Goal: Task Accomplishment & Management: Manage account settings

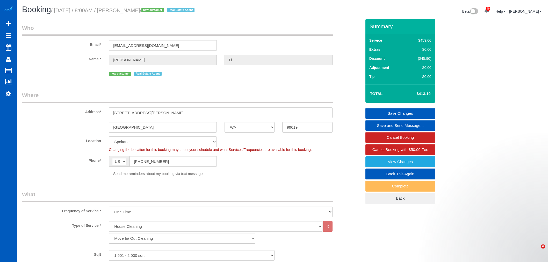
select select "WA"
select select "199"
select select "1501"
select select "3"
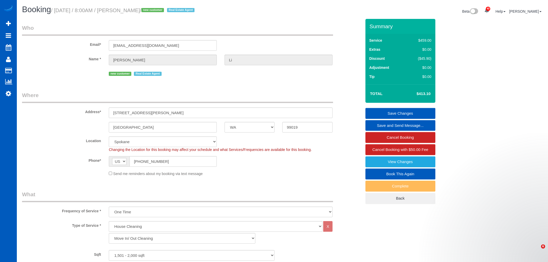
select select "spot212"
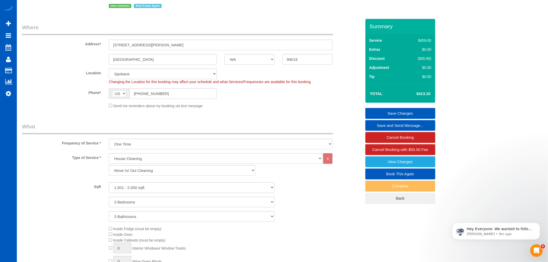
scroll to position [36, 0]
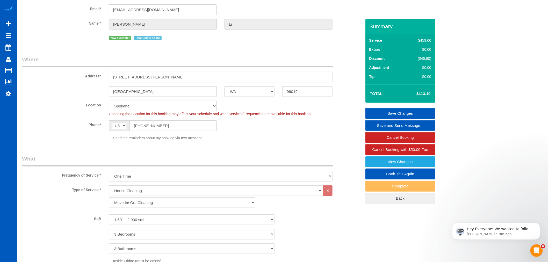
drag, startPoint x: 158, startPoint y: 76, endPoint x: 83, endPoint y: 70, distance: 75.1
click at [83, 70] on div "Address* 2707 S Molter Rd" at bounding box center [191, 69] width 347 height 27
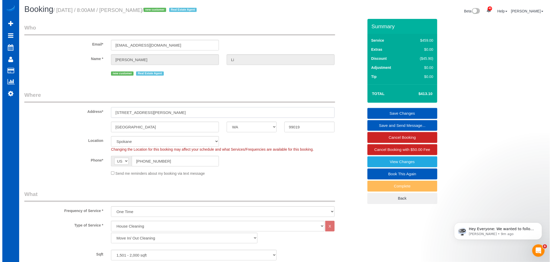
scroll to position [0, 0]
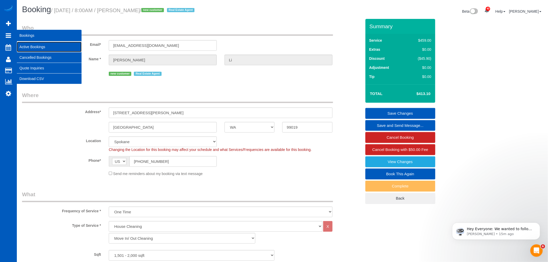
click at [26, 42] on link "Active Bookings" at bounding box center [49, 47] width 65 height 10
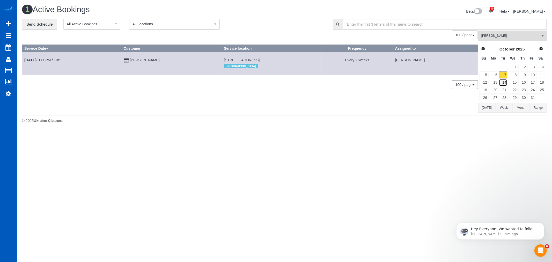
click at [506, 84] on link "14" at bounding box center [503, 82] width 9 height 7
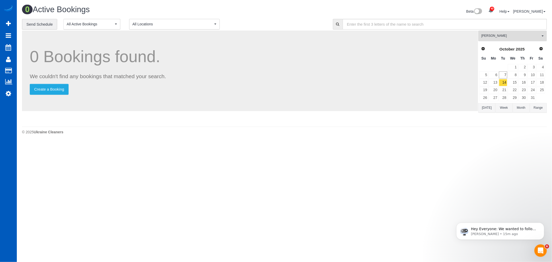
click at [500, 40] on button "Raissa Radionova All Teams" at bounding box center [512, 36] width 69 height 11
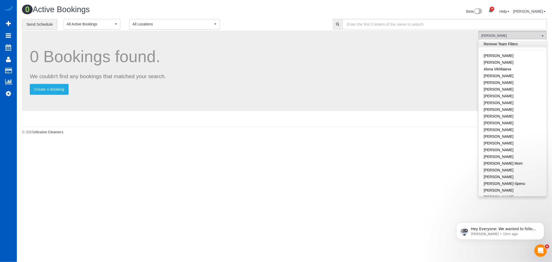
click at [500, 43] on link "Remove Team Filters" at bounding box center [513, 44] width 68 height 7
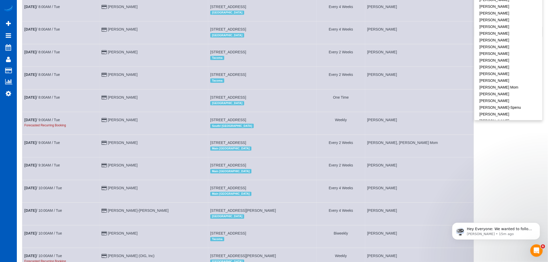
scroll to position [57, 0]
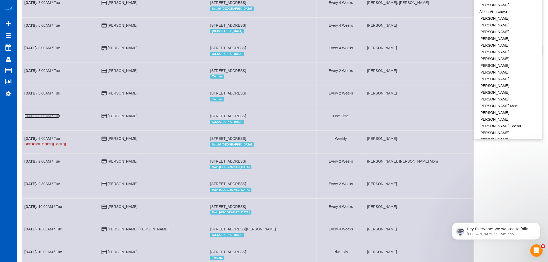
click at [50, 117] on link "Oct 14th / 8:00AM / Tue" at bounding box center [41, 116] width 35 height 4
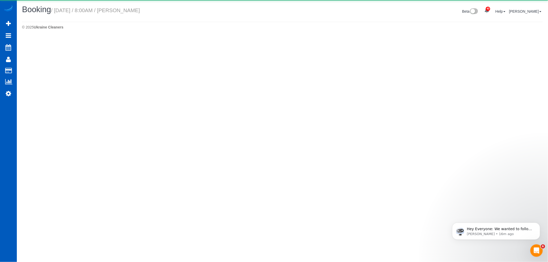
select select "OR"
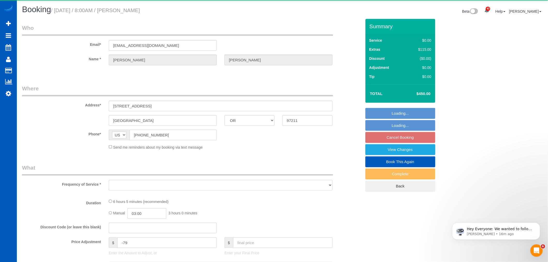
scroll to position [27, 0]
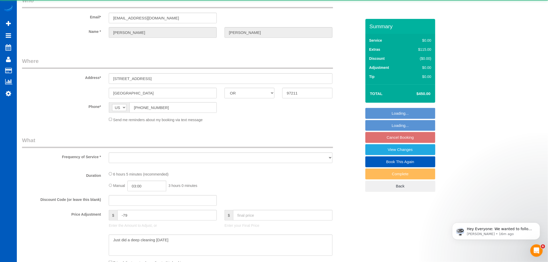
select select "string:fspay-1743a38a-8751-4f6c-ad4a-9bf2b3863aab"
select select "199"
select select "1001"
select select "3"
select select "number:10"
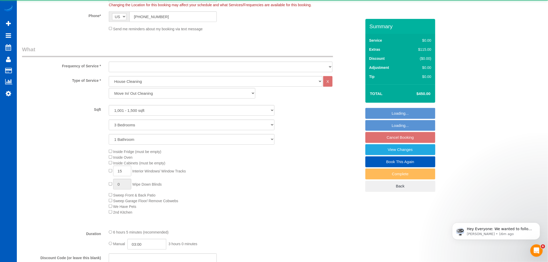
scroll to position [201, 0]
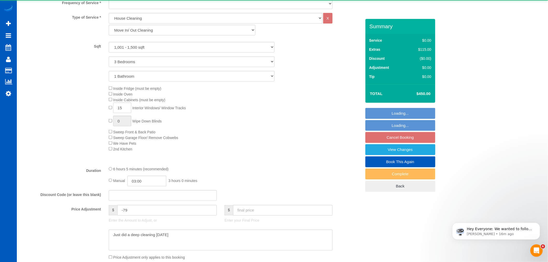
select select "object:43310"
select select "spot225"
select select "1001"
select select "3"
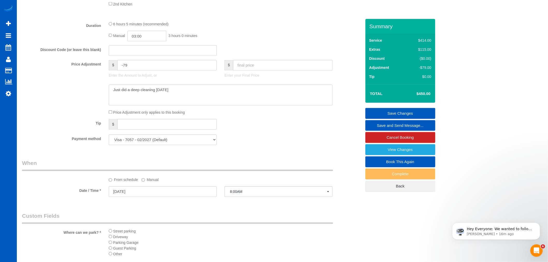
scroll to position [345, 0]
click at [131, 198] on input "10/14/2025" at bounding box center [163, 192] width 108 height 11
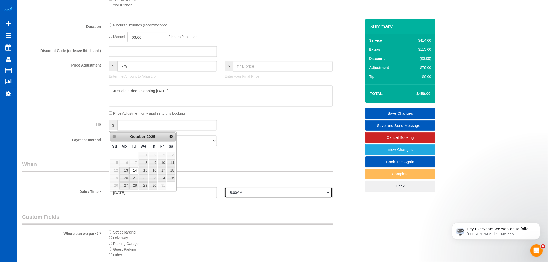
click at [245, 195] on span "8:00AM" at bounding box center [278, 193] width 97 height 4
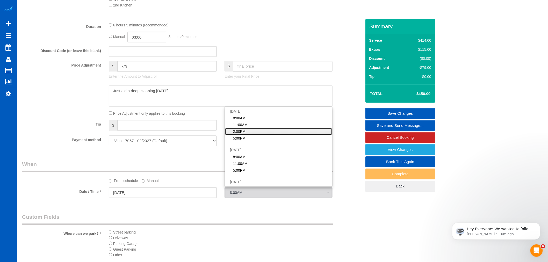
click at [248, 135] on link "2:00PM" at bounding box center [278, 131] width 107 height 7
select select "spot227"
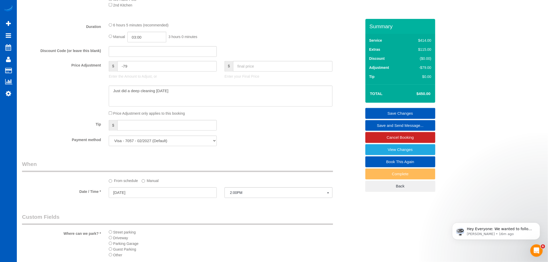
drag, startPoint x: 339, startPoint y: 234, endPoint x: 392, endPoint y: 113, distance: 131.8
click at [339, 229] on div "Where can we park? * Street parking Driveway Parking Garage Guest Parking Other" at bounding box center [191, 237] width 347 height 48
click at [394, 111] on link "Save Changes" at bounding box center [400, 113] width 70 height 11
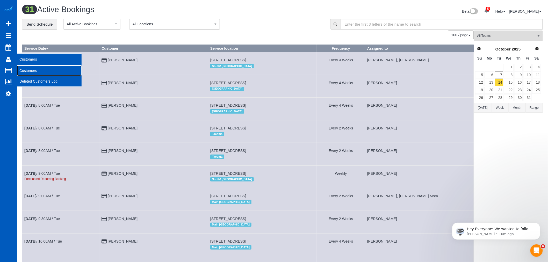
click at [24, 75] on link "Customers" at bounding box center [49, 70] width 65 height 10
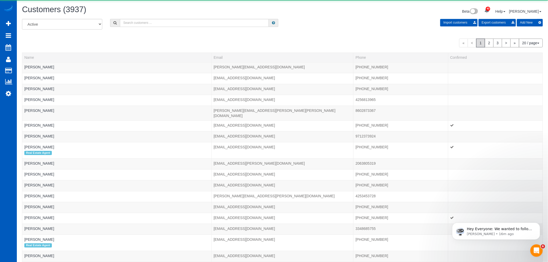
click at [132, 28] on div "All Active Archived Import customers Export customers Add New" at bounding box center [282, 26] width 528 height 14
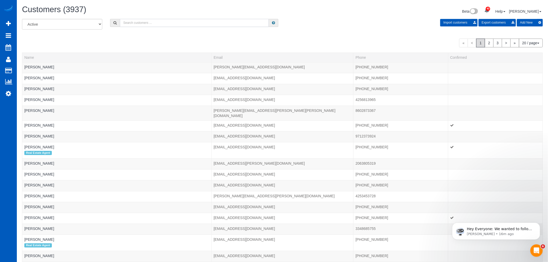
click at [132, 27] on input "text" at bounding box center [194, 23] width 149 height 8
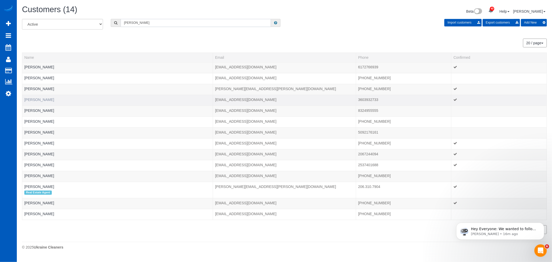
type input "lissa"
click at [28, 100] on link "Lissa Latham" at bounding box center [39, 100] width 30 height 4
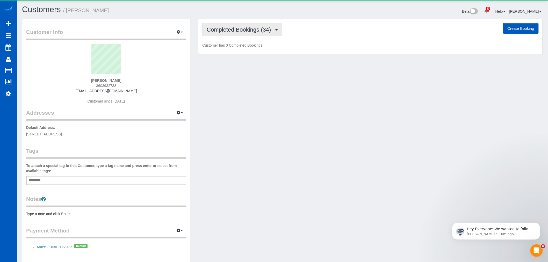
click at [244, 29] on span "Completed Bookings (34)" at bounding box center [240, 29] width 67 height 6
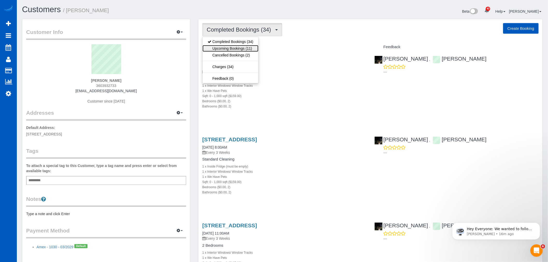
click at [242, 50] on link "Upcoming Bookings (11)" at bounding box center [230, 48] width 56 height 7
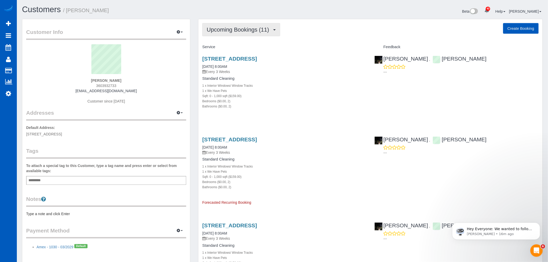
click at [249, 30] on span "Upcoming Bookings (11)" at bounding box center [239, 29] width 65 height 6
click at [238, 41] on link "Completed Bookings (34)" at bounding box center [230, 41] width 56 height 7
click at [240, 27] on span "Completed Bookings (34)" at bounding box center [240, 29] width 67 height 6
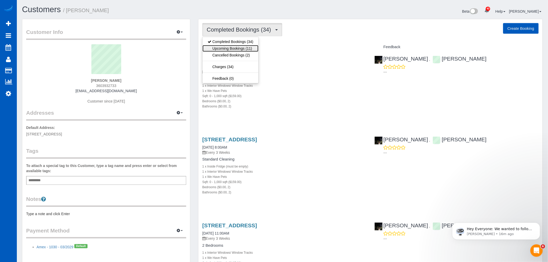
click at [229, 47] on link "Upcoming Bookings (11)" at bounding box center [230, 48] width 56 height 7
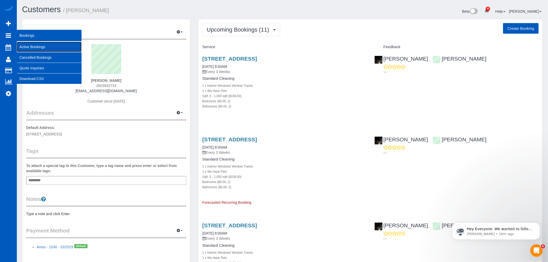
click at [44, 48] on link "Active Bookings" at bounding box center [49, 47] width 65 height 10
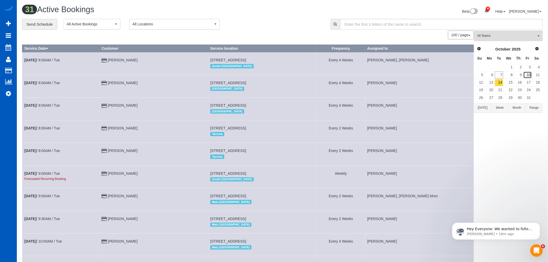
click at [528, 76] on link "10" at bounding box center [527, 74] width 9 height 7
click at [499, 36] on span "All Teams" at bounding box center [506, 36] width 59 height 4
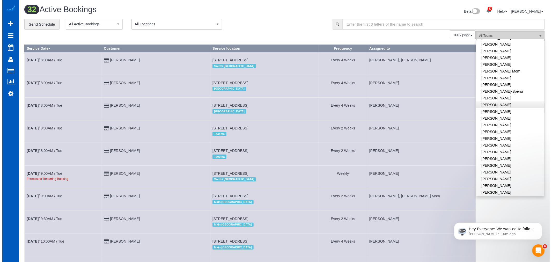
scroll to position [115, 0]
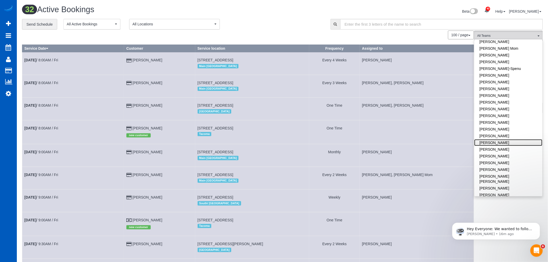
click at [498, 142] on link "[PERSON_NAME]" at bounding box center [508, 142] width 68 height 7
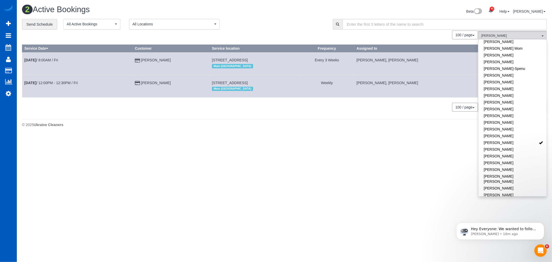
drag, startPoint x: 206, startPoint y: 137, endPoint x: 6, endPoint y: 112, distance: 200.9
click at [197, 136] on body "40 Beta Your Notifications You have 0 alerts × You have 3 to charge for [DATE] …" at bounding box center [276, 131] width 552 height 262
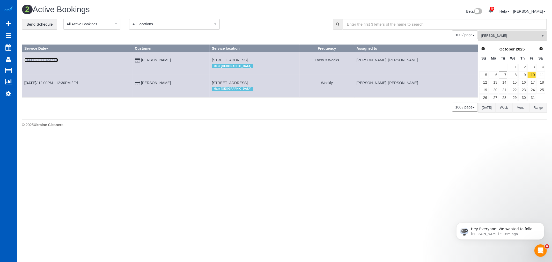
click at [43, 59] on link "Oct 10th / 8:00AM / Fri" at bounding box center [41, 60] width 34 height 4
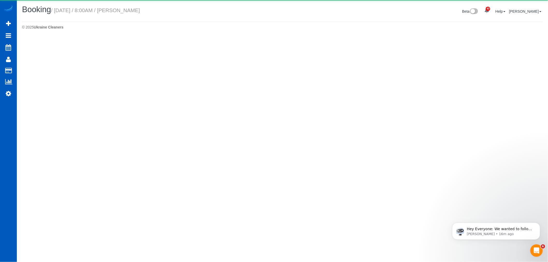
select select "WA"
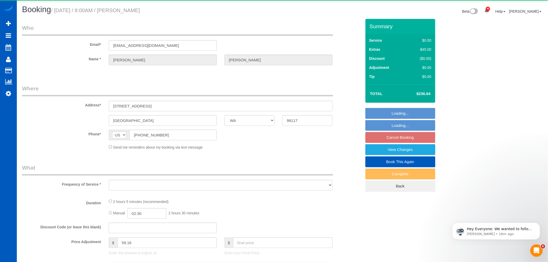
select select "object:50370"
select select "string:fspay-860ea7b7-98da-464f-a40d-2bf14a456a0c"
select select "199"
select select "2"
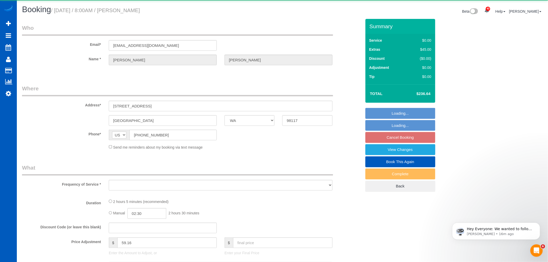
select select "number:8"
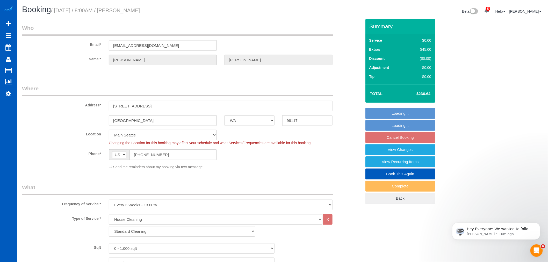
select select "spot244"
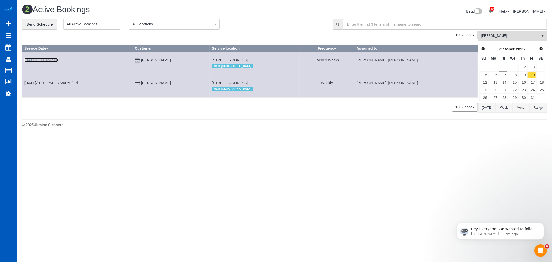
click at [56, 61] on link "Oct 10th / 8:00AM / Fri" at bounding box center [41, 60] width 34 height 4
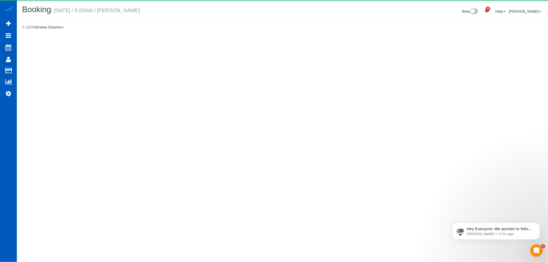
select select "WA"
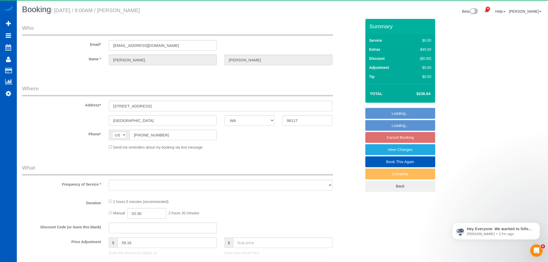
select select "object:51407"
select select "string:fspay-860ea7b7-98da-464f-a40d-2bf14a456a0c"
select select "199"
select select "2"
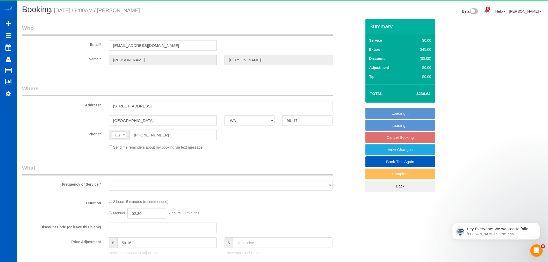
select select "spot260"
select select "number:8"
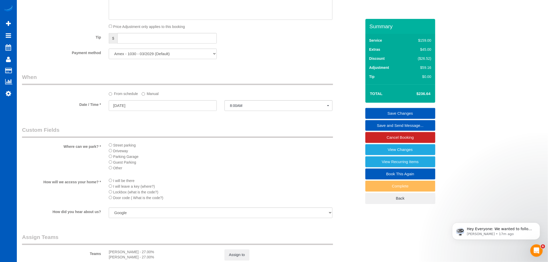
scroll to position [431, 0]
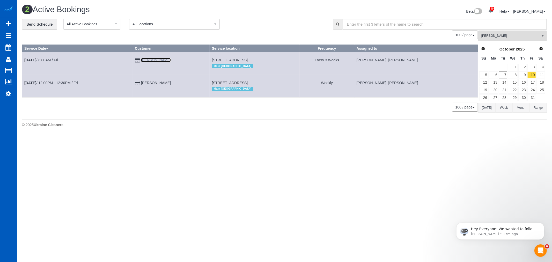
click at [156, 60] on link "Lissa Latham" at bounding box center [156, 60] width 30 height 4
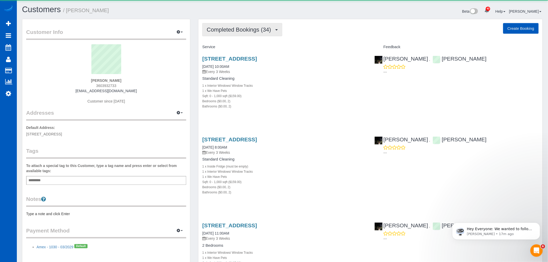
click at [231, 31] on span "Completed Bookings (34)" at bounding box center [240, 29] width 67 height 6
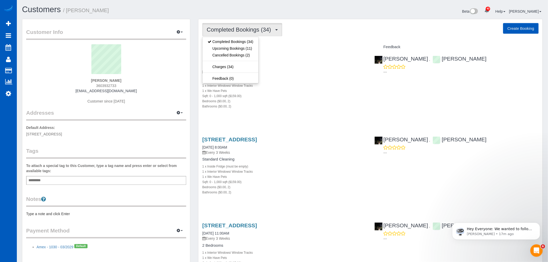
click at [299, 104] on div "Bathrooms ($0.00, 2)" at bounding box center [284, 106] width 164 height 5
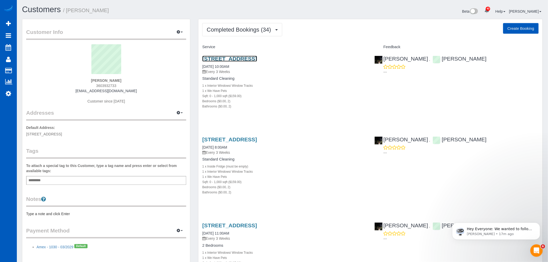
click at [242, 56] on link "8839 8th Avenue Nw, Seattle, WA 98117" at bounding box center [229, 59] width 55 height 6
click at [240, 139] on link "8839 8th Avenue Nw, Seattle, WA 98117" at bounding box center [229, 139] width 55 height 6
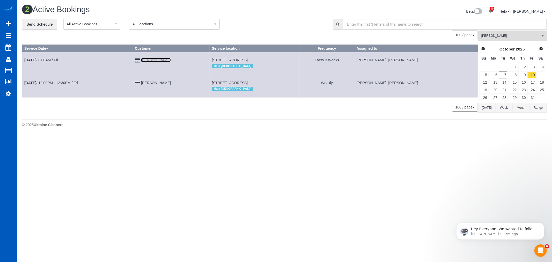
click at [156, 59] on link "Lissa Latham" at bounding box center [156, 60] width 30 height 4
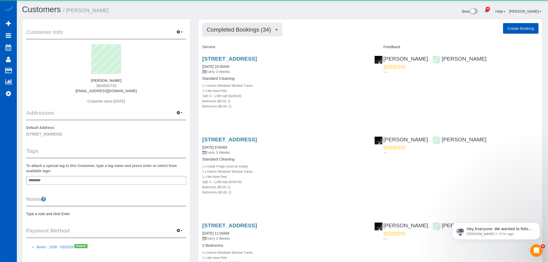
click at [238, 35] on button "Completed Bookings (34)" at bounding box center [242, 29] width 80 height 13
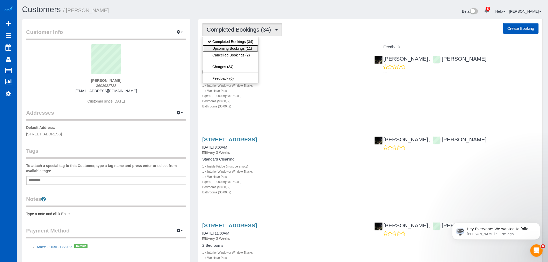
click at [236, 47] on link "Upcoming Bookings (11)" at bounding box center [230, 48] width 56 height 7
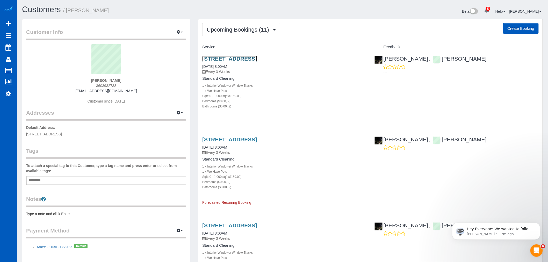
click at [238, 57] on link "8839 8th Avenue Nw, Seattle, WA 98117" at bounding box center [229, 59] width 55 height 6
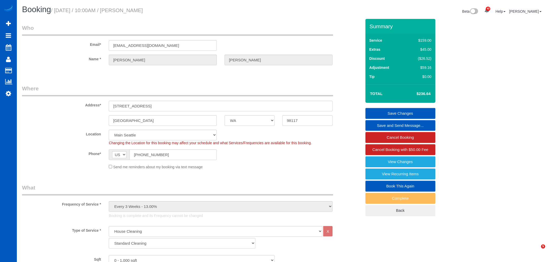
select select "WA"
select select "199"
select select "2"
select select "number:8"
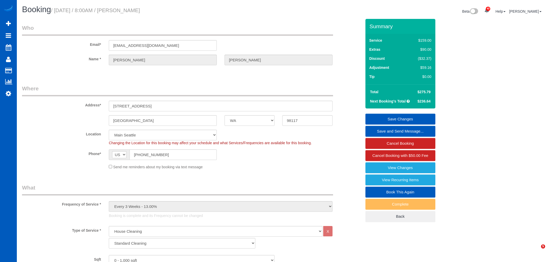
select select "WA"
select select "199"
select select "2"
select select "spot1"
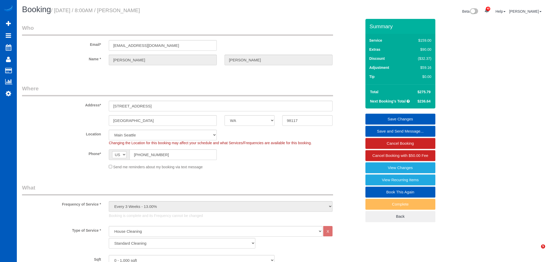
select select "number:8"
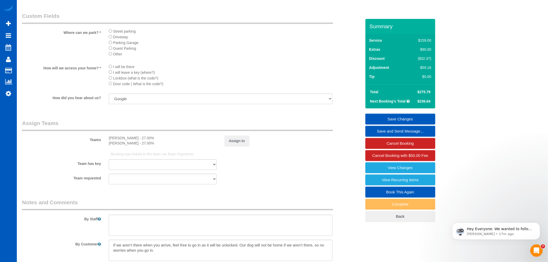
scroll to position [473, 0]
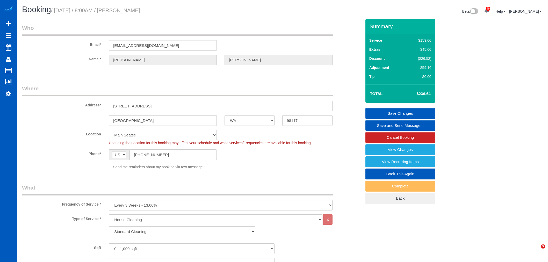
select select "WA"
select select "199"
select select "2"
select select "spot1"
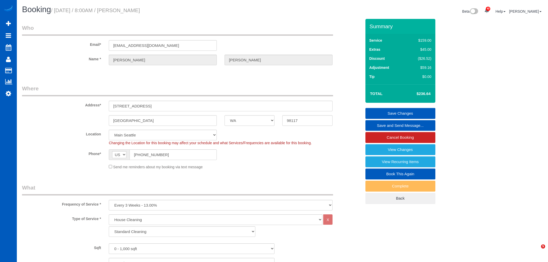
select select "number:8"
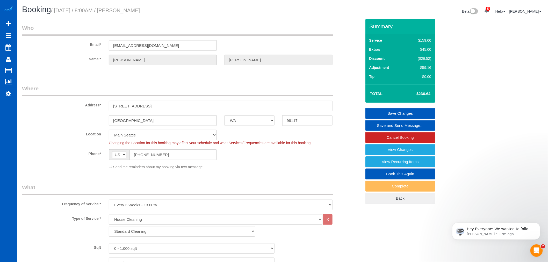
drag, startPoint x: 159, startPoint y: 100, endPoint x: 124, endPoint y: 105, distance: 35.3
click at [124, 105] on div "Address* 8839 8th Avenue NW" at bounding box center [191, 98] width 347 height 27
drag, startPoint x: 161, startPoint y: 104, endPoint x: 108, endPoint y: 109, distance: 53.2
click at [108, 109] on div "8839 8th Avenue NW" at bounding box center [220, 106] width 231 height 11
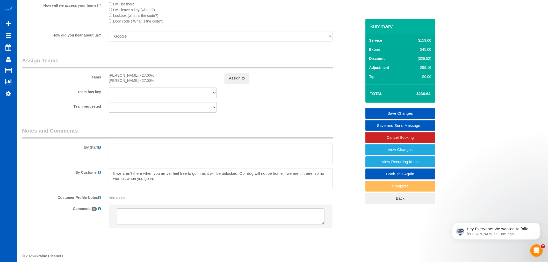
scroll to position [635, 0]
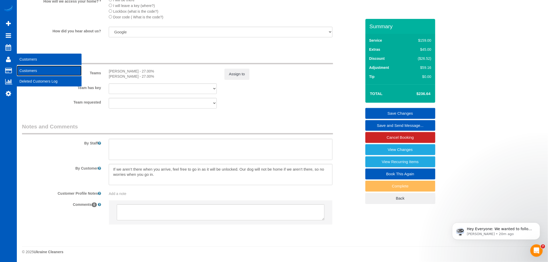
click at [30, 70] on link "Customers" at bounding box center [49, 70] width 65 height 10
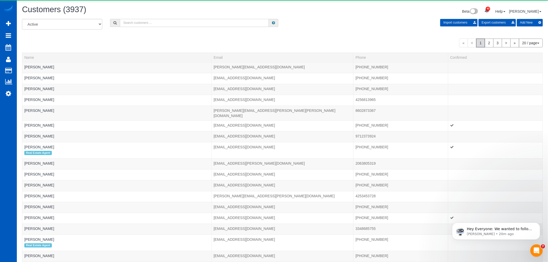
click at [149, 22] on input "text" at bounding box center [194, 23] width 149 height 8
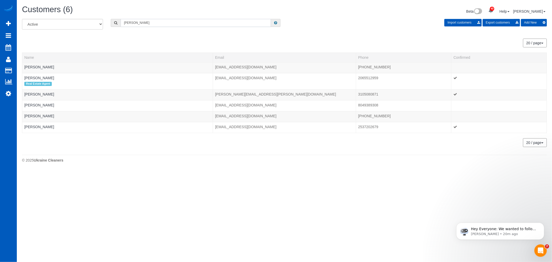
drag, startPoint x: 147, startPoint y: 24, endPoint x: 129, endPoint y: 27, distance: 17.4
click at [104, 25] on div "All Active Archived judy Import customers Export customers Add New" at bounding box center [284, 26] width 533 height 14
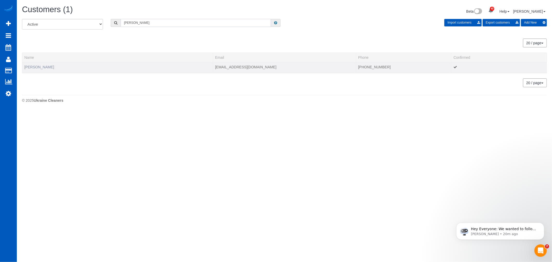
type input "marcin"
click at [41, 67] on link "Judi Marcin" at bounding box center [39, 67] width 30 height 4
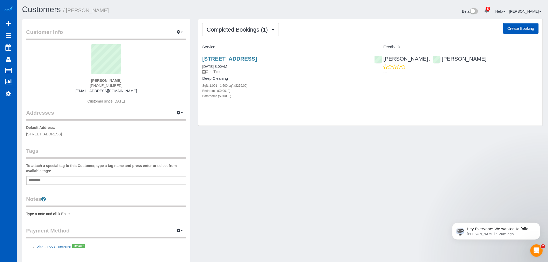
click at [231, 37] on div "Completed Bookings (1) Completed Bookings (1) Upcoming Bookings (1) Cancelled B…" at bounding box center [370, 72] width 344 height 107
click at [240, 23] on div "Completed Bookings (1) Completed Bookings (1) Upcoming Bookings (1) Cancelled B…" at bounding box center [370, 72] width 344 height 107
click at [245, 34] on button "Completed Bookings (1)" at bounding box center [240, 29] width 77 height 13
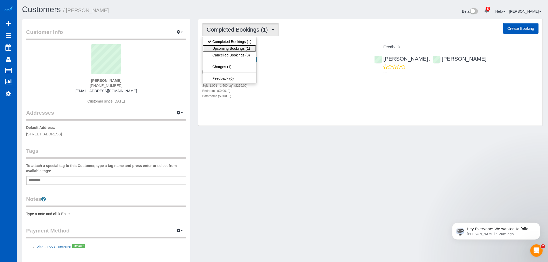
click at [247, 46] on link "Upcoming Bookings (1)" at bounding box center [229, 48] width 54 height 7
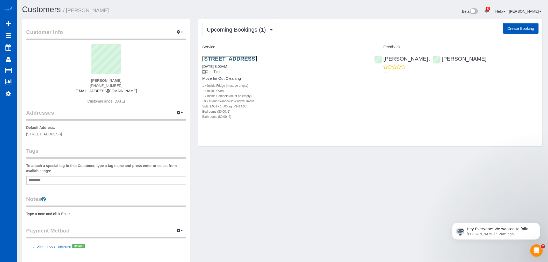
click at [233, 58] on link "10223 Nw Wilshire Ln, Portland, OR 97229" at bounding box center [229, 59] width 55 height 6
click at [227, 33] on span "Upcoming Bookings (1)" at bounding box center [238, 29] width 62 height 6
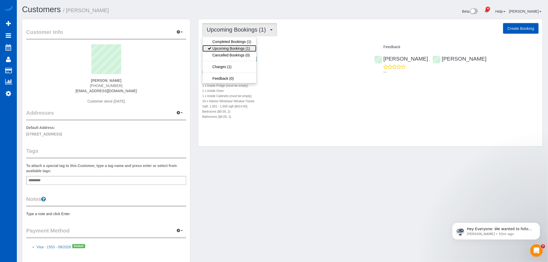
click at [226, 50] on link "Upcoming Bookings (1)" at bounding box center [229, 48] width 54 height 7
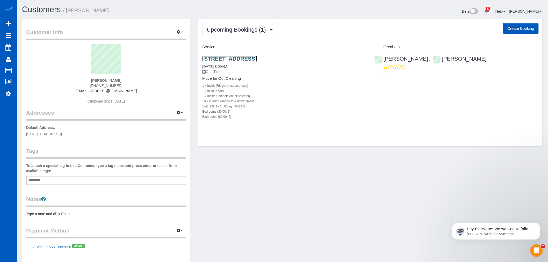
click at [250, 56] on link "10223 Nw Wilshire Ln, Portland, OR 97229" at bounding box center [229, 59] width 55 height 6
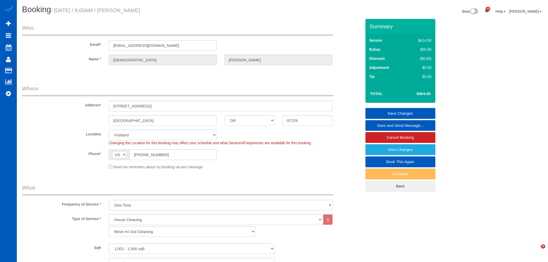
select select "OR"
select select "199"
select select "1001"
select select "2"
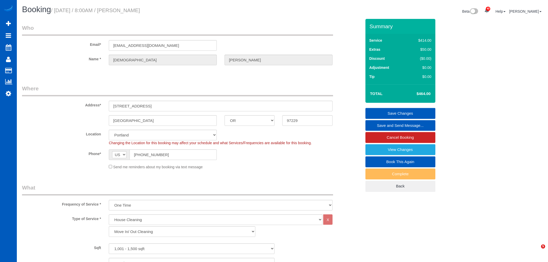
select select "spot1"
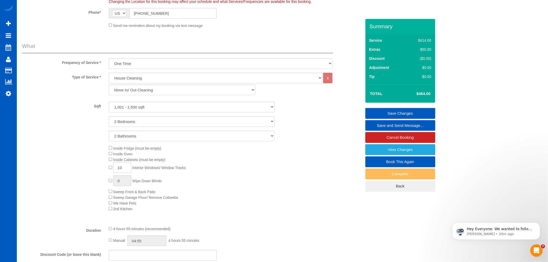
scroll to position [172, 0]
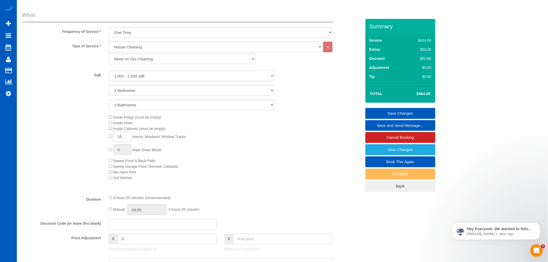
click at [108, 169] on div "Inside Fridge (must be empty) Inside Oven Inside Cabinets (must be empty) 10 In…" at bounding box center [235, 147] width 260 height 66
select select "spot15"
select select "spot29"
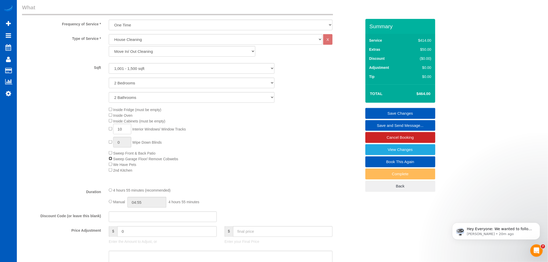
scroll to position [201, 0]
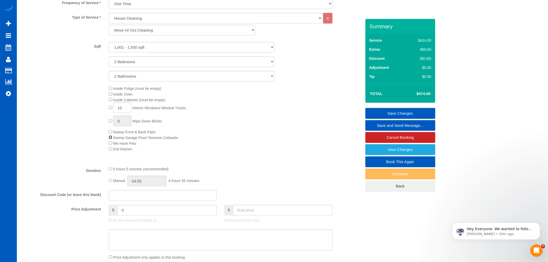
select select "spot43"
click at [129, 216] on input "0" at bounding box center [166, 210] width 99 height 11
drag, startPoint x: 128, startPoint y: 217, endPoint x: 97, endPoint y: 223, distance: 32.2
click at [97, 223] on div "Price Adjustment $ 0 Enter the Amount to Adjust, or $ Enter your Final Price" at bounding box center [191, 215] width 347 height 21
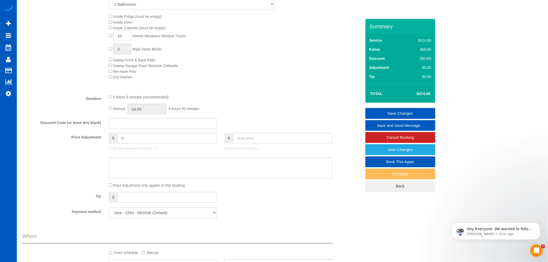
scroll to position [259, 0]
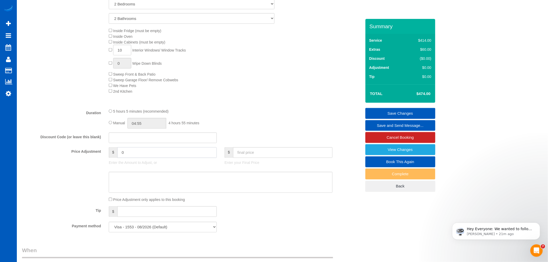
drag, startPoint x: 136, startPoint y: 152, endPoint x: 135, endPoint y: 155, distance: 3.3
click at [136, 152] on input "0" at bounding box center [166, 152] width 99 height 11
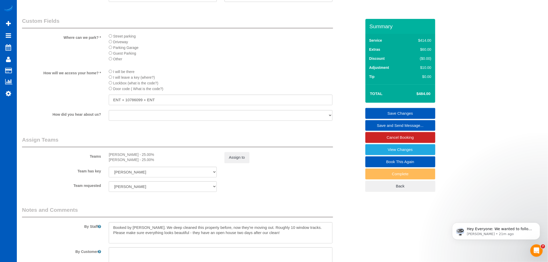
scroll to position [633, 0]
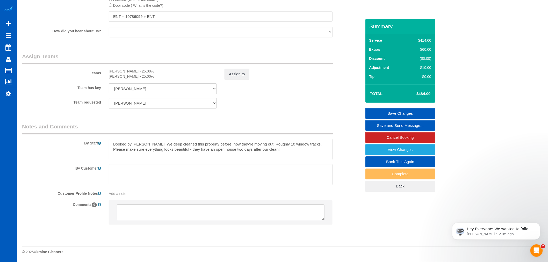
type input "10"
click at [277, 150] on textarea at bounding box center [221, 149] width 224 height 21
type textarea "Booked by Florencia. We deep cleaned this property before, now they're moving o…"
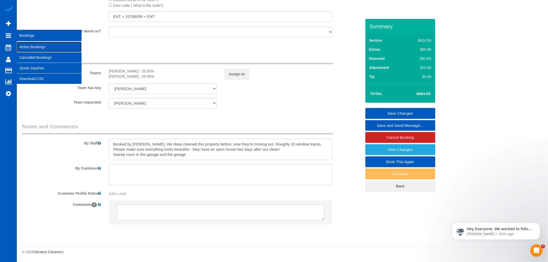
click at [26, 44] on link "Active Bookings" at bounding box center [49, 47] width 65 height 10
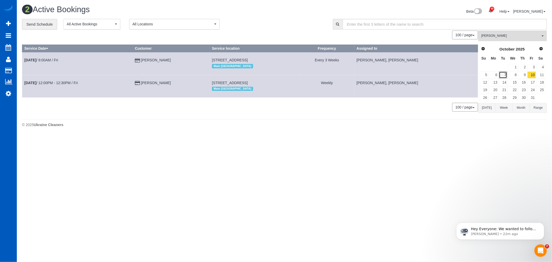
click at [506, 76] on link "7" at bounding box center [503, 74] width 9 height 7
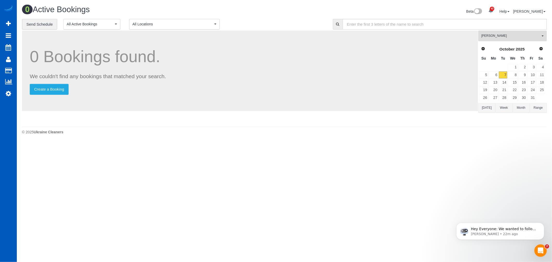
click at [498, 34] on button "Mariia Maherovska All Teams" at bounding box center [512, 36] width 69 height 11
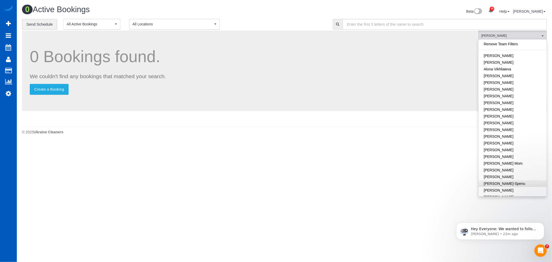
click at [501, 43] on link "Remove Team Filters" at bounding box center [513, 44] width 68 height 7
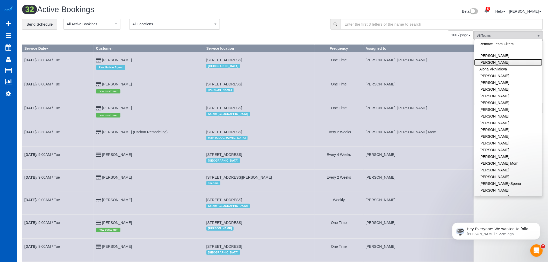
click at [503, 62] on link "[PERSON_NAME]" at bounding box center [508, 62] width 68 height 7
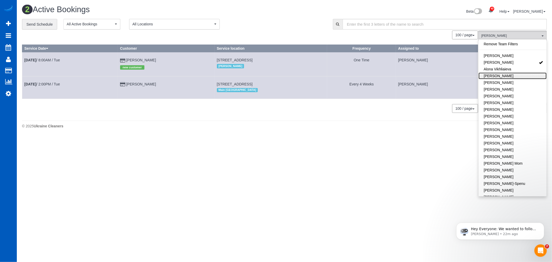
click at [510, 78] on link "[PERSON_NAME]" at bounding box center [513, 75] width 68 height 7
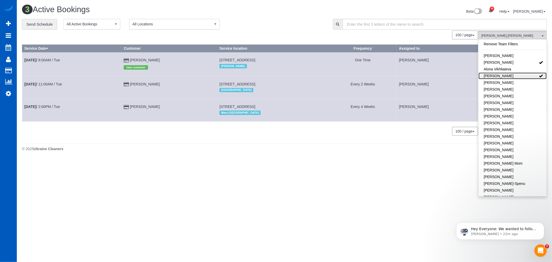
click at [510, 78] on link "[PERSON_NAME]" at bounding box center [513, 75] width 68 height 7
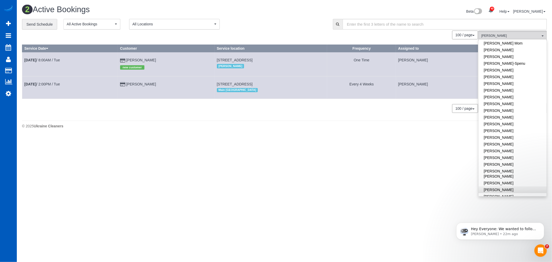
scroll to position [144, 0]
click at [518, 80] on link "[PERSON_NAME]" at bounding box center [513, 80] width 68 height 7
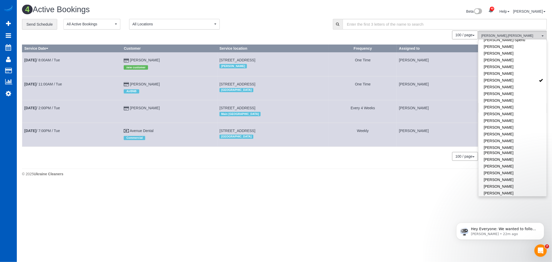
drag, startPoint x: 192, startPoint y: 84, endPoint x: 260, endPoint y: 82, distance: 67.9
click at [260, 82] on td "3616 Palatine Ave N, Seattle, WA 98103 North Seattle" at bounding box center [273, 88] width 112 height 24
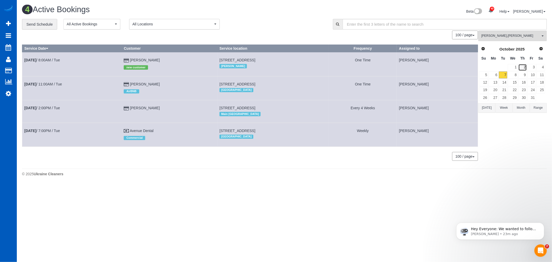
click at [523, 67] on link "2" at bounding box center [522, 67] width 9 height 7
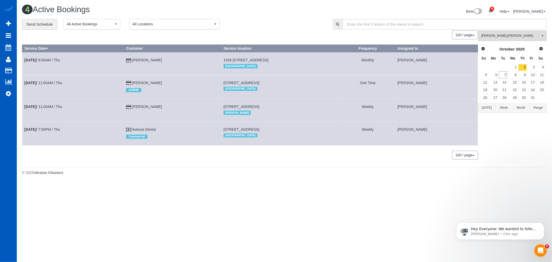
click at [502, 31] on div "**********" at bounding box center [284, 92] width 525 height 146
click at [502, 33] on button "Alona Tarasiuk , Kateryna Polishchuk All Teams" at bounding box center [512, 36] width 69 height 11
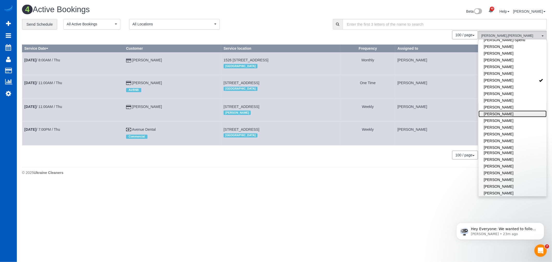
click at [505, 112] on link "[PERSON_NAME]" at bounding box center [513, 114] width 68 height 7
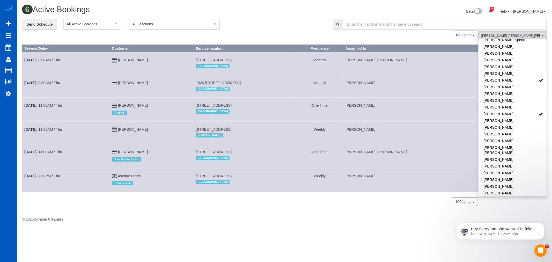
click at [293, 192] on table "Service Date Customer Service location Frequency Assigned to Oct 2nd / 8:00AM /…" at bounding box center [250, 119] width 456 height 148
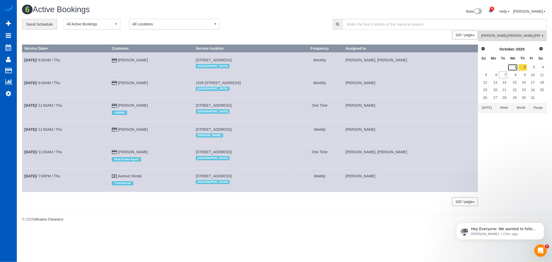
click at [515, 65] on link "1" at bounding box center [513, 67] width 10 height 7
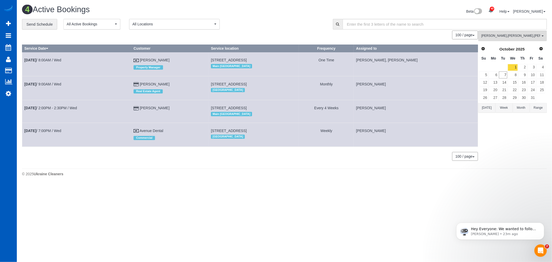
drag, startPoint x: 194, startPoint y: 57, endPoint x: 269, endPoint y: 55, distance: 74.6
click at [269, 55] on td "116 25th Ave E Unit A, Seattle, WA 98112 Main Seattle" at bounding box center [254, 64] width 90 height 24
copy span "116 25th Ave E Unit A, Seattle, WA 98112"
click at [511, 41] on button "Alona Tarasiuk , Kateryna Polishchuk , Mariia Maherovska All Teams" at bounding box center [512, 36] width 69 height 11
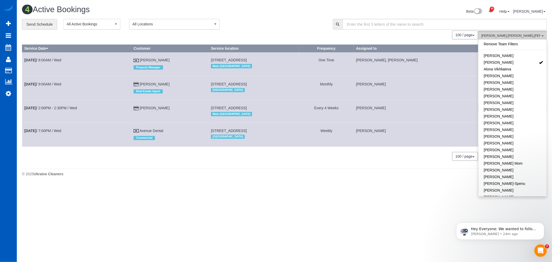
click at [511, 41] on div "Remove Team Filters Alina Kruchok Alona Tarasiuk Alona Vikhliaieva Anastasiia D…" at bounding box center [512, 117] width 69 height 157
click at [509, 60] on link "[PERSON_NAME]" at bounding box center [513, 62] width 68 height 7
click at [326, 191] on body "40 Beta Your Notifications You have 0 alerts × You have 3 to charge for 10/04/2…" at bounding box center [276, 131] width 552 height 262
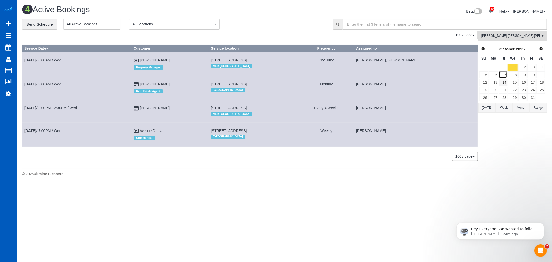
click at [501, 76] on link "7" at bounding box center [503, 74] width 9 height 7
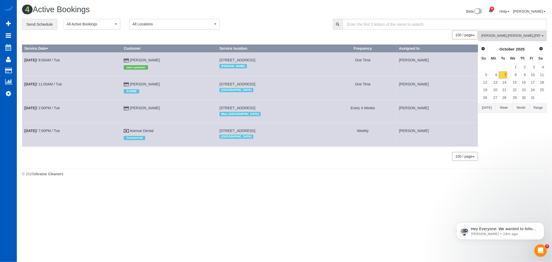
drag, startPoint x: 194, startPoint y: 108, endPoint x: 266, endPoint y: 105, distance: 72.5
click at [266, 105] on td "4568 34th Ave W, Seattle, WA 98199 Main Seattle" at bounding box center [273, 111] width 112 height 23
copy span "4568 34th Ave W, Seattle, WA 98199"
click at [504, 40] on button "Alona Tarasiuk , Kateryna Polishchuk , Mariia Maherovska All Teams" at bounding box center [512, 36] width 69 height 11
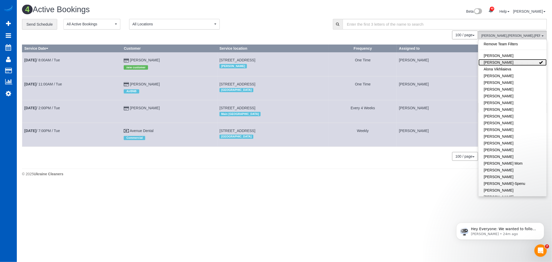
click at [507, 62] on link "[PERSON_NAME]" at bounding box center [513, 62] width 68 height 7
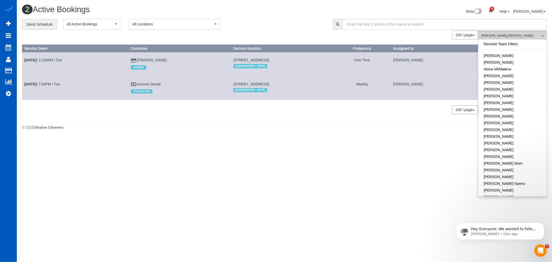
click at [507, 37] on span "Kateryna Polishchuk , Mariia Maherovska" at bounding box center [510, 36] width 59 height 4
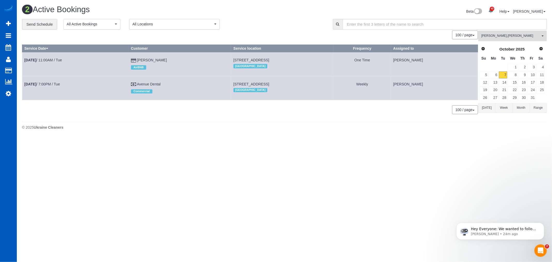
click at [506, 34] on span "Kateryna Polishchuk , Mariia Maherovska" at bounding box center [510, 36] width 59 height 4
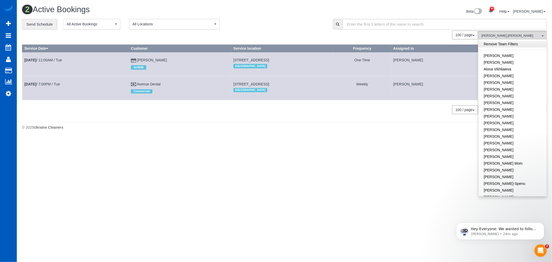
click at [505, 42] on link "Remove Team Filters" at bounding box center [513, 44] width 68 height 7
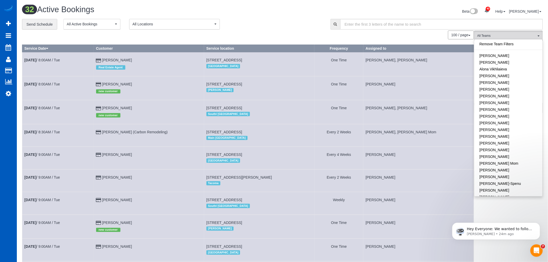
click at [157, 18] on div "32 Active Bookings Beta 40 Your Notifications You have 0 alerts × You have 3 to…" at bounding box center [282, 12] width 528 height 14
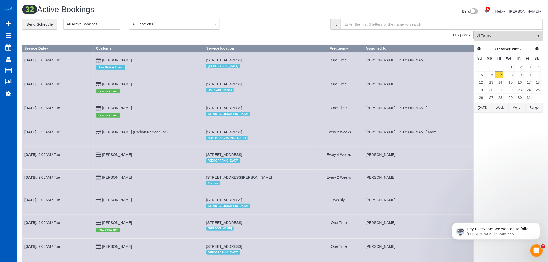
click at [156, 22] on span "All Locations" at bounding box center [173, 23] width 81 height 5
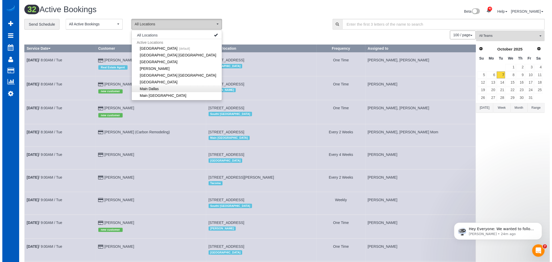
scroll to position [29, 0]
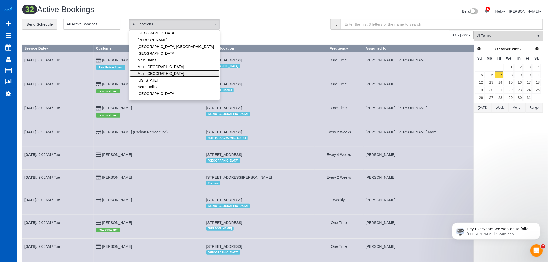
click at [156, 74] on link "Main [GEOGRAPHIC_DATA]" at bounding box center [174, 73] width 90 height 7
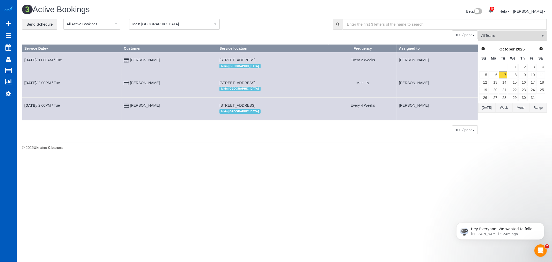
click at [166, 170] on body "40 Beta Your Notifications You have 0 alerts × You have 3 to charge for 10/04/2…" at bounding box center [276, 131] width 552 height 262
click at [513, 76] on link "8" at bounding box center [513, 74] width 10 height 7
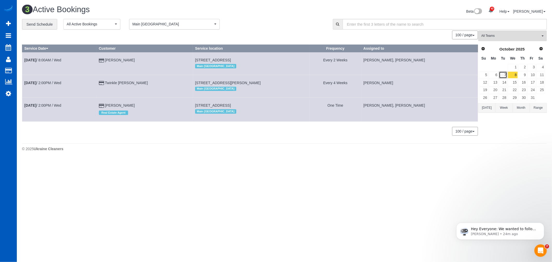
click at [503, 76] on link "7" at bounding box center [503, 74] width 9 height 7
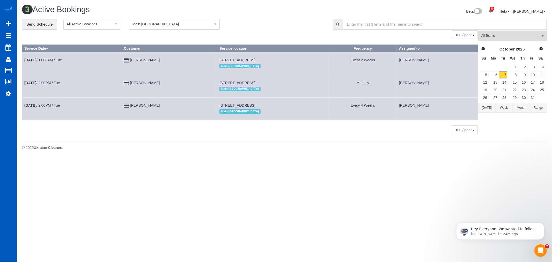
click at [511, 35] on span "All Teams" at bounding box center [510, 36] width 59 height 4
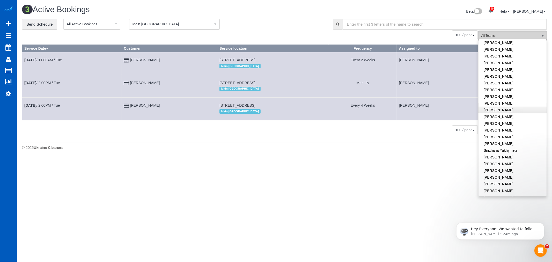
scroll to position [288, 0]
click at [503, 160] on link "[PERSON_NAME]" at bounding box center [513, 163] width 68 height 7
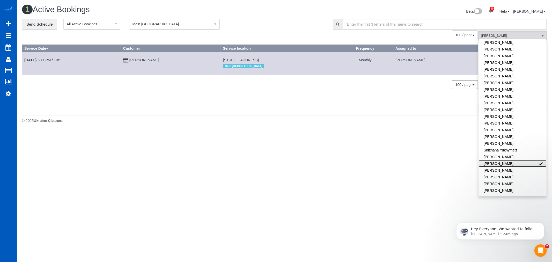
click at [501, 160] on link "[PERSON_NAME]" at bounding box center [513, 163] width 68 height 7
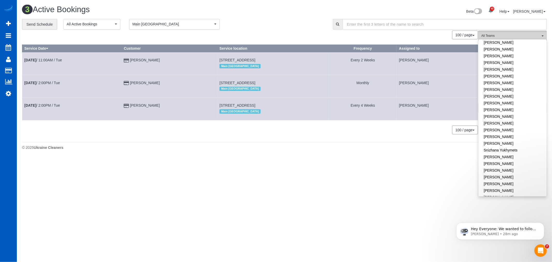
click at [528, 38] on span "All Teams" at bounding box center [510, 36] width 59 height 4
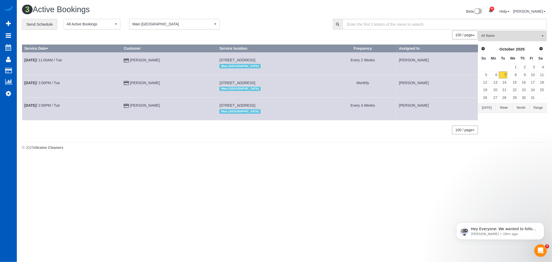
click at [528, 37] on span "All Teams" at bounding box center [510, 36] width 59 height 4
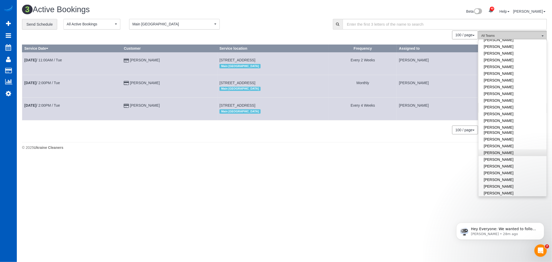
scroll to position [135, 0]
click at [514, 83] on link "[PERSON_NAME]" at bounding box center [513, 82] width 68 height 7
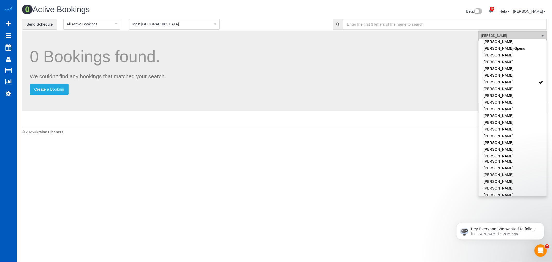
click at [532, 35] on span "[PERSON_NAME]" at bounding box center [510, 36] width 59 height 4
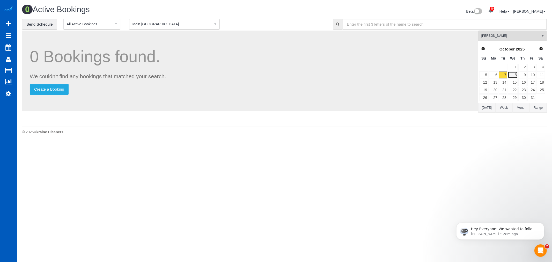
click at [516, 75] on link "8" at bounding box center [513, 74] width 10 height 7
click at [188, 24] on span "Main [GEOGRAPHIC_DATA]" at bounding box center [173, 23] width 81 height 5
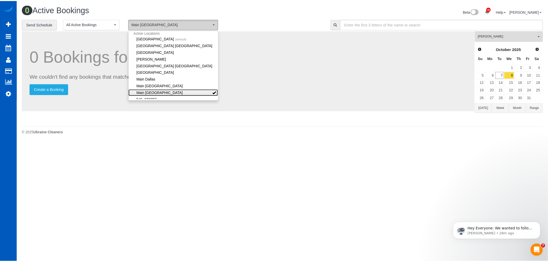
scroll to position [0, 0]
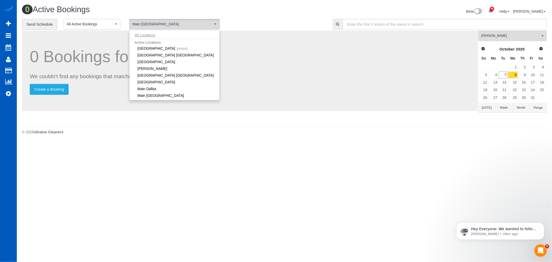
click at [143, 35] on button "All Locations" at bounding box center [144, 35] width 31 height 7
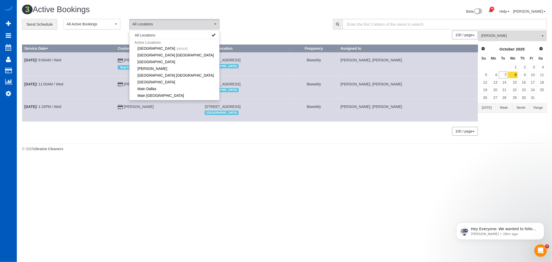
click at [499, 42] on div "Kateryna Maherovska All Teams Remove Team Filters Alina Kruchok Alona Tarasiuk …" at bounding box center [512, 86] width 69 height 110
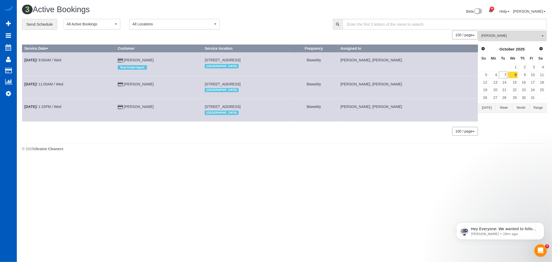
click at [499, 41] on button "Kateryna Maherovska All Teams" at bounding box center [512, 36] width 69 height 11
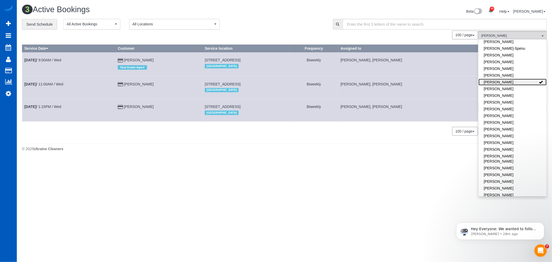
click at [513, 82] on link "[PERSON_NAME]" at bounding box center [513, 82] width 68 height 7
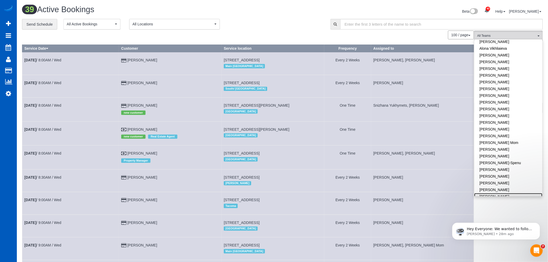
scroll to position [20, 0]
click at [48, 130] on link "Oct 8th / 8:00AM / Wed" at bounding box center [42, 129] width 37 height 4
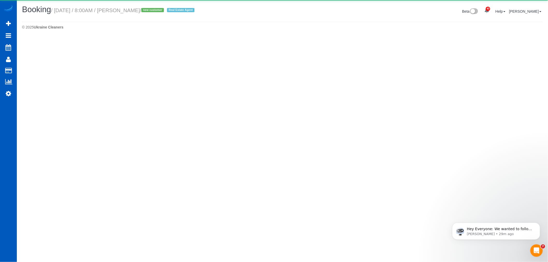
select select "WA"
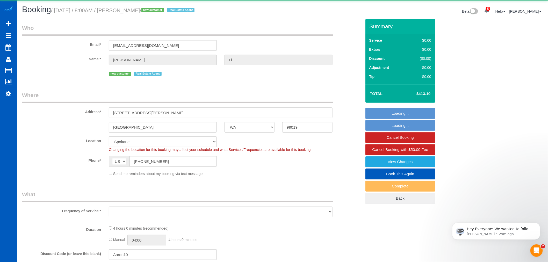
select select "object:4654"
select select "199"
select select "1501"
select select "3"
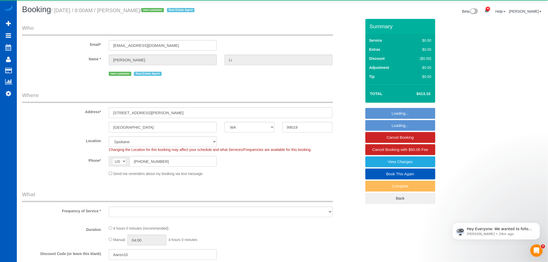
select select "spot57"
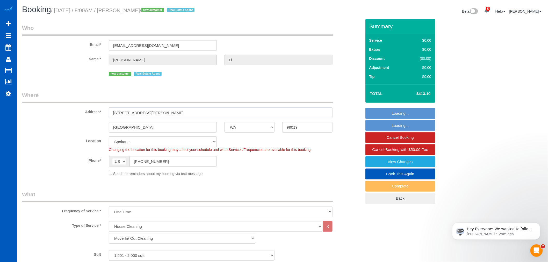
drag, startPoint x: 155, startPoint y: 112, endPoint x: 106, endPoint y: 109, distance: 48.2
click at [106, 109] on div "2707 S Molter Rd" at bounding box center [220, 112] width 231 height 11
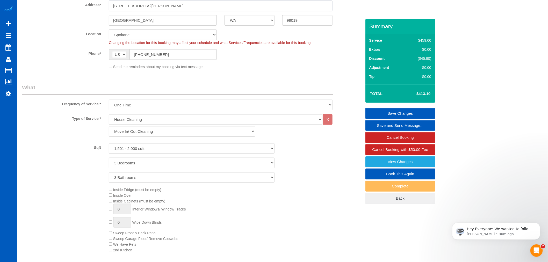
scroll to position [93, 0]
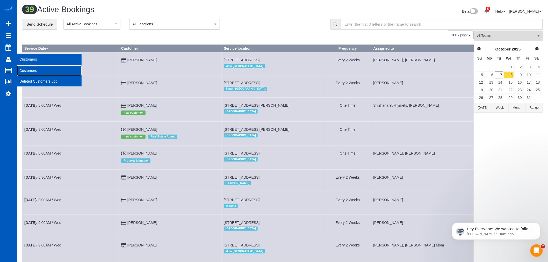
click at [37, 69] on link "Customers" at bounding box center [49, 70] width 65 height 10
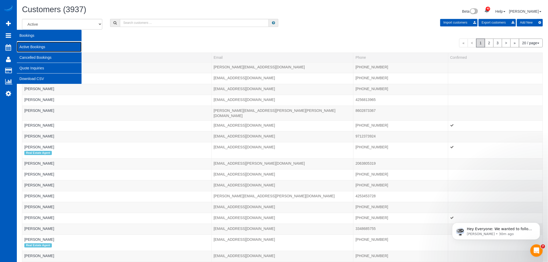
click at [24, 45] on link "Active Bookings" at bounding box center [49, 47] width 65 height 10
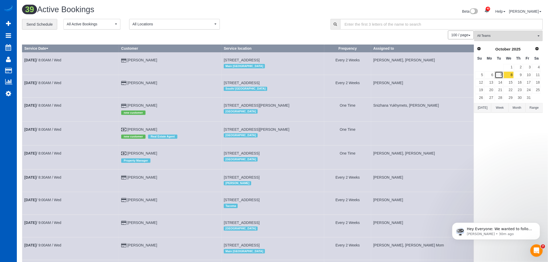
click at [497, 76] on link "7" at bounding box center [499, 74] width 9 height 7
click at [509, 77] on link "8" at bounding box center [508, 74] width 10 height 7
click at [488, 30] on div "**********" at bounding box center [282, 24] width 528 height 11
click at [491, 34] on span "All Teams" at bounding box center [506, 36] width 59 height 4
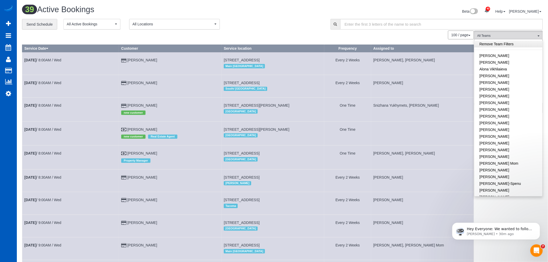
click at [506, 42] on link "Remove Team Filters" at bounding box center [508, 44] width 68 height 7
click at [504, 32] on button "All Teams" at bounding box center [508, 36] width 69 height 11
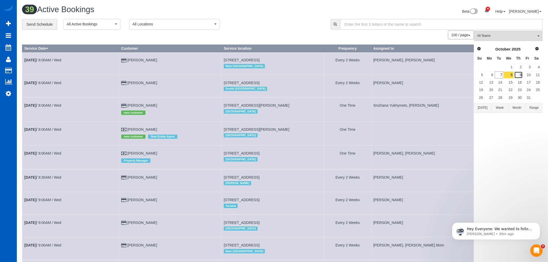
click at [518, 74] on link "9" at bounding box center [518, 74] width 9 height 7
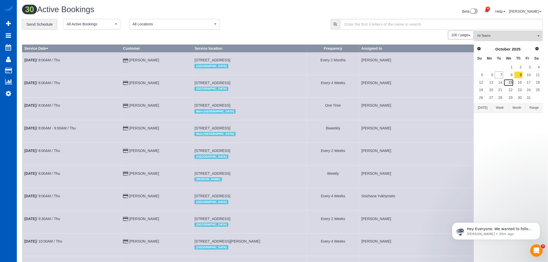
click at [509, 79] on link "15" at bounding box center [508, 82] width 10 height 7
click at [509, 74] on link "8" at bounding box center [508, 74] width 10 height 7
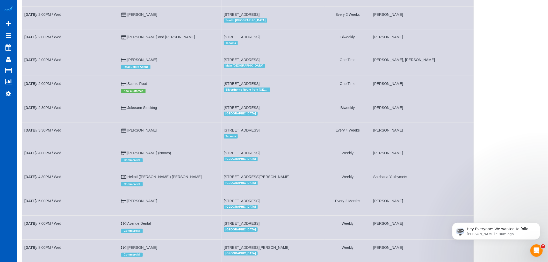
scroll to position [747, 0]
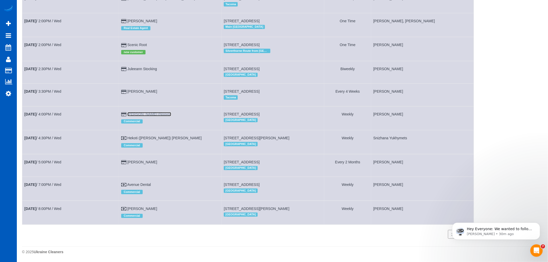
click at [145, 112] on link "Antoine Beutler (Noovo)" at bounding box center [149, 114] width 44 height 4
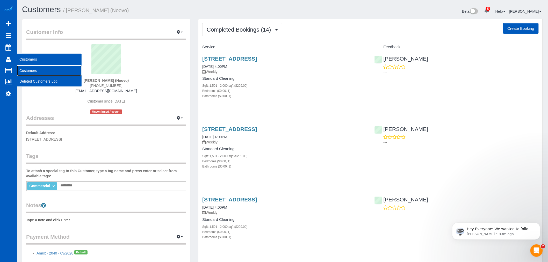
click at [33, 74] on link "Customers" at bounding box center [49, 70] width 65 height 10
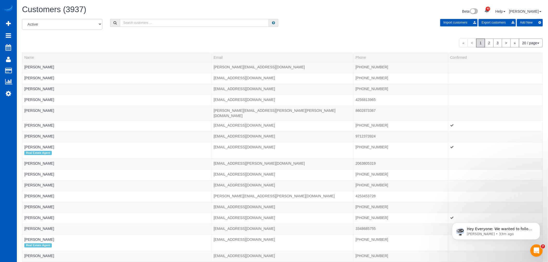
click at [142, 26] on input "text" at bounding box center [194, 23] width 149 height 8
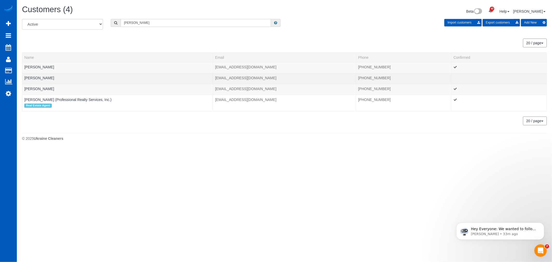
type input "maggie"
click at [40, 75] on td "Maggie Schaer" at bounding box center [117, 78] width 191 height 11
click at [41, 77] on link "Maggie Schaer" at bounding box center [39, 78] width 30 height 4
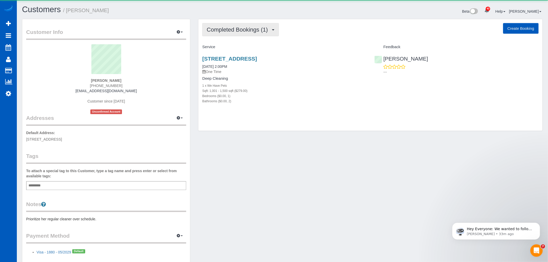
click at [255, 24] on button "Completed Bookings (1)" at bounding box center [240, 29] width 77 height 13
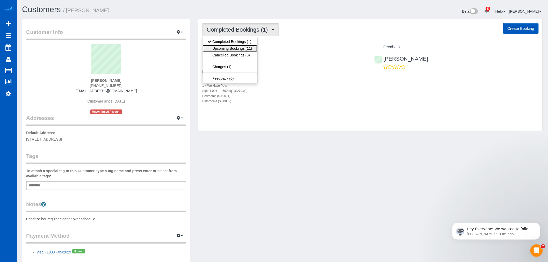
click at [239, 47] on link "Upcoming Bookings (11)" at bounding box center [229, 48] width 55 height 7
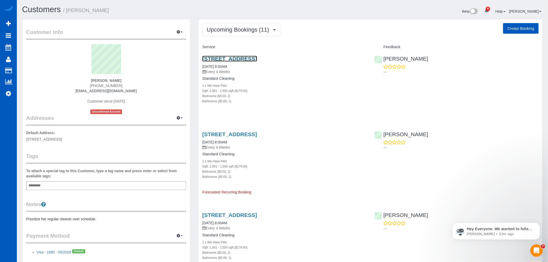
click at [226, 60] on link "5223 Ridge Forest Dr, Stone Mountain, GA 30083" at bounding box center [229, 59] width 55 height 6
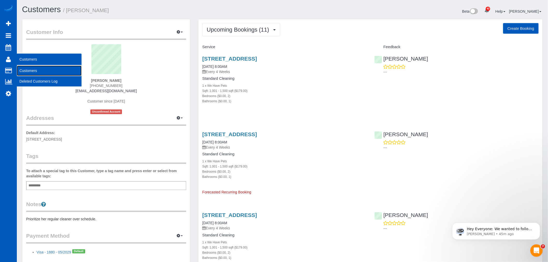
click at [23, 67] on link "Customers" at bounding box center [49, 70] width 65 height 10
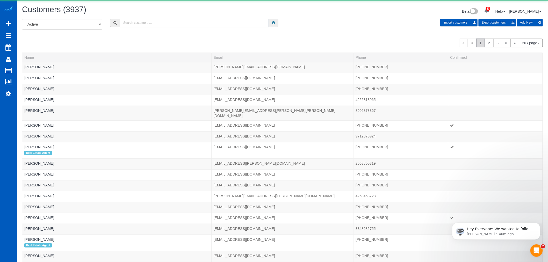
click at [134, 26] on input "text" at bounding box center [194, 23] width 149 height 8
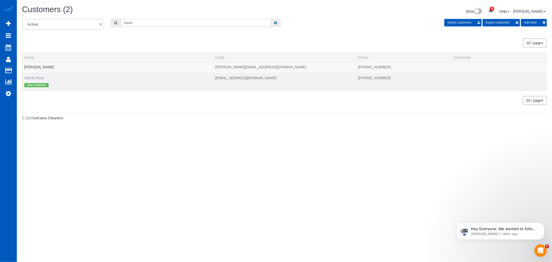
type input "scenic"
click at [38, 76] on link "Scenic Root" at bounding box center [33, 78] width 19 height 4
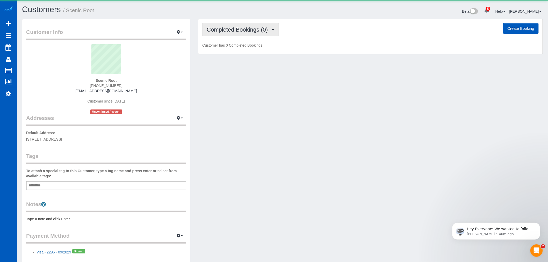
click at [217, 36] on button "Completed Bookings (0)" at bounding box center [240, 29] width 77 height 13
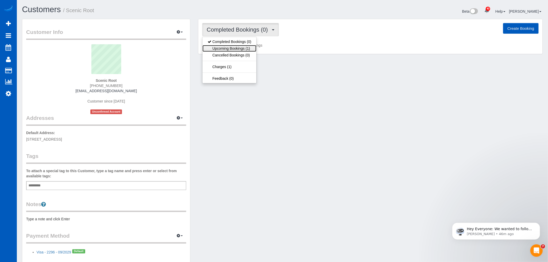
click at [219, 48] on link "Upcoming Bookings (1)" at bounding box center [229, 48] width 54 height 7
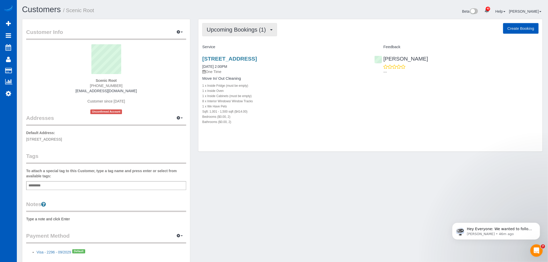
click at [224, 28] on span "Upcoming Bookings (1)" at bounding box center [238, 29] width 62 height 6
click at [309, 81] on h4 "Move In/ Out Cleaning" at bounding box center [284, 78] width 164 height 4
click at [221, 60] on link "740 Blue River Pkwy, Unit B14, Silverthorne, CO 80498" at bounding box center [229, 59] width 55 height 6
click at [236, 30] on span "Upcoming Bookings (1)" at bounding box center [238, 29] width 62 height 6
click at [228, 49] on link "Upcoming Bookings (1)" at bounding box center [229, 48] width 54 height 7
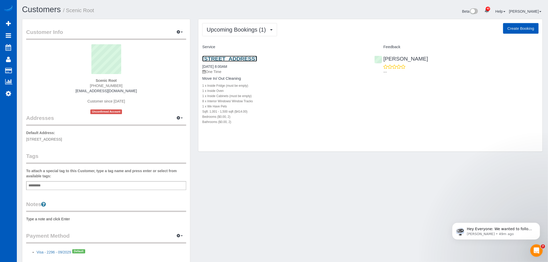
click at [221, 57] on link "740 Blue River Pkwy, Unit B14, Silverthorne, CO 80498" at bounding box center [229, 59] width 55 height 6
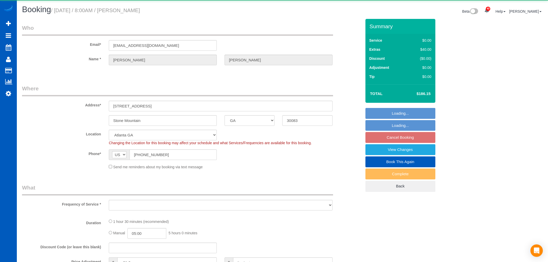
select select "GA"
select select "object:1090"
select select "199"
select select "1001"
select select "2"
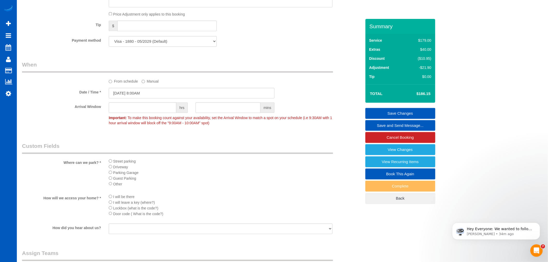
scroll to position [460, 0]
click at [133, 95] on input "[DATE] 8:00AM" at bounding box center [192, 92] width 166 height 11
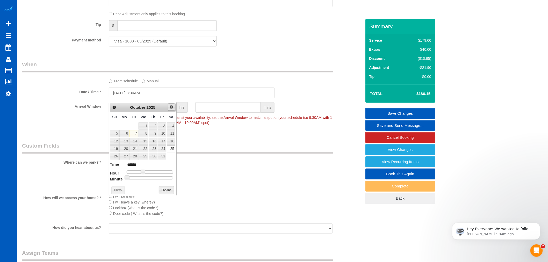
click at [169, 106] on link "Next" at bounding box center [171, 106] width 7 height 7
click at [123, 157] on link "24" at bounding box center [124, 156] width 10 height 7
type input "[DATE] 9:00AM"
type input "******"
type input "[DATE] 10:00AM"
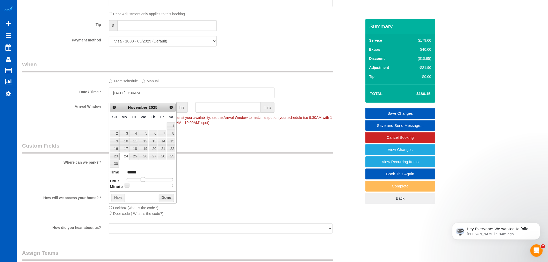
type input "*******"
type input "[DATE] 11:00AM"
type input "*******"
drag, startPoint x: 144, startPoint y: 179, endPoint x: 151, endPoint y: 180, distance: 7.0
click at [151, 180] on span at bounding box center [149, 179] width 5 height 5
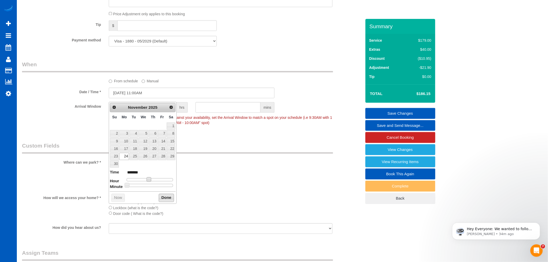
click at [163, 198] on button "Done" at bounding box center [166, 198] width 15 height 8
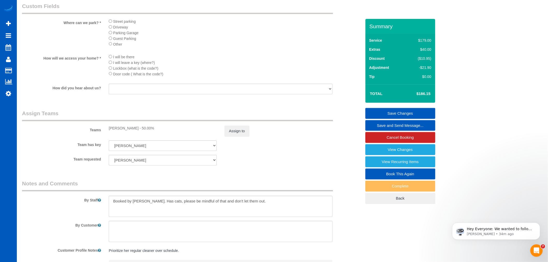
scroll to position [604, 0]
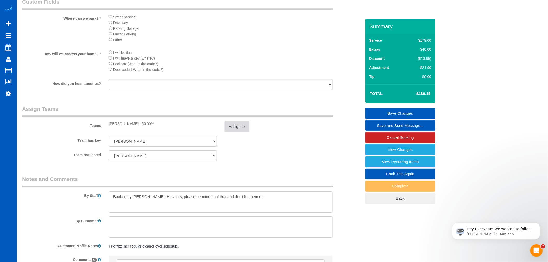
click at [237, 132] on button "Assign to" at bounding box center [236, 126] width 25 height 11
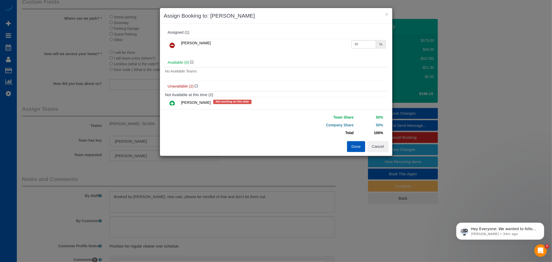
click at [355, 149] on button "Done" at bounding box center [356, 146] width 18 height 11
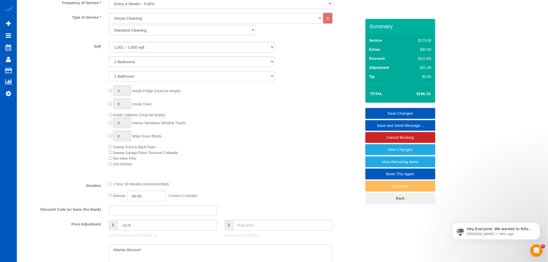
scroll to position [345, 0]
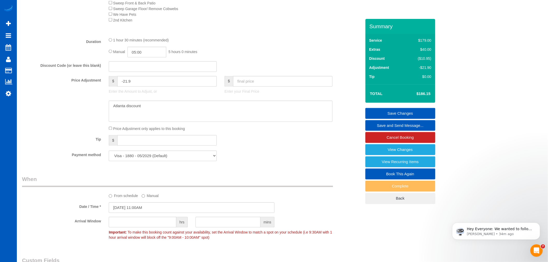
click at [418, 112] on link "Save Changes" at bounding box center [400, 113] width 70 height 11
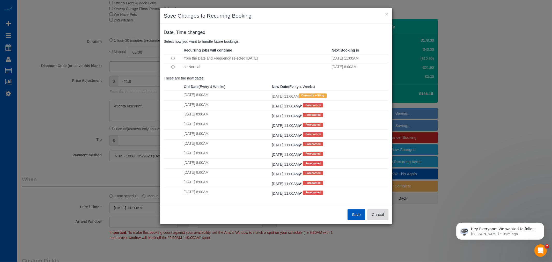
click at [376, 214] on button "Cancel" at bounding box center [378, 214] width 21 height 11
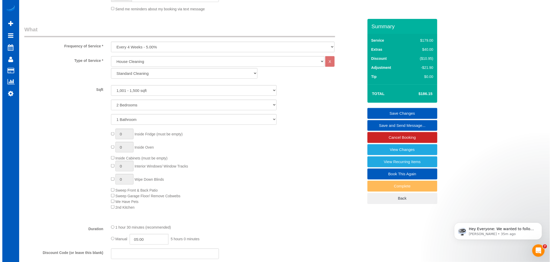
scroll to position [0, 0]
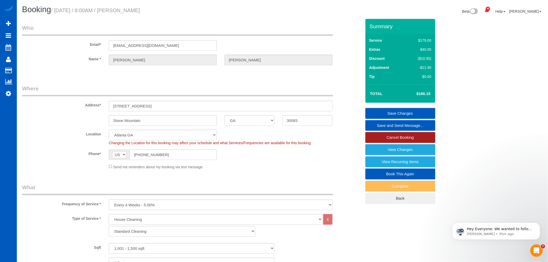
click at [395, 139] on link "Cancel Booking" at bounding box center [400, 137] width 70 height 11
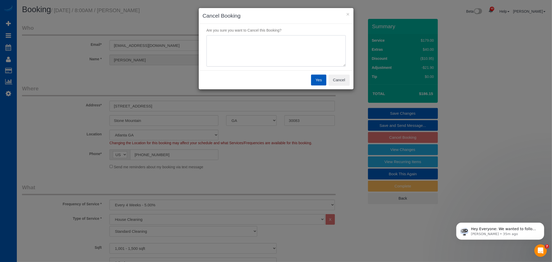
click at [265, 60] on textarea at bounding box center [276, 51] width 139 height 32
type textarea "skip"
click at [322, 79] on button "Yes" at bounding box center [318, 80] width 15 height 11
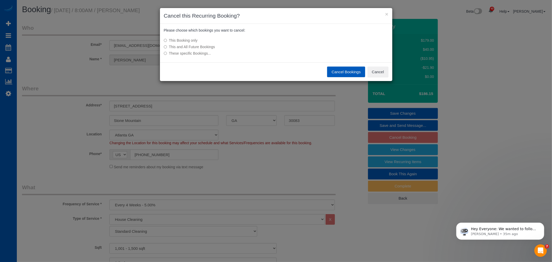
click at [333, 71] on button "Cancel Bookings" at bounding box center [346, 72] width 38 height 11
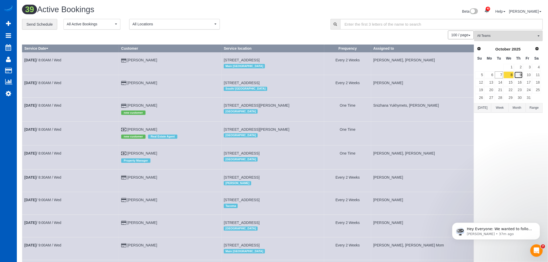
click at [518, 72] on link "9" at bounding box center [518, 74] width 9 height 7
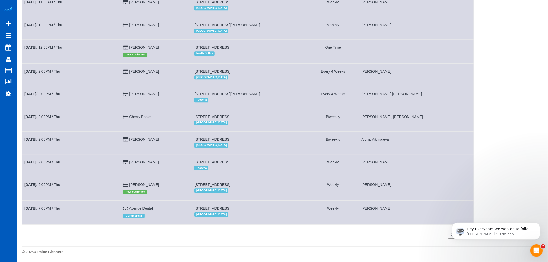
scroll to position [469, 0]
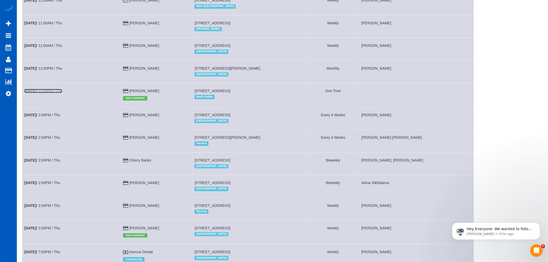
click at [49, 93] on link "[DATE] 12:00PM / Thu" at bounding box center [43, 91] width 38 height 4
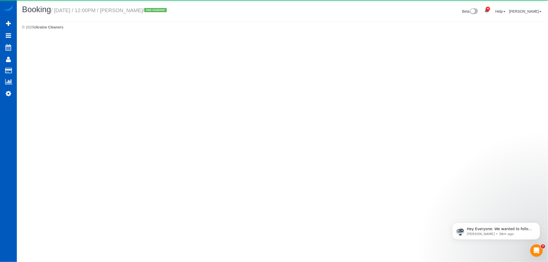
select select "[GEOGRAPHIC_DATA]"
select select "number:8"
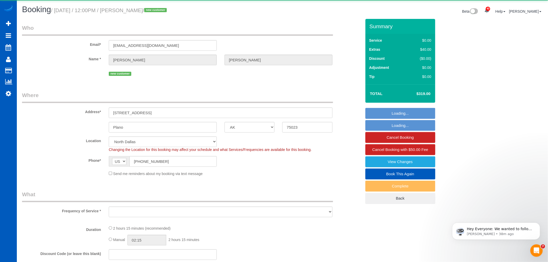
select select "object:3150"
select select "199"
select select "1001"
select select "3"
select select "2"
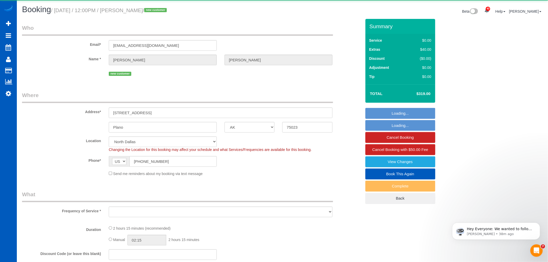
select select "spot9"
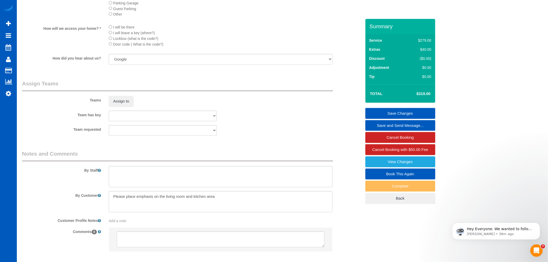
scroll to position [642, 0]
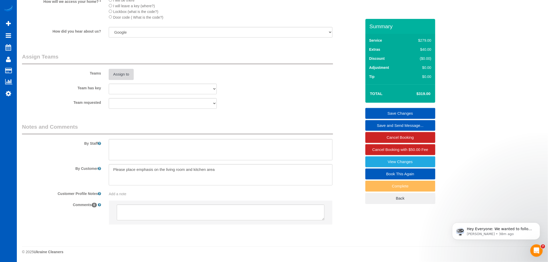
click at [119, 72] on button "Assign to" at bounding box center [121, 74] width 25 height 11
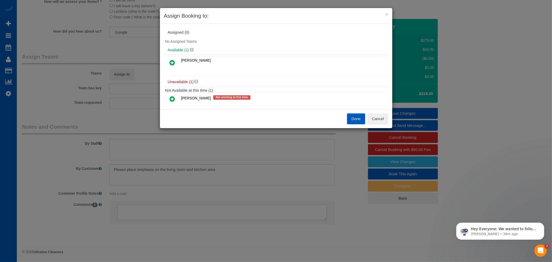
click at [176, 62] on link at bounding box center [172, 63] width 12 height 10
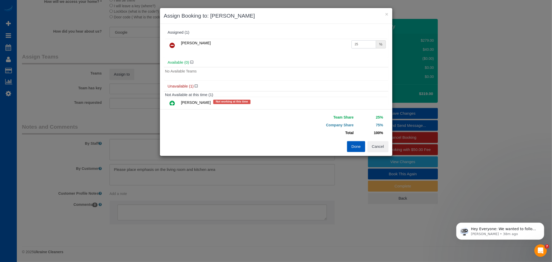
drag, startPoint x: 368, startPoint y: 46, endPoint x: 320, endPoint y: 50, distance: 47.8
click at [320, 50] on tr "[PERSON_NAME] 25 %" at bounding box center [276, 45] width 222 height 13
drag, startPoint x: 320, startPoint y: 50, endPoint x: 318, endPoint y: 53, distance: 3.3
click at [318, 53] on div "[PERSON_NAME] 25 %" at bounding box center [276, 48] width 225 height 20
click at [356, 55] on div "[PERSON_NAME] 25 %" at bounding box center [276, 48] width 225 height 20
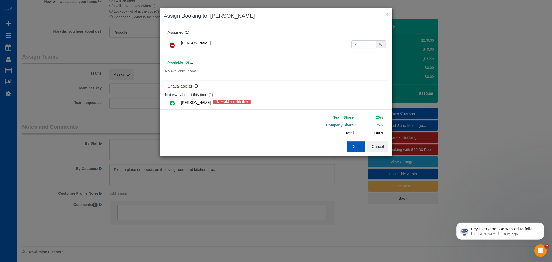
click at [359, 42] on input "25" at bounding box center [364, 44] width 25 height 8
drag, startPoint x: 359, startPoint y: 42, endPoint x: 302, endPoint y: 50, distance: 57.7
click at [302, 50] on tr "[PERSON_NAME] 25 %" at bounding box center [276, 45] width 222 height 13
type input "50"
click at [353, 145] on button "Done" at bounding box center [356, 146] width 18 height 11
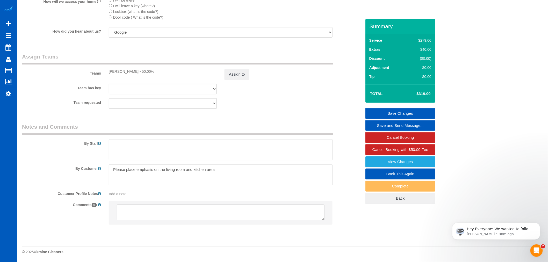
click at [394, 113] on link "Save Changes" at bounding box center [400, 113] width 70 height 11
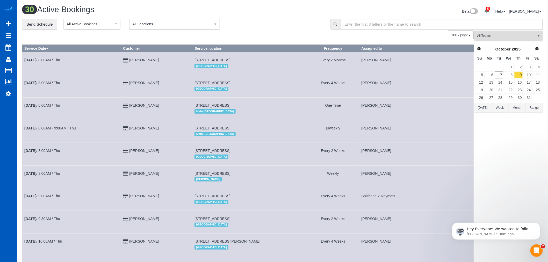
click at [499, 36] on span "All Teams" at bounding box center [506, 36] width 59 height 4
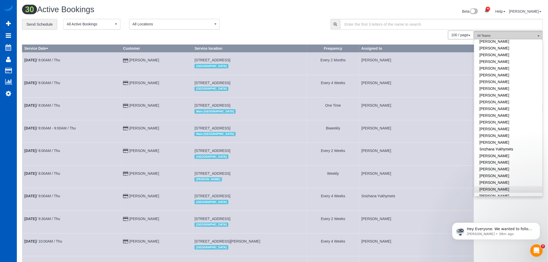
scroll to position [308, 0]
click at [501, 160] on link "[PERSON_NAME]" at bounding box center [508, 163] width 68 height 7
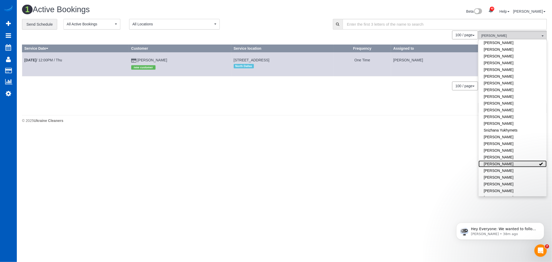
click at [501, 160] on link "[PERSON_NAME]" at bounding box center [513, 163] width 68 height 7
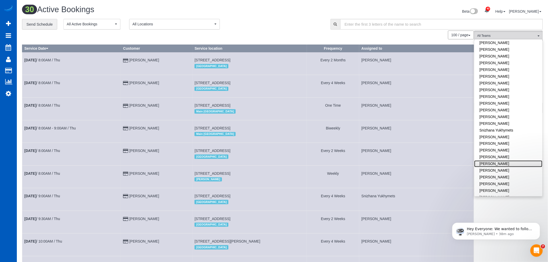
click at [494, 160] on link "[PERSON_NAME]" at bounding box center [508, 163] width 68 height 7
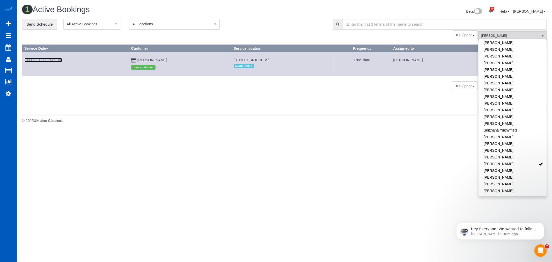
click at [49, 61] on link "[DATE] 12:00PM / Thu" at bounding box center [43, 60] width 38 height 4
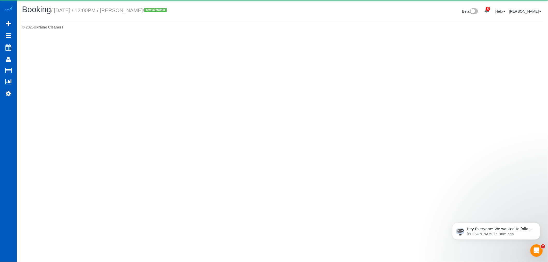
select select "[GEOGRAPHIC_DATA]"
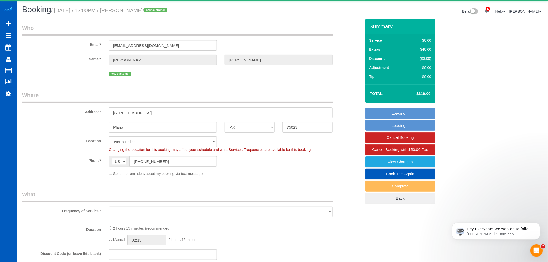
select select "object:4769"
select select "number:8"
select select "object:4918"
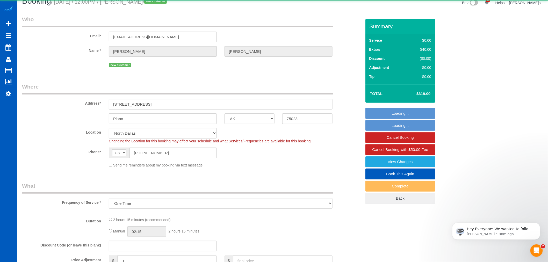
select select "199"
select select "1001"
select select "3"
select select "2"
select select "spot16"
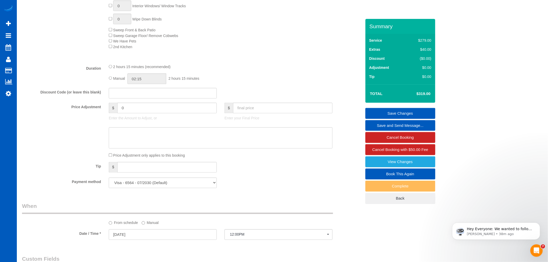
scroll to position [316, 0]
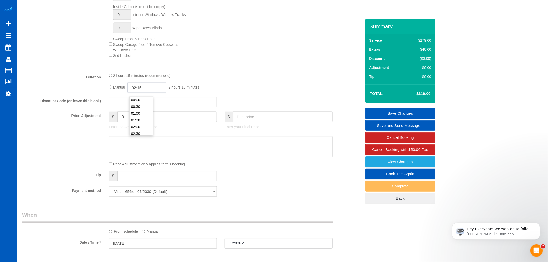
click at [153, 91] on input "02:15" at bounding box center [146, 87] width 39 height 11
drag, startPoint x: 133, startPoint y: 89, endPoint x: 123, endPoint y: 91, distance: 9.8
click at [123, 91] on div "Manual 02:15 2 hours 15 minutes" at bounding box center [221, 87] width 224 height 11
type input "6"
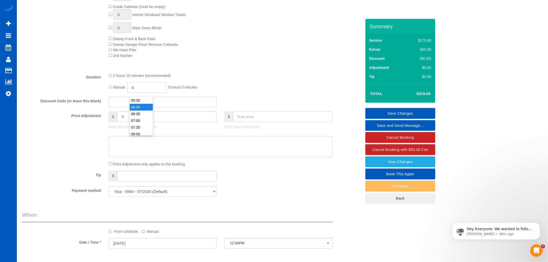
select select "spot23"
type input "6,6"
select select "spot30"
type input "06:30"
click at [138, 113] on li "06:30" at bounding box center [141, 114] width 23 height 7
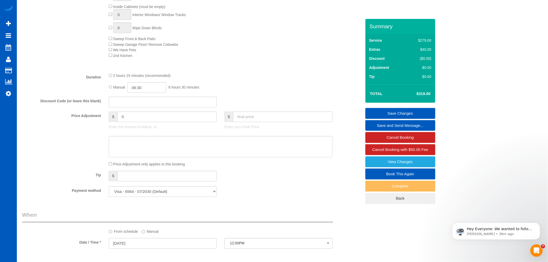
select select "spot37"
click at [233, 93] on div "Manual 06:30 6 hours 30 minutes" at bounding box center [221, 87] width 224 height 11
click at [381, 113] on link "Save Changes" at bounding box center [400, 113] width 70 height 11
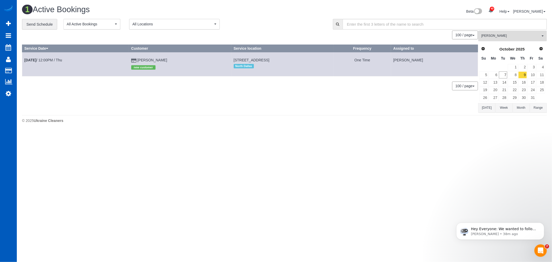
click at [504, 38] on span "[PERSON_NAME]" at bounding box center [510, 36] width 59 height 4
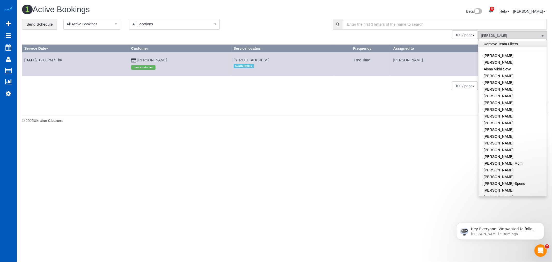
click at [502, 43] on link "Remove Team Filters" at bounding box center [513, 44] width 68 height 7
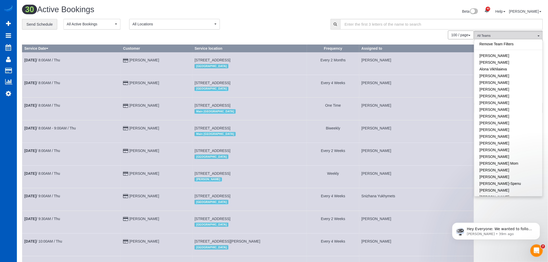
drag, startPoint x: 495, startPoint y: 217, endPoint x: 963, endPoint y: 328, distance: 480.7
click at [495, 217] on div "Hey Everyone: We wanted to follow up and let you know we have been closely moni…" at bounding box center [495, 207] width 95 height 65
click at [523, 36] on span "All Teams" at bounding box center [506, 36] width 59 height 4
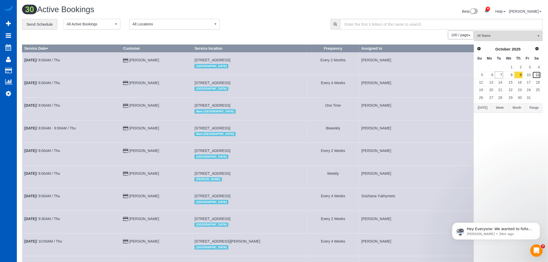
click at [538, 72] on link "11" at bounding box center [536, 74] width 9 height 7
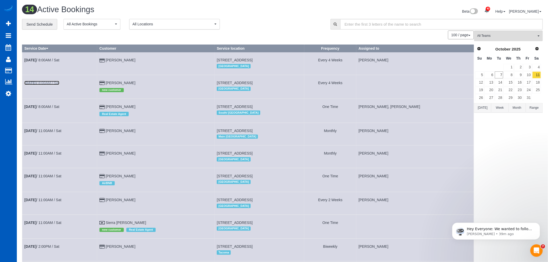
click at [41, 84] on link "Oct 11th / 8:00AM / Sat" at bounding box center [41, 83] width 35 height 4
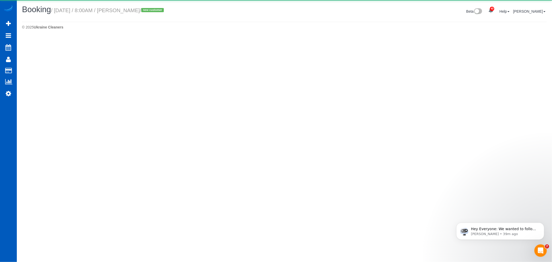
select select "OR"
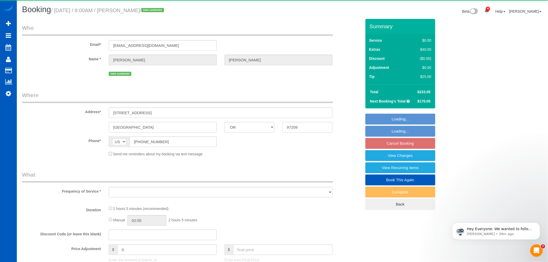
select select "object:6429"
select select "string:fspay-729b59ed-47b2-42a2-b746-e46d328f657d"
select select "199"
select select "spot43"
select select "number:8"
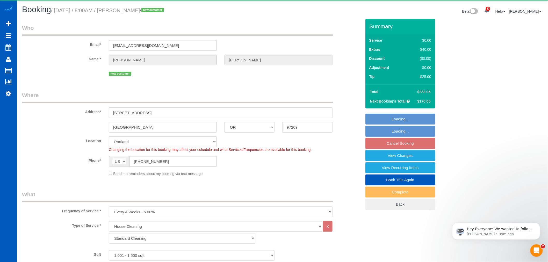
select select "1001"
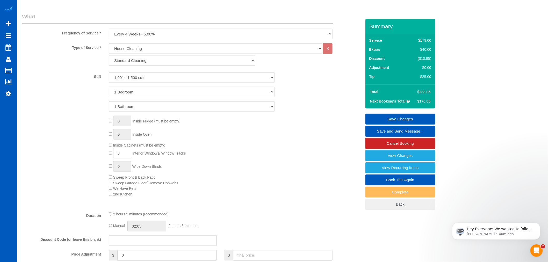
scroll to position [38, 0]
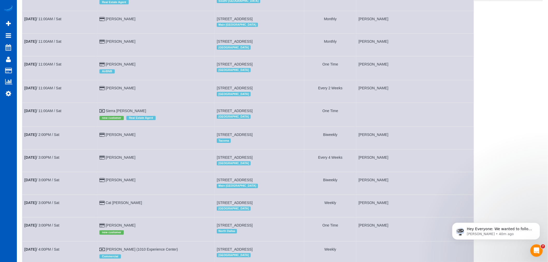
scroll to position [115, 0]
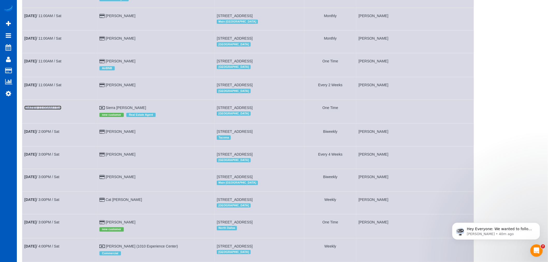
click at [55, 110] on link "Oct 11th / 11:00AM / Sat" at bounding box center [42, 108] width 37 height 4
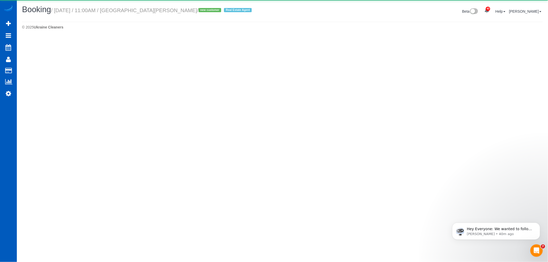
select select "OR"
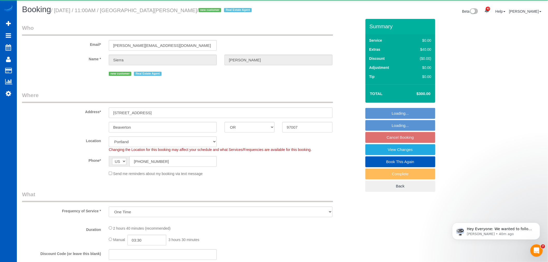
select select "object:7556"
select select "199"
select select "2001"
select select "3"
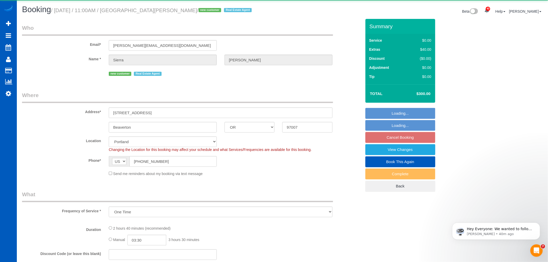
select select "spot59"
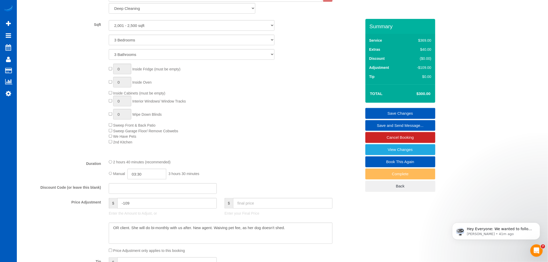
scroll to position [316, 0]
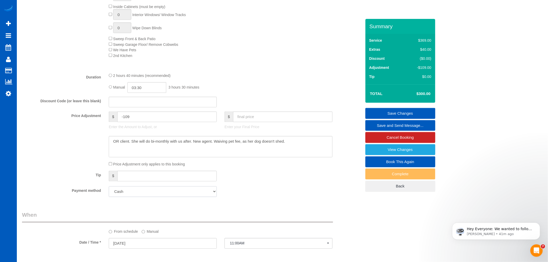
click at [183, 193] on select "Add Credit Card Cash Check Paypal" at bounding box center [163, 191] width 108 height 11
click at [181, 194] on select "Add Credit Card Cash Check Paypal" at bounding box center [163, 191] width 108 height 11
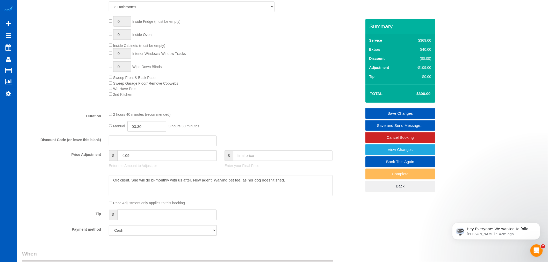
scroll to position [268, 0]
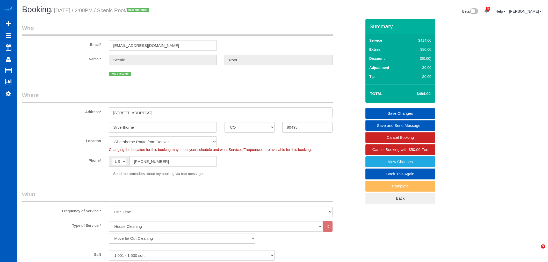
select select "CO"
select select "199"
select select "1001"
select select "2"
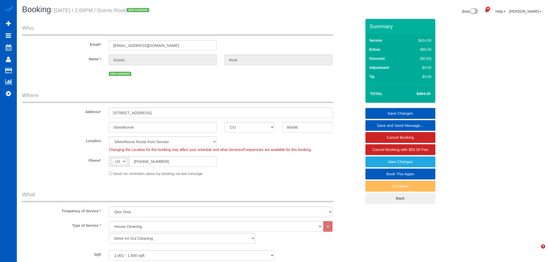
select select "spot1"
select select "number:8"
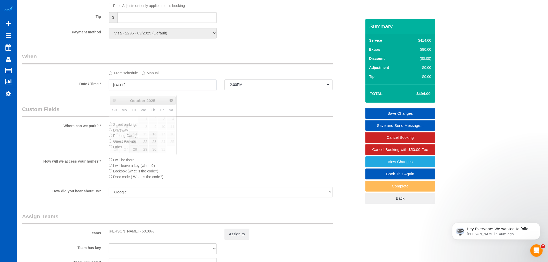
click at [124, 89] on input "[DATE]" at bounding box center [163, 84] width 108 height 11
click at [147, 76] on label "Manual" at bounding box center [150, 72] width 17 height 7
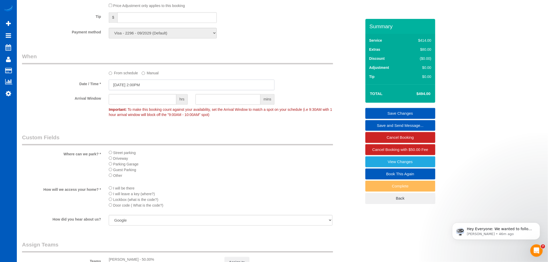
click at [135, 90] on input "[DATE] 2:00PM" at bounding box center [192, 84] width 166 height 11
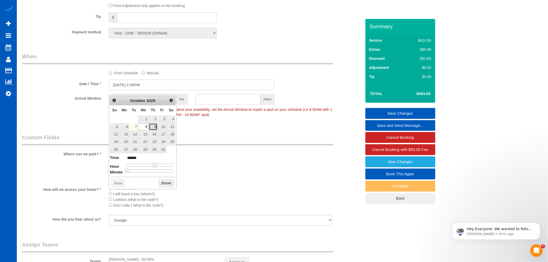
click at [153, 127] on link "9" at bounding box center [153, 126] width 9 height 7
type input "[DATE] 1:00PM"
type input "******"
type input "[DATE] 12:00PM"
type input "*******"
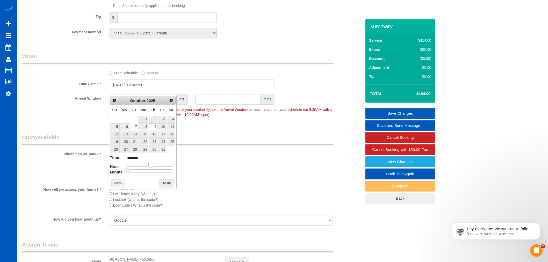
type input "[DATE] 11:00AM"
type input "*******"
type input "10/09/2025 10:00AM"
type input "*******"
type input "10/09/2025 9:00AM"
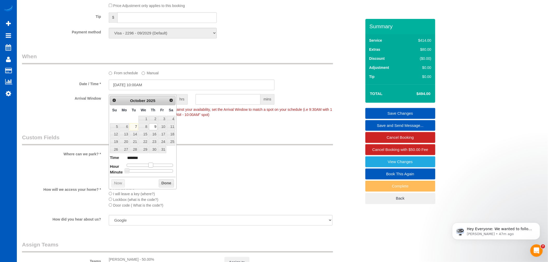
type input "******"
type input "[DATE] 8:00AM"
type input "******"
type input "10/09/2025 7:00AM"
type input "******"
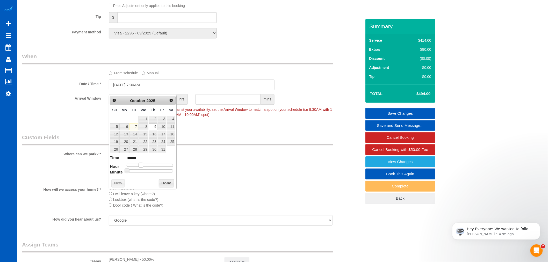
type input "[DATE] 8:00AM"
type input "******"
drag, startPoint x: 154, startPoint y: 166, endPoint x: 142, endPoint y: 166, distance: 12.2
click at [142, 166] on span at bounding box center [143, 165] width 5 height 5
click at [166, 185] on button "Done" at bounding box center [166, 183] width 15 height 8
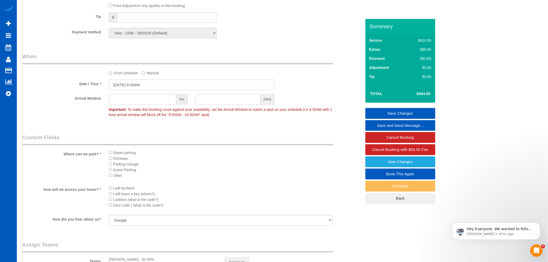
click at [421, 112] on link "Save Changes" at bounding box center [400, 113] width 70 height 11
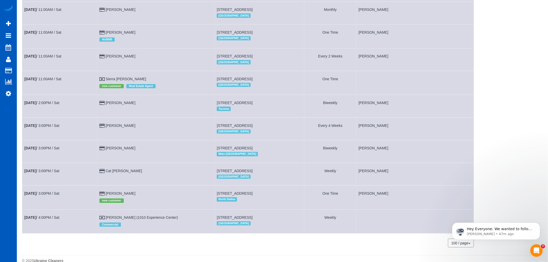
scroll to position [159, 0]
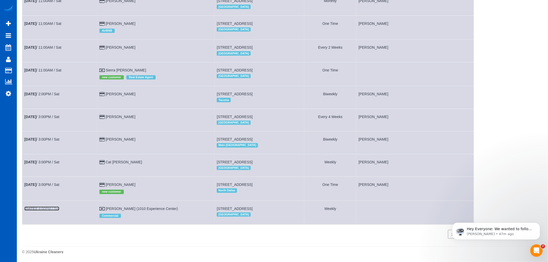
click at [44, 208] on link "[DATE] 4:00PM / Sat" at bounding box center [41, 209] width 35 height 4
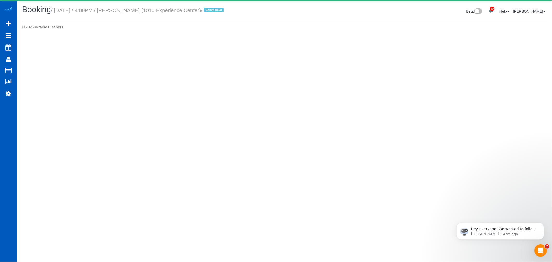
select select "CO"
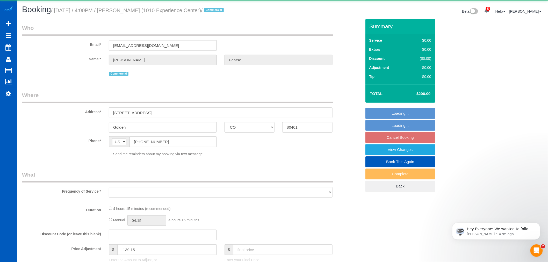
select select "object:1868"
select select "199"
select select "3501"
select select "4"
select select "7"
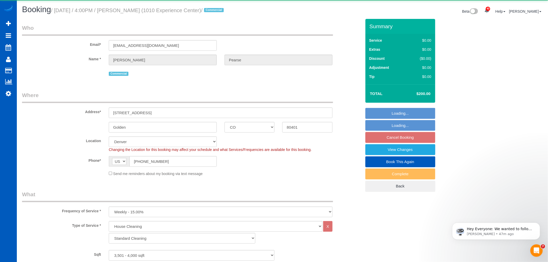
select select "object:2151"
select select "3501"
select select "4"
select select "7"
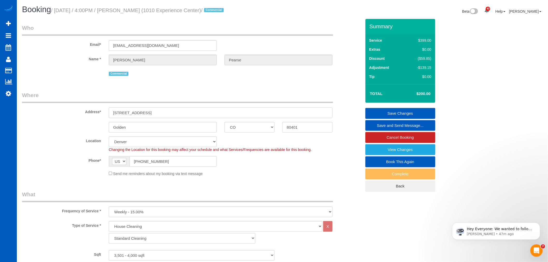
drag, startPoint x: 151, startPoint y: 115, endPoint x: 109, endPoint y: 117, distance: 41.8
click at [109, 117] on input "[STREET_ADDRESS]" at bounding box center [221, 112] width 224 height 11
drag, startPoint x: 114, startPoint y: 113, endPoint x: 277, endPoint y: 174, distance: 174.2
click at [279, 175] on div "Send me reminders about my booking via text message" at bounding box center [220, 174] width 231 height 6
drag, startPoint x: 142, startPoint y: 112, endPoint x: 103, endPoint y: 114, distance: 39.4
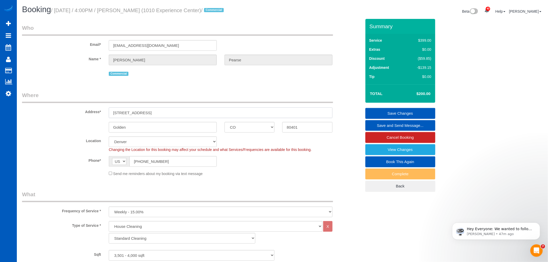
click at [103, 114] on div "Address* 1010 10th St" at bounding box center [191, 104] width 347 height 27
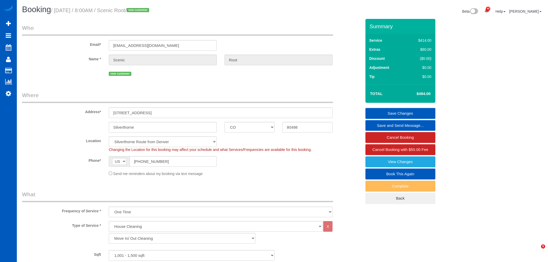
select select "CO"
select select "199"
select select "1001"
select select "2"
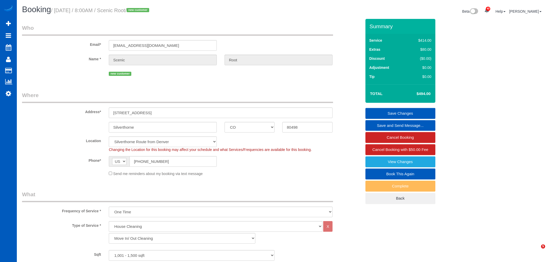
select select "number:8"
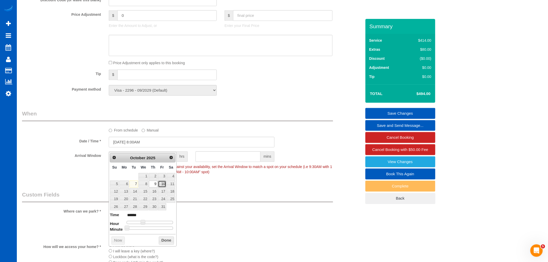
click at [163, 184] on link "10" at bounding box center [162, 184] width 8 height 7
type input "[DATE] 8:00AM"
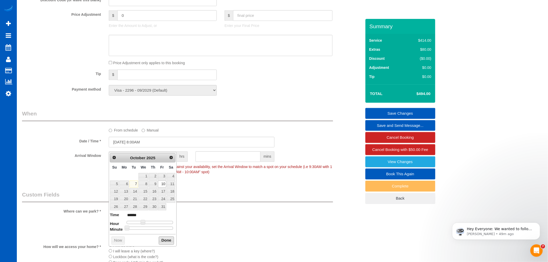
click at [161, 240] on button "Done" at bounding box center [166, 241] width 15 height 8
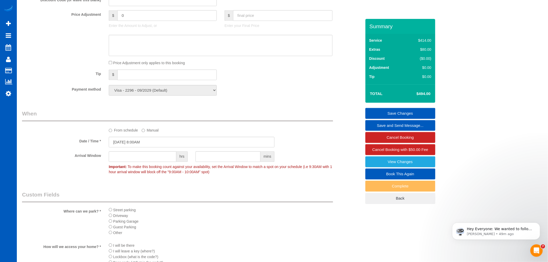
click at [410, 111] on link "Save Changes" at bounding box center [400, 113] width 70 height 11
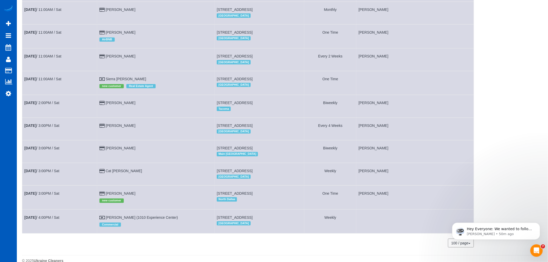
scroll to position [159, 0]
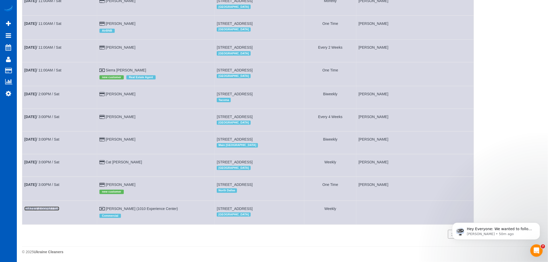
click at [40, 209] on link "[DATE] 4:00PM / Sat" at bounding box center [41, 209] width 35 height 4
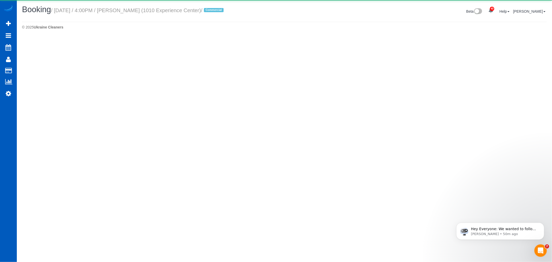
select select "CO"
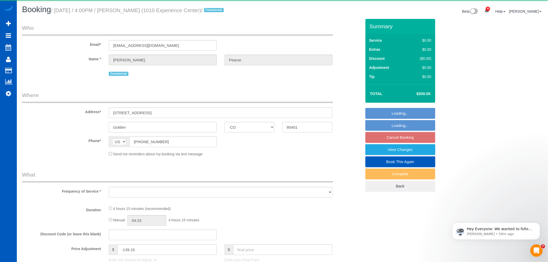
select select "object:1984"
select select "199"
select select "3501"
select select "4"
select select "7"
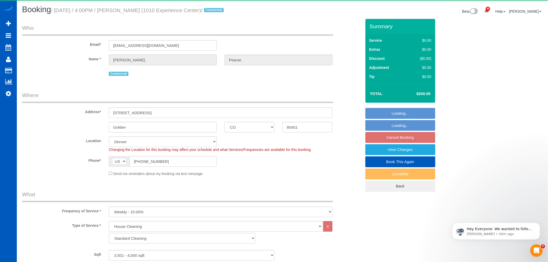
select select "object:2226"
select select "3501"
select select "4"
select select "7"
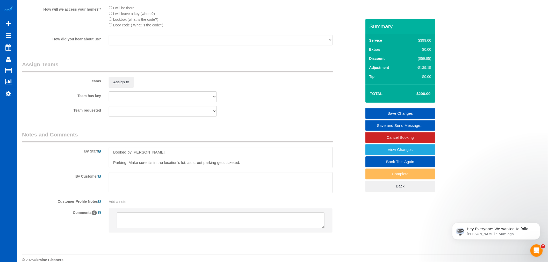
scroll to position [671, 0]
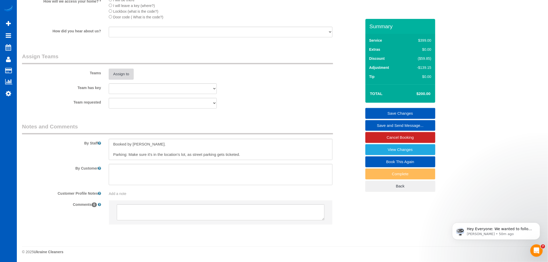
drag, startPoint x: 135, startPoint y: 70, endPoint x: 130, endPoint y: 73, distance: 5.9
click at [135, 70] on div "Assign to" at bounding box center [163, 74] width 116 height 11
click at [130, 73] on button "Assign to" at bounding box center [121, 74] width 25 height 11
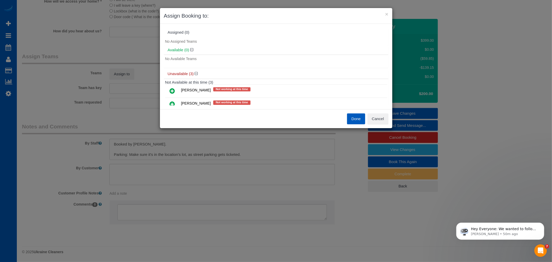
drag, startPoint x: 172, startPoint y: 92, endPoint x: 188, endPoint y: 79, distance: 20.4
click at [172, 92] on icon at bounding box center [172, 91] width 5 height 6
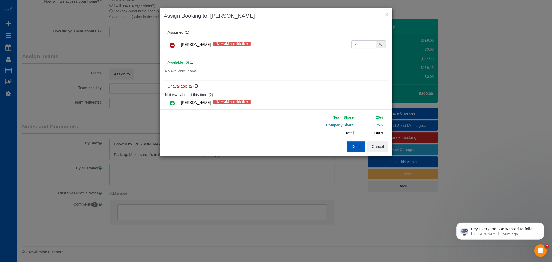
drag, startPoint x: 364, startPoint y: 41, endPoint x: 284, endPoint y: 53, distance: 80.6
click at [284, 53] on div "[PERSON_NAME] Not working at this time 25 %" at bounding box center [276, 48] width 225 height 20
type input "60"
click at [357, 148] on button "Done" at bounding box center [356, 146] width 18 height 11
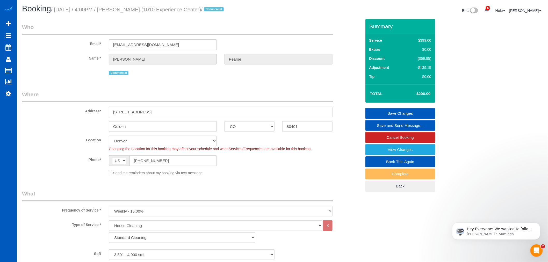
scroll to position [0, 0]
click at [398, 114] on link "Save Changes" at bounding box center [400, 113] width 70 height 11
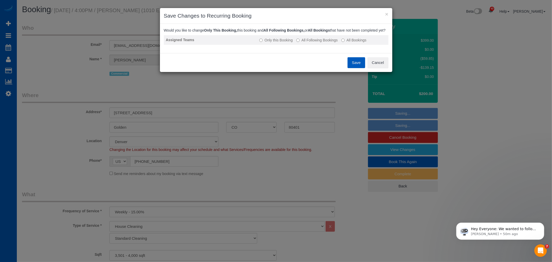
click at [315, 45] on td "Only this Booking All Following Bookings All Bookings" at bounding box center [322, 40] width 131 height 10
click at [313, 43] on label "All Following Bookings" at bounding box center [316, 40] width 41 height 5
click at [348, 67] on button "Save" at bounding box center [357, 62] width 18 height 11
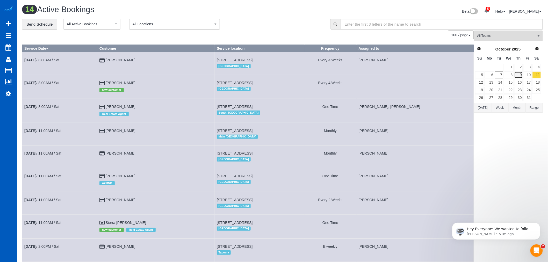
click at [521, 73] on link "9" at bounding box center [518, 74] width 9 height 7
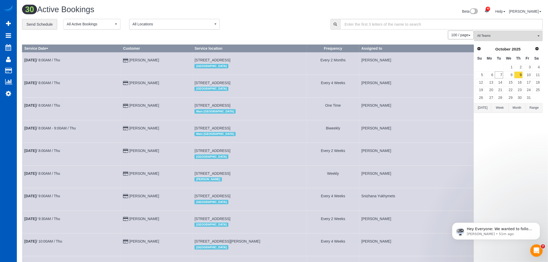
click at [179, 27] on span "All Locations" at bounding box center [173, 23] width 81 height 5
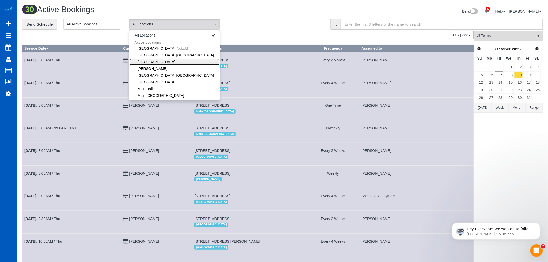
click at [159, 62] on link "[GEOGRAPHIC_DATA]" at bounding box center [174, 62] width 90 height 7
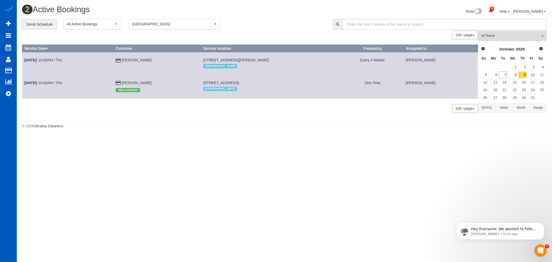
click at [192, 142] on body "40 Beta Your Notifications You have 0 alerts × You have 3 to charge for [DATE] …" at bounding box center [276, 131] width 552 height 262
click at [528, 75] on link "10" at bounding box center [532, 74] width 9 height 7
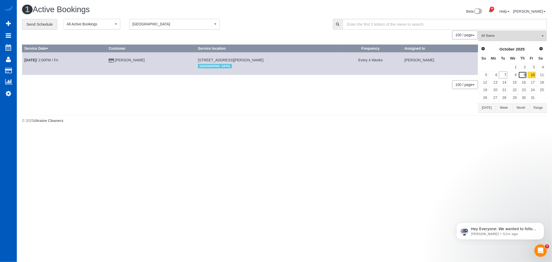
click at [521, 75] on link "9" at bounding box center [522, 74] width 9 height 7
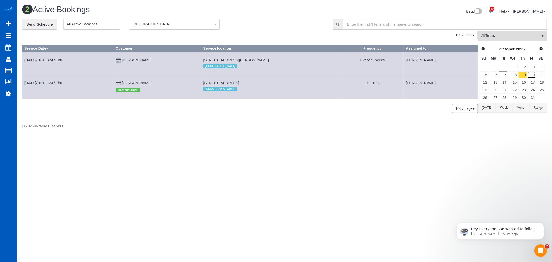
click at [533, 74] on link "10" at bounding box center [532, 74] width 9 height 7
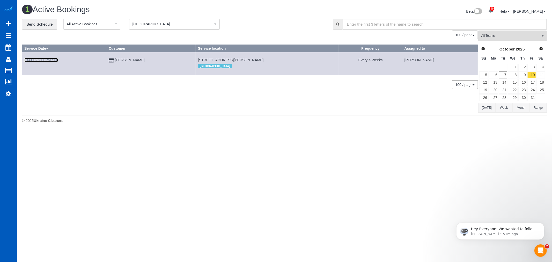
click at [43, 61] on link "Oct 10th / 2:00PM / Fri" at bounding box center [41, 60] width 34 height 4
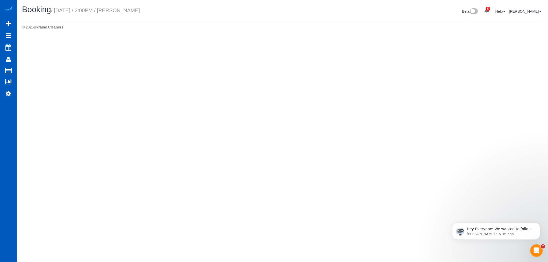
select select "CO"
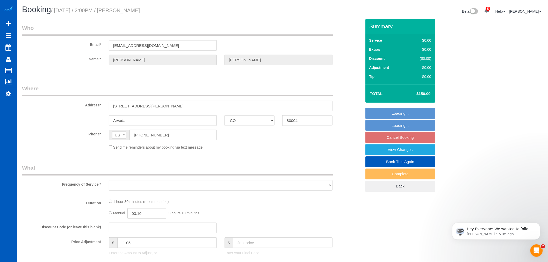
select select "object:3690"
select select "string:fspay-c8a0c354-7515-47f9-aaea-a47062ca881a"
select select "spot14"
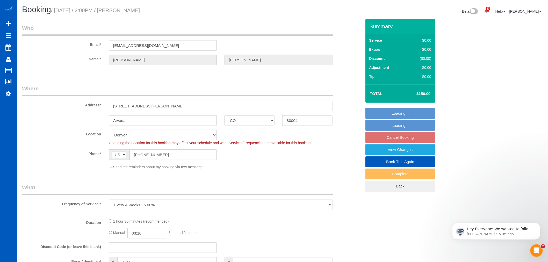
select select "199"
select select "2"
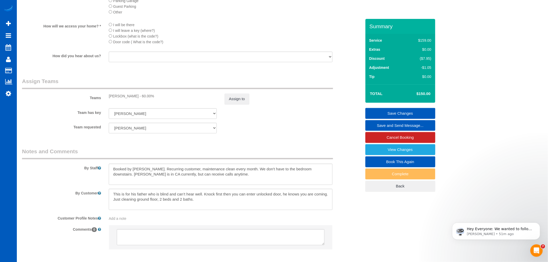
scroll to position [635, 0]
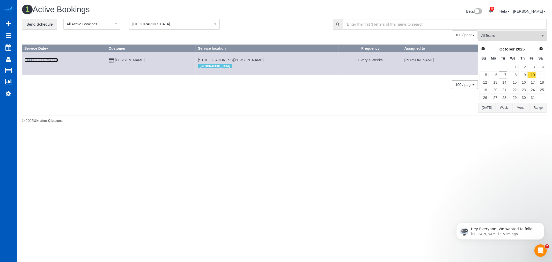
click at [47, 59] on link "Oct 10th / 2:00PM / Fri" at bounding box center [41, 60] width 34 height 4
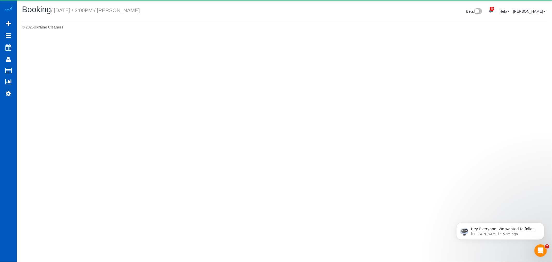
select select "CO"
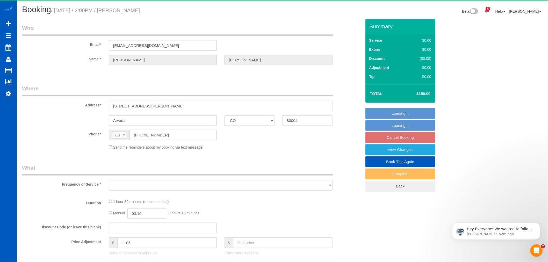
select select "string:fspay-c8a0c354-7515-47f9-aaea-a47062ca881a"
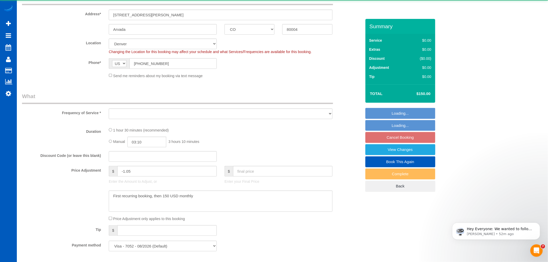
select select "object:4553"
select select "199"
select select "2"
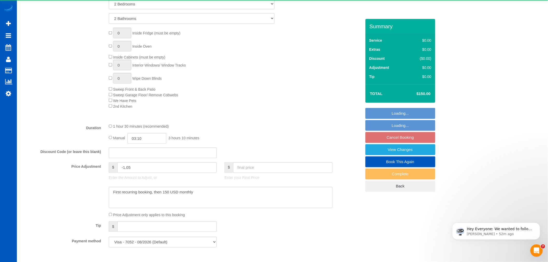
select select "object:4702"
select select "spot22"
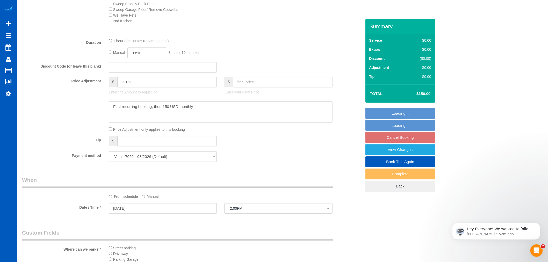
select select "2"
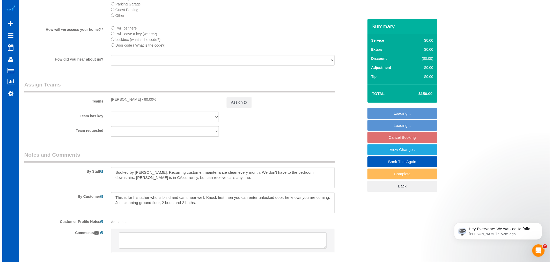
scroll to position [604, 0]
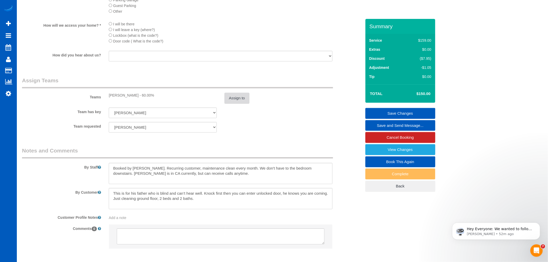
click at [232, 104] on button "Assign to" at bounding box center [236, 98] width 25 height 11
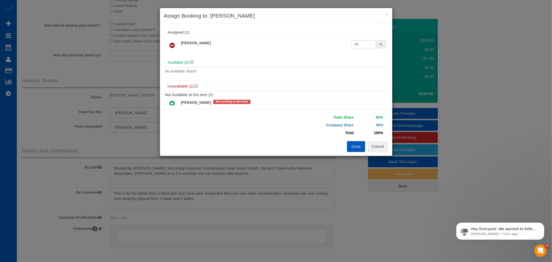
click at [171, 46] on icon at bounding box center [172, 45] width 5 height 6
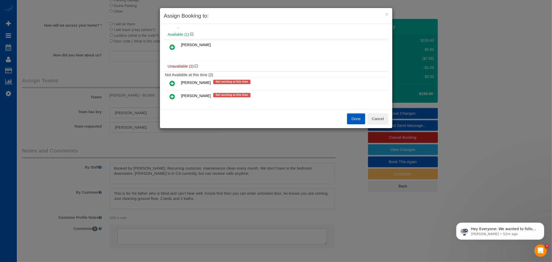
scroll to position [24, 0]
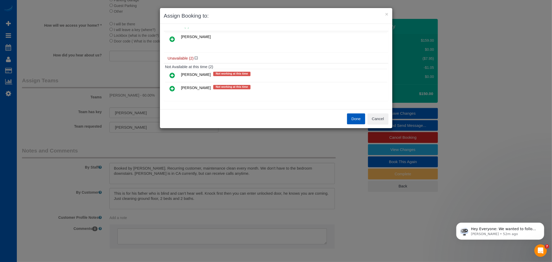
click at [172, 75] on icon at bounding box center [172, 75] width 5 height 6
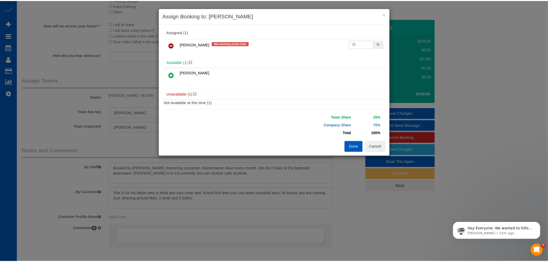
scroll to position [0, 0]
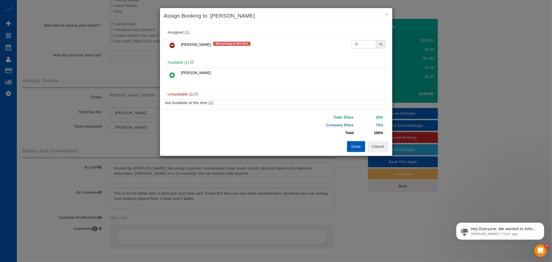
drag, startPoint x: 350, startPoint y: 45, endPoint x: 311, endPoint y: 48, distance: 38.7
click at [311, 48] on tr "Ivanna Atamaniuk Not working at this time 25 %" at bounding box center [276, 45] width 222 height 13
type input "60"
click at [351, 148] on button "Done" at bounding box center [356, 146] width 18 height 11
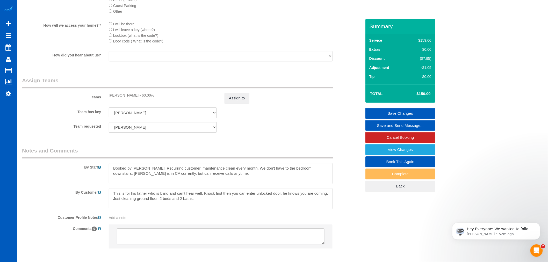
click at [398, 113] on link "Save Changes" at bounding box center [400, 113] width 70 height 11
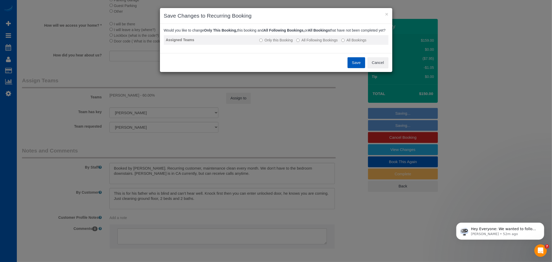
click at [304, 43] on label "All Following Bookings" at bounding box center [316, 40] width 41 height 5
click at [355, 68] on button "Save" at bounding box center [357, 62] width 18 height 11
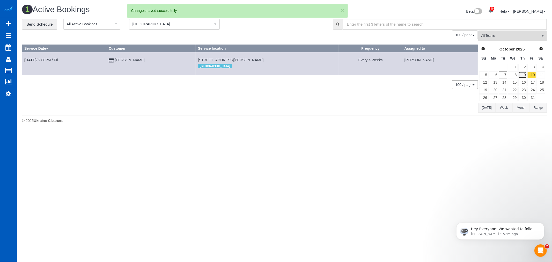
click at [523, 74] on link "9" at bounding box center [522, 74] width 9 height 7
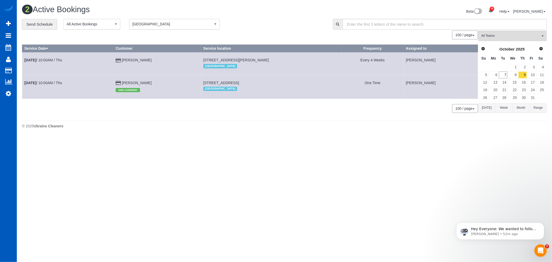
click at [201, 60] on td "4000 S Sherman St, Englewood, CO 80113 Denver" at bounding box center [271, 63] width 140 height 23
click at [514, 74] on link "8" at bounding box center [513, 74] width 10 height 7
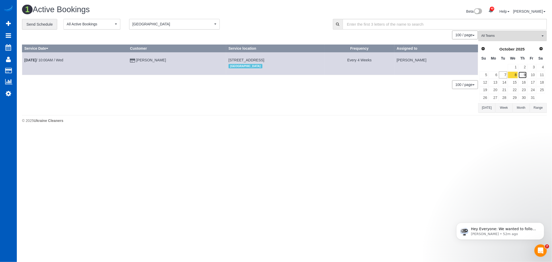
click at [520, 74] on link "9" at bounding box center [522, 74] width 9 height 7
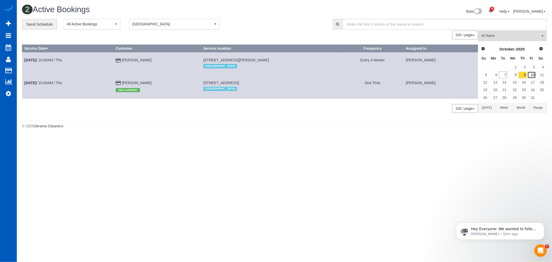
click at [531, 76] on link "10" at bounding box center [532, 74] width 9 height 7
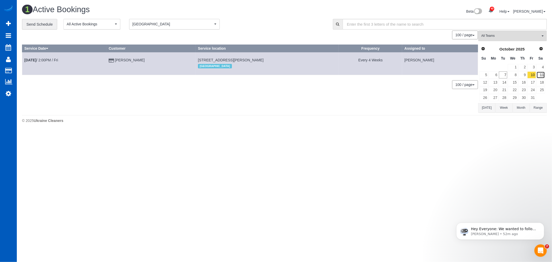
click at [540, 75] on link "11" at bounding box center [541, 74] width 9 height 7
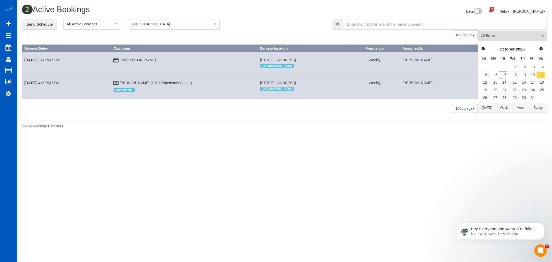
click at [506, 40] on button "All Teams" at bounding box center [512, 36] width 69 height 11
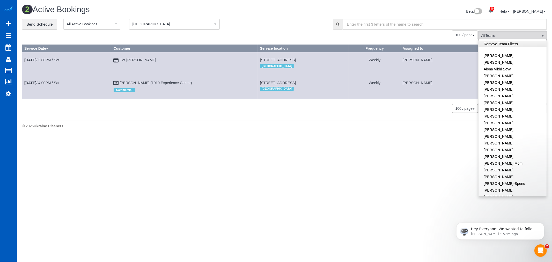
click at [504, 43] on link "Remove Team Filters" at bounding box center [513, 44] width 68 height 7
click at [159, 27] on span "[GEOGRAPHIC_DATA]" at bounding box center [173, 23] width 81 height 5
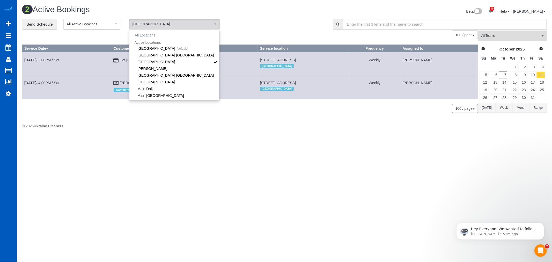
click at [154, 35] on button "All Locations" at bounding box center [144, 35] width 31 height 7
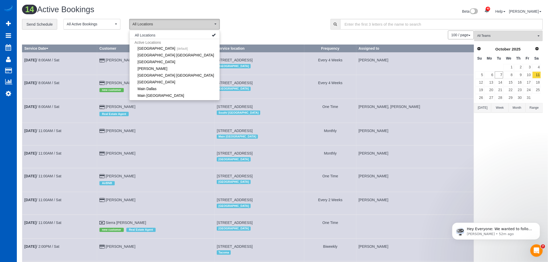
click at [171, 22] on span "All Locations" at bounding box center [173, 23] width 81 height 5
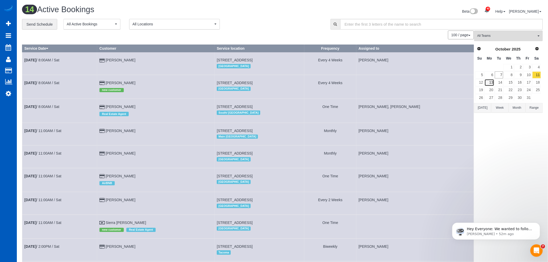
click at [490, 82] on link "13" at bounding box center [489, 82] width 10 height 7
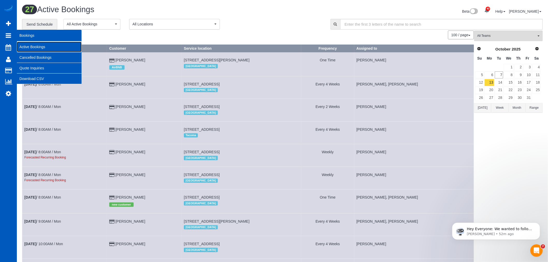
click at [36, 46] on link "Active Bookings" at bounding box center [49, 47] width 65 height 10
click at [34, 59] on link "Cancelled Bookings" at bounding box center [49, 57] width 65 height 10
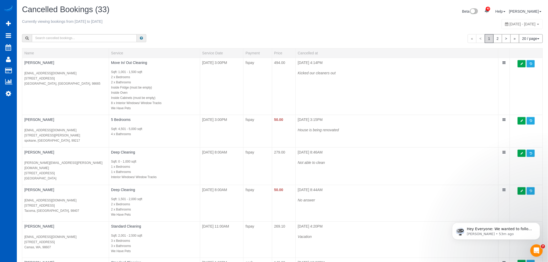
click at [509, 23] on span "September 21, 2025 - September 27, 2025" at bounding box center [522, 24] width 26 height 4
type input "**********"
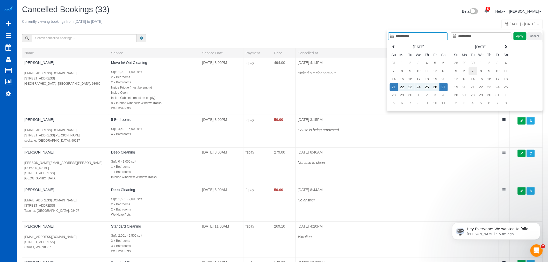
type input "**********"
click at [470, 70] on td "7" at bounding box center [473, 71] width 8 height 8
type input "**********"
click at [515, 34] on button "Apply" at bounding box center [519, 36] width 13 height 8
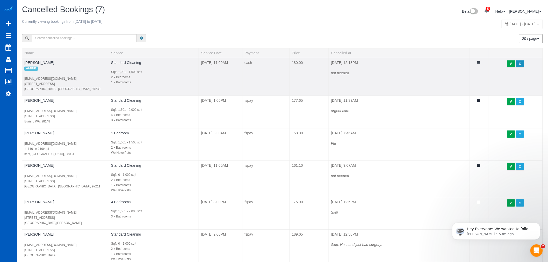
click at [520, 63] on span at bounding box center [520, 63] width 2 height 3
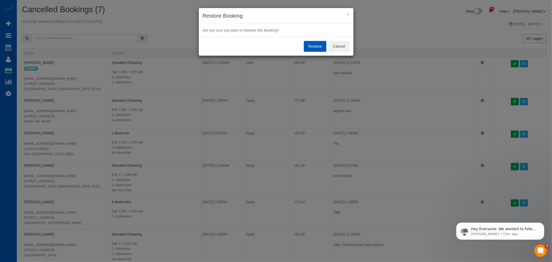
click at [313, 47] on button "Restore" at bounding box center [315, 46] width 23 height 11
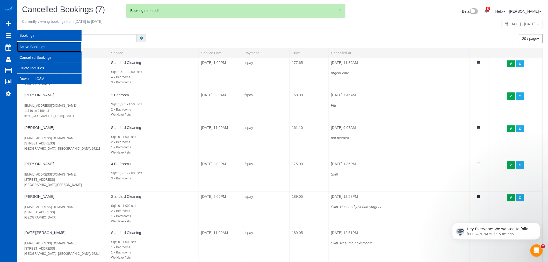
click at [30, 45] on link "Active Bookings" at bounding box center [49, 47] width 65 height 10
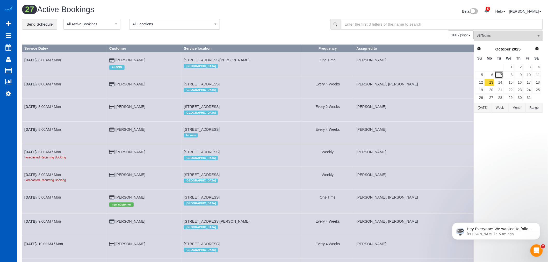
click at [498, 76] on link "7" at bounding box center [499, 74] width 9 height 7
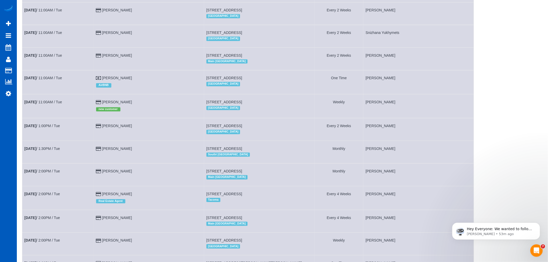
scroll to position [489, 0]
click at [55, 79] on link "Oct 7th / 11:00AM / Tue" at bounding box center [43, 77] width 38 height 4
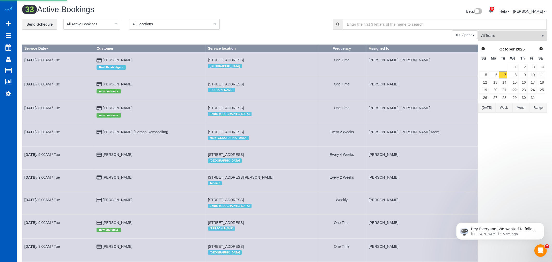
select select "OR"
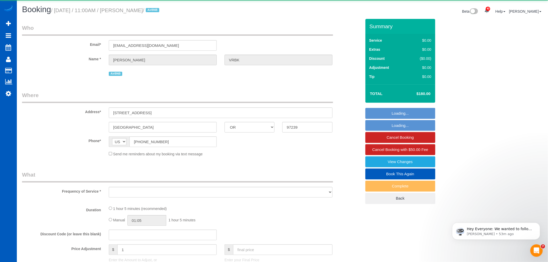
select select "object:9590"
select select "199"
select select "1001"
select select "2"
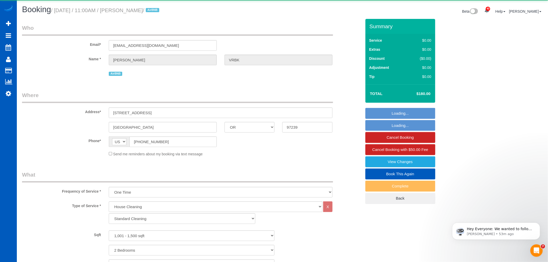
select select "object:9899"
select select "spot29"
select select "1001"
select select "2"
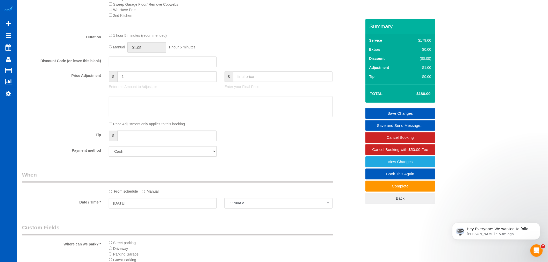
scroll to position [403, 0]
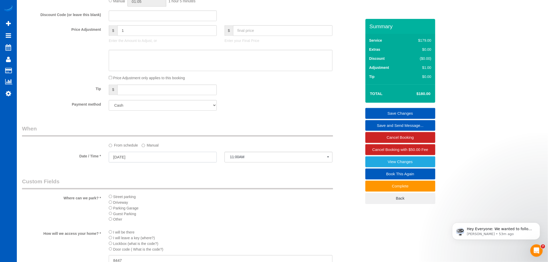
click at [118, 162] on input "10/07/2025" at bounding box center [163, 157] width 108 height 11
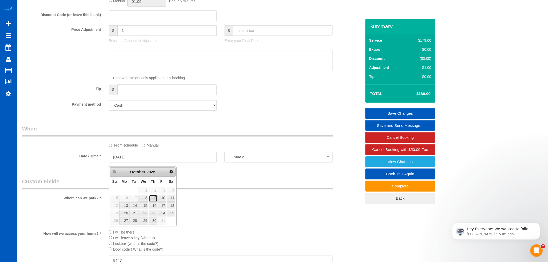
click at [153, 200] on link "9" at bounding box center [153, 198] width 9 height 7
type input "10/09/2025"
select select "spot32"
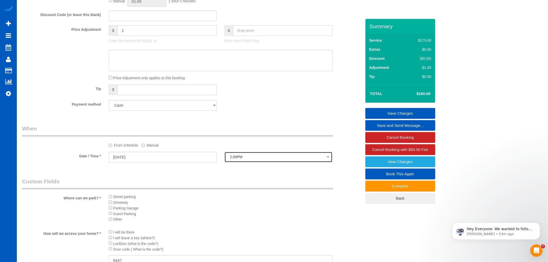
click at [237, 159] on span "2:00PM" at bounding box center [278, 157] width 97 height 4
click at [154, 147] on label "Manual" at bounding box center [150, 144] width 17 height 7
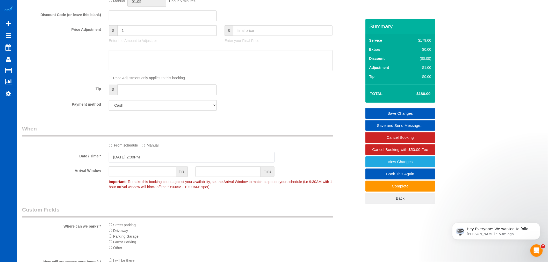
click at [152, 157] on input "10/09/2025 2:00PM" at bounding box center [192, 157] width 166 height 11
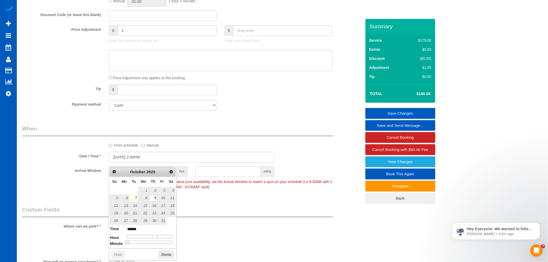
type input "10/09/2025 1:00PM"
type input "******"
type input "10/09/2025 12:00PM"
type input "*******"
drag, startPoint x: 153, startPoint y: 237, endPoint x: 149, endPoint y: 237, distance: 3.6
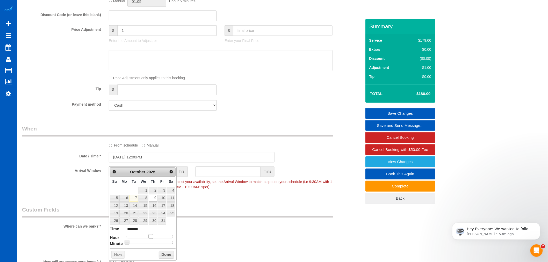
click at [149, 237] on span at bounding box center [150, 236] width 5 height 5
type input "10/09/2025 11:00AM"
type input "*******"
click at [148, 237] on span at bounding box center [149, 236] width 5 height 5
click at [163, 252] on button "Done" at bounding box center [166, 255] width 15 height 8
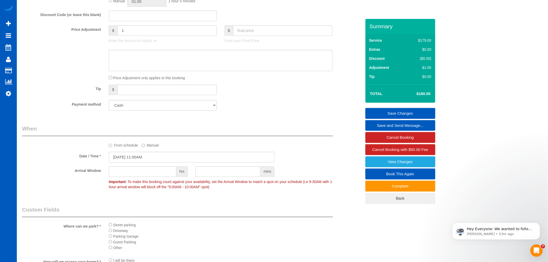
click at [399, 112] on link "Save Changes" at bounding box center [400, 113] width 70 height 11
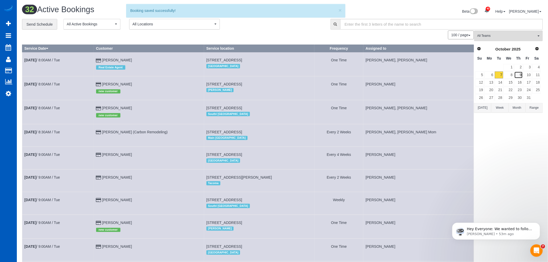
click at [520, 76] on link "9" at bounding box center [518, 74] width 9 height 7
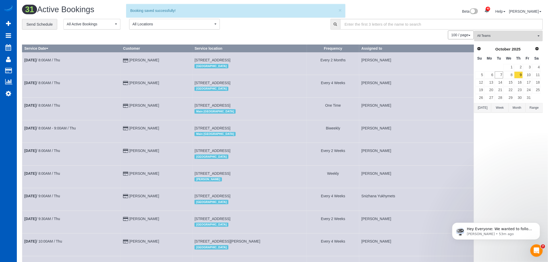
click at [500, 36] on span "All Teams" at bounding box center [506, 36] width 59 height 4
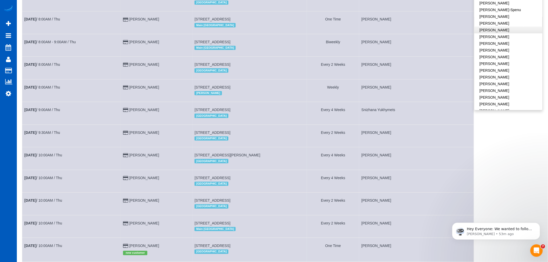
scroll to position [78, 0]
click at [495, 85] on link "[PERSON_NAME]" at bounding box center [508, 87] width 68 height 7
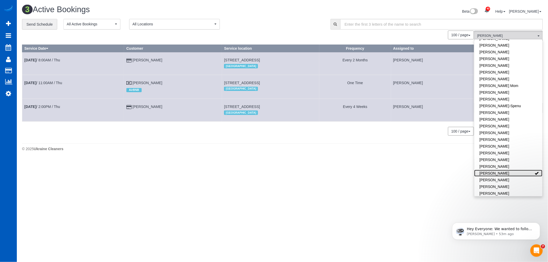
scroll to position [0, 0]
click at [500, 172] on link "[PERSON_NAME]" at bounding box center [513, 173] width 68 height 7
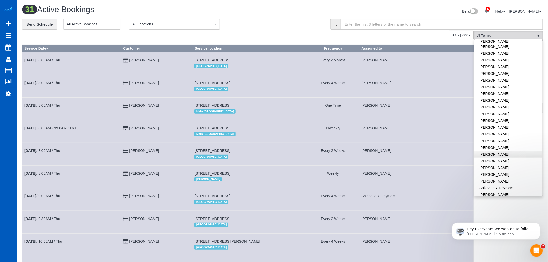
scroll to position [250, 0]
click at [505, 164] on link "[PERSON_NAME]" at bounding box center [508, 167] width 68 height 7
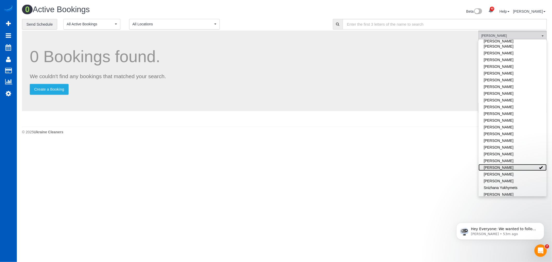
click at [505, 164] on link "[PERSON_NAME]" at bounding box center [513, 167] width 68 height 7
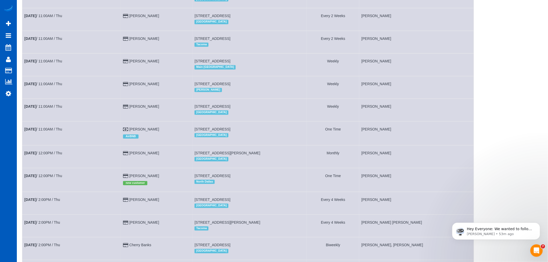
scroll to position [407, 0]
click at [42, 142] on td "Oct 9th / 11:00AM / Thu" at bounding box center [71, 134] width 99 height 24
click at [43, 132] on link "Oct 9th / 11:00AM / Thu" at bounding box center [43, 130] width 38 height 4
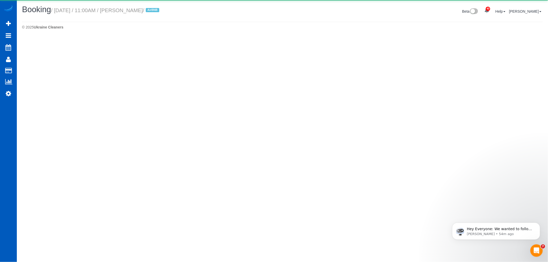
scroll to position [61, 0]
select select "OR"
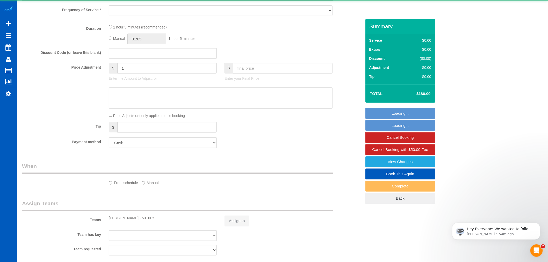
select select "object:12466"
select select "199"
select select "spot38"
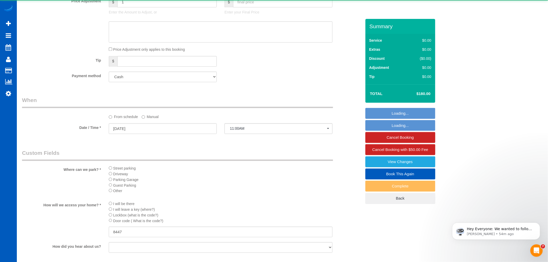
select select "1001"
select select "2"
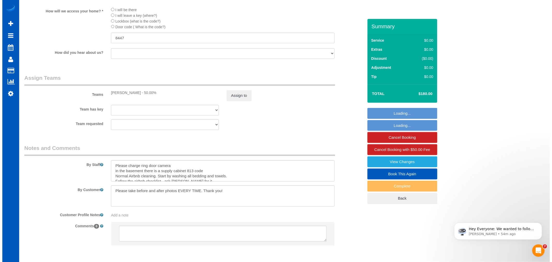
scroll to position [654, 0]
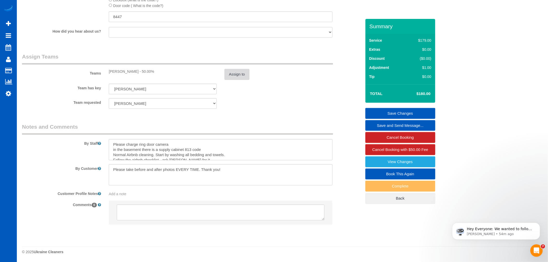
click at [236, 73] on button "Assign to" at bounding box center [236, 74] width 25 height 11
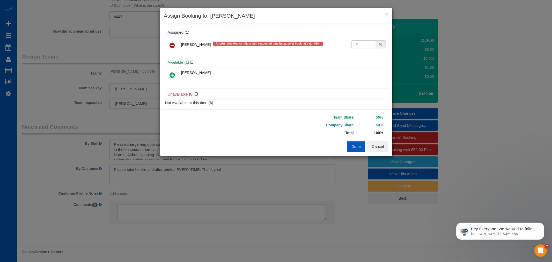
click at [173, 43] on icon at bounding box center [172, 45] width 5 height 6
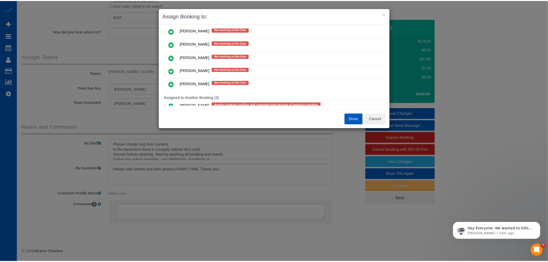
scroll to position [86, 0]
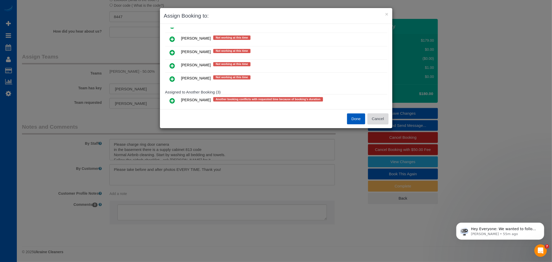
click at [383, 118] on button "Cancel" at bounding box center [378, 118] width 21 height 11
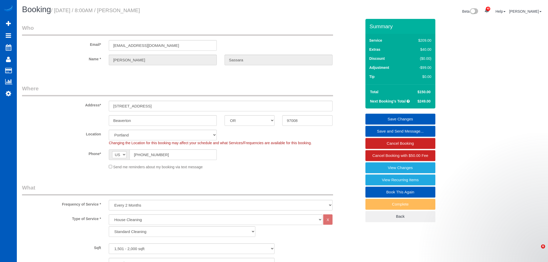
select select "OR"
select select "199"
select select "1501"
select select "4"
select select "2"
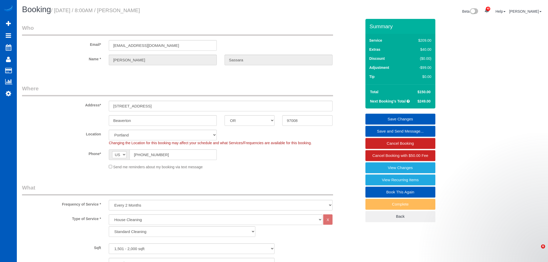
select select "spot276"
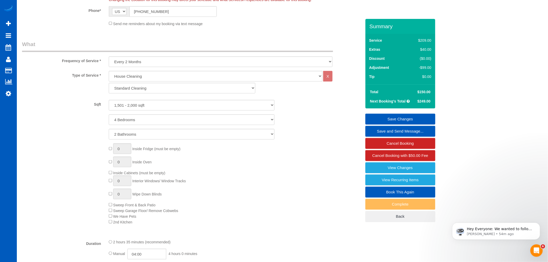
scroll to position [115, 0]
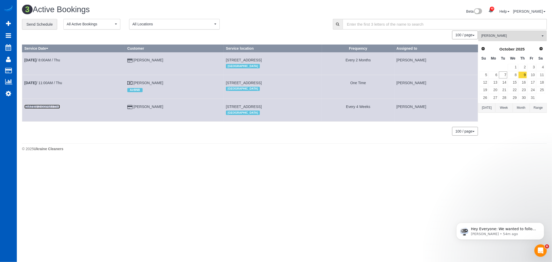
click at [36, 109] on b "[DATE]" at bounding box center [30, 107] width 12 height 4
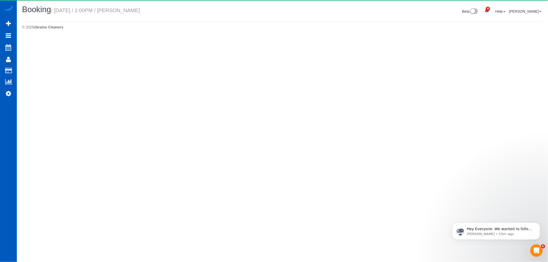
select select "OR"
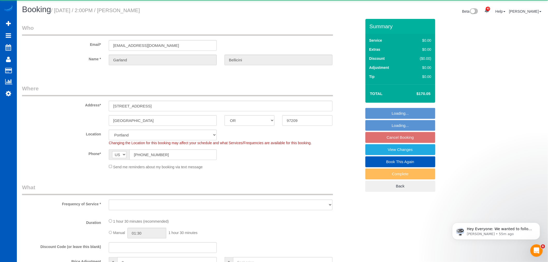
select select "object:58340"
select select "199"
select select "1001"
select select "2"
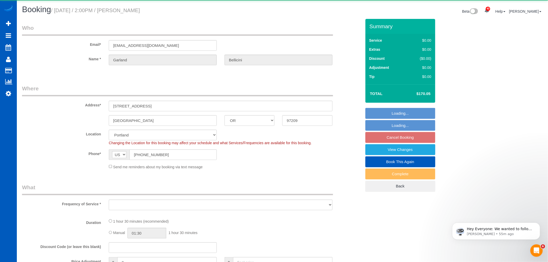
select select "spot288"
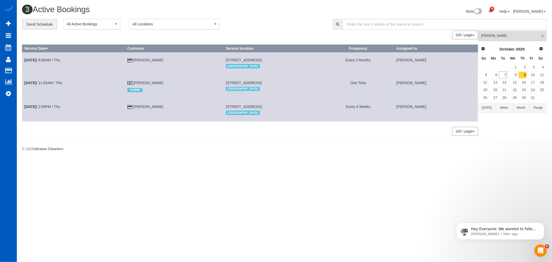
click at [496, 40] on button "Luiza Maksymova All Teams" at bounding box center [512, 36] width 69 height 11
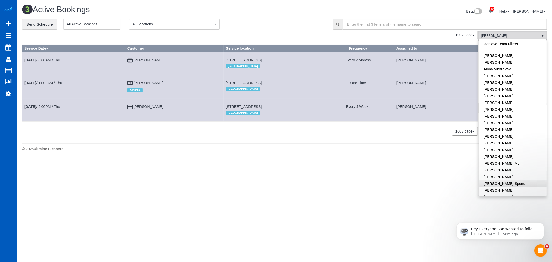
scroll to position [133, 0]
click at [513, 118] on link "[PERSON_NAME]" at bounding box center [513, 118] width 68 height 7
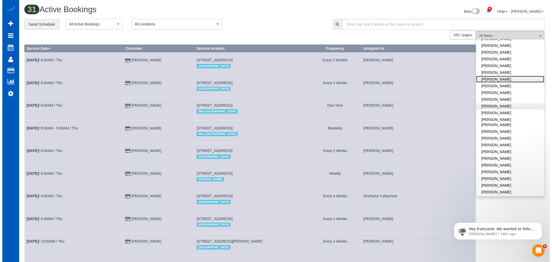
scroll to position [162, 0]
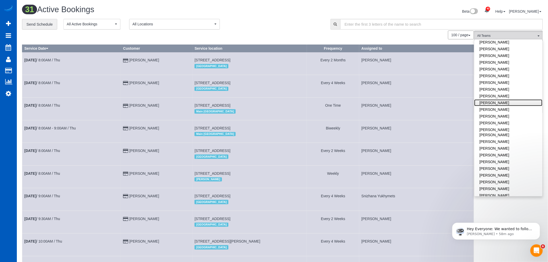
click at [501, 105] on link "[PERSON_NAME]" at bounding box center [508, 102] width 68 height 7
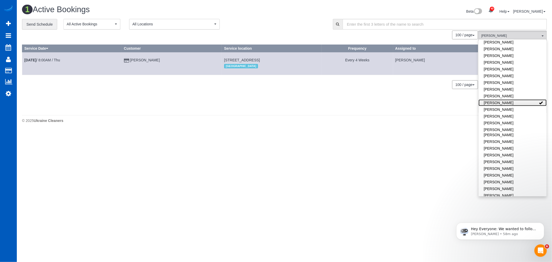
click at [500, 104] on link "[PERSON_NAME]" at bounding box center [513, 102] width 68 height 7
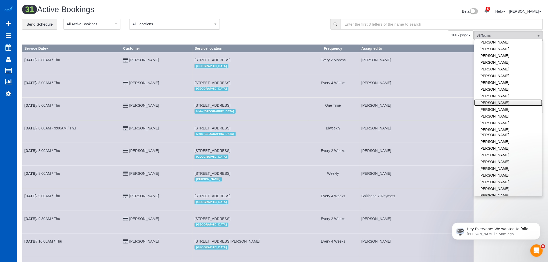
click at [500, 104] on link "[PERSON_NAME]" at bounding box center [508, 102] width 68 height 7
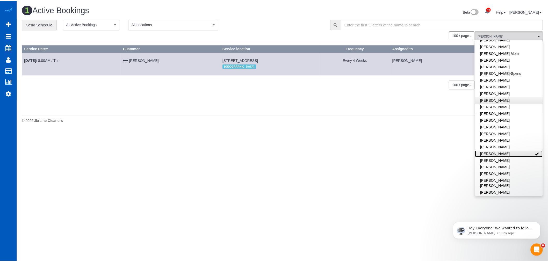
scroll to position [106, 0]
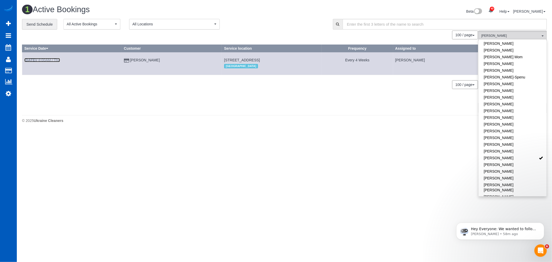
click at [47, 60] on link "Oct 9th / 8:00AM / Thu" at bounding box center [42, 60] width 36 height 4
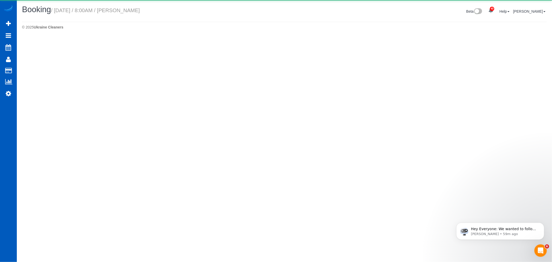
select select "WA"
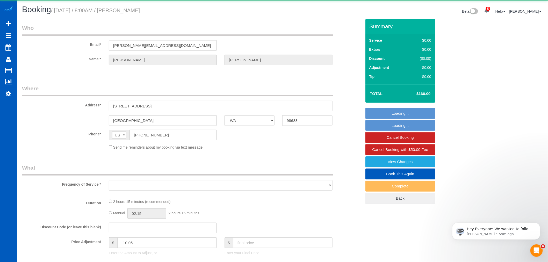
select select "object:59823"
select select "string:fspay-64725c1b-2397-46cc-bfe9-def651e07fb5"
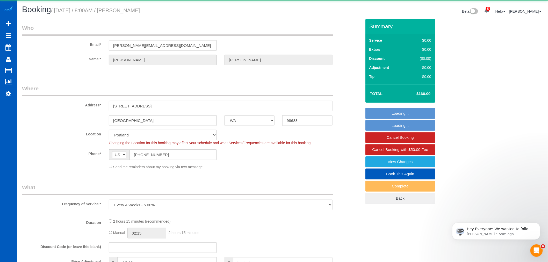
select select "object:60132"
select select "199"
select select "1001"
select select "3"
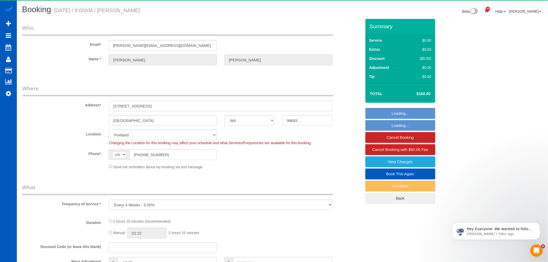
select select "spot299"
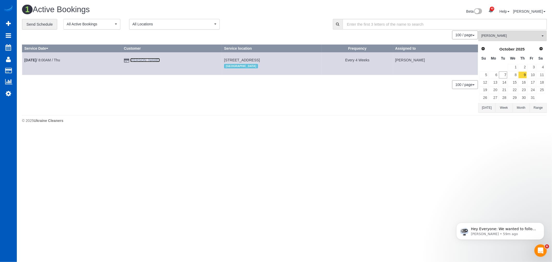
click at [138, 60] on link "Rachel Housman" at bounding box center [145, 60] width 30 height 4
click at [514, 39] on button "Mariia Syrotiuk All Teams" at bounding box center [512, 36] width 69 height 11
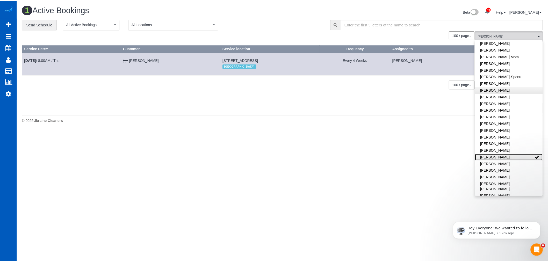
scroll to position [106, 0]
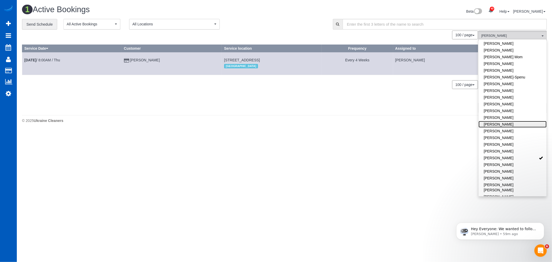
click at [511, 122] on link "[PERSON_NAME]" at bounding box center [513, 124] width 68 height 7
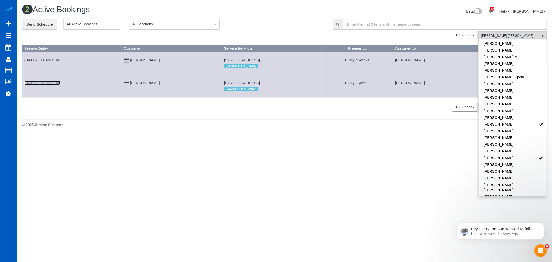
click at [32, 84] on b "[DATE]" at bounding box center [30, 83] width 12 height 4
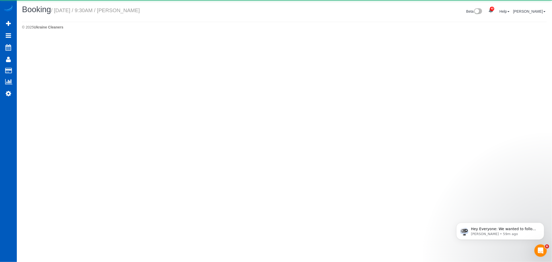
select select "OR"
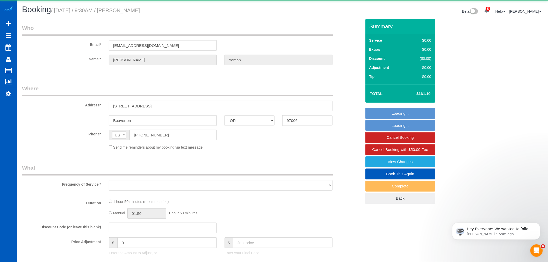
select select "object:61643"
select select "string:fspay-e0c91036-3e6f-418d-a812-6764dc9a8032"
select select "199"
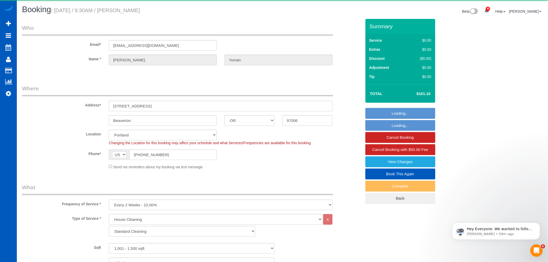
select select "1001"
select select "3"
select select "2"
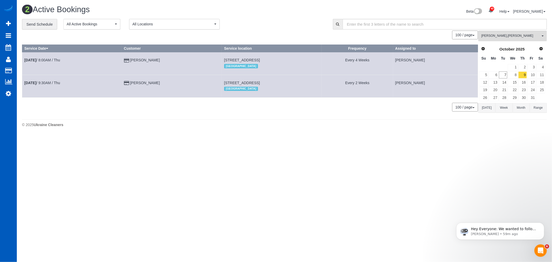
click at [508, 35] on span "Kseniia Trofimova , Mariia Syrotiuk" at bounding box center [510, 36] width 59 height 4
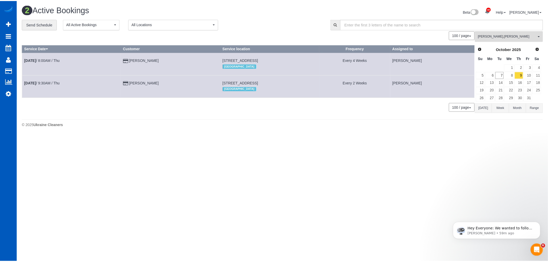
scroll to position [113, 0]
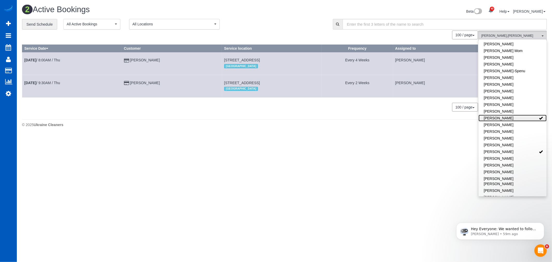
click at [530, 118] on link "[PERSON_NAME]" at bounding box center [513, 118] width 68 height 7
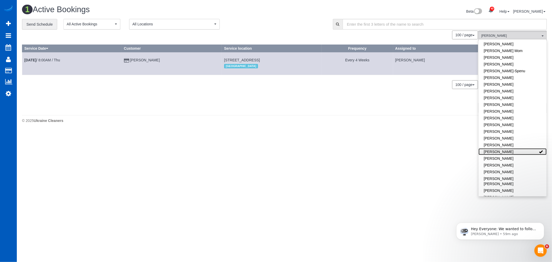
click at [528, 153] on link "[PERSON_NAME]" at bounding box center [513, 151] width 68 height 7
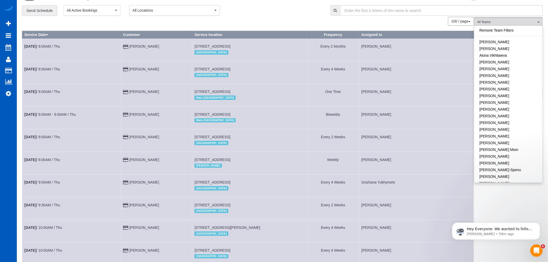
scroll to position [0, 0]
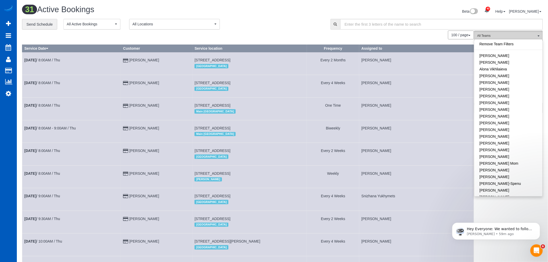
click at [528, 34] on span "All Teams" at bounding box center [506, 36] width 59 height 4
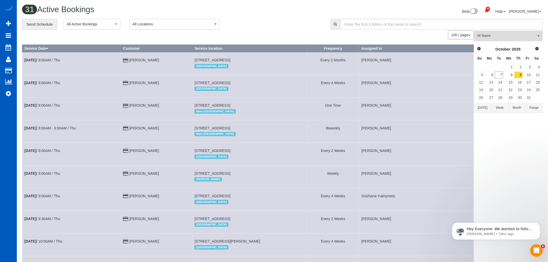
click at [528, 34] on span "All Teams" at bounding box center [506, 36] width 59 height 4
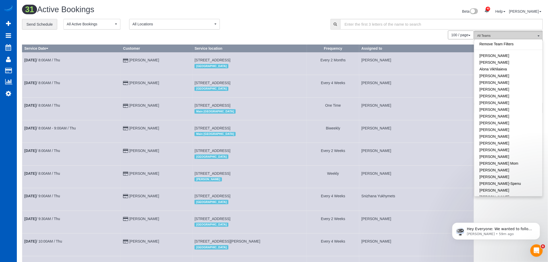
click at [528, 34] on span "All Teams" at bounding box center [506, 36] width 59 height 4
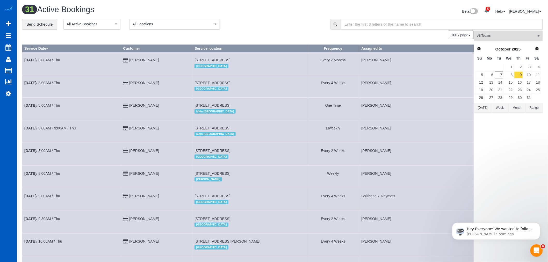
click at [528, 34] on span "All Teams" at bounding box center [506, 36] width 59 height 4
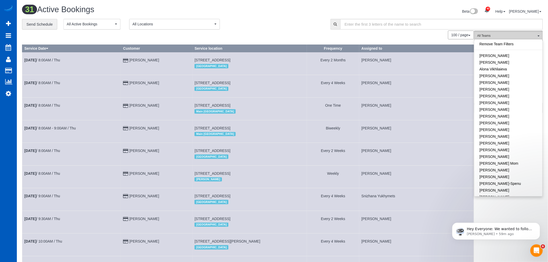
click at [498, 35] on span "All Teams" at bounding box center [506, 36] width 59 height 4
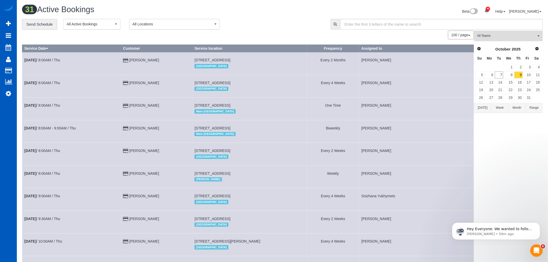
click at [529, 37] on span "All Teams" at bounding box center [506, 36] width 59 height 4
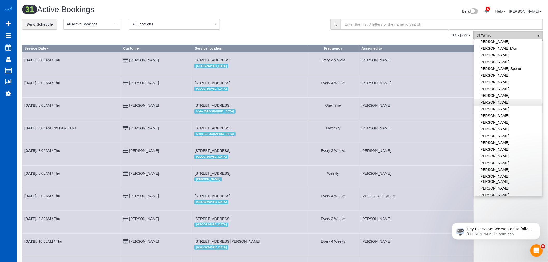
scroll to position [86, 0]
click at [500, 82] on link "[PERSON_NAME]" at bounding box center [508, 84] width 68 height 7
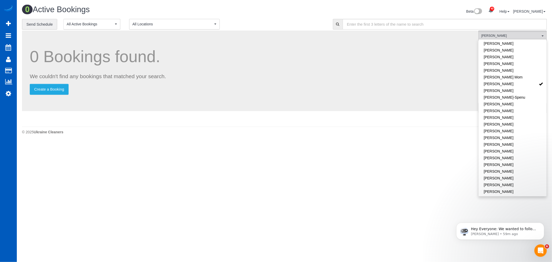
click at [401, 163] on body "40 Beta Your Notifications You have 0 alerts × You have 3 to charge for [DATE] …" at bounding box center [276, 131] width 552 height 262
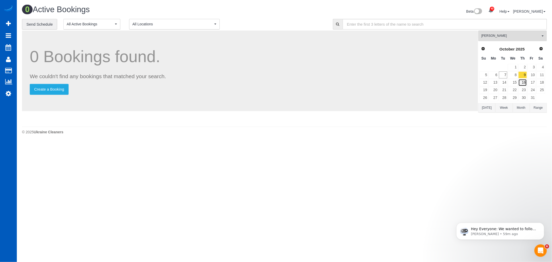
click at [524, 85] on link "16" at bounding box center [522, 82] width 9 height 7
click at [12, 91] on link "Settings" at bounding box center [8, 93] width 17 height 12
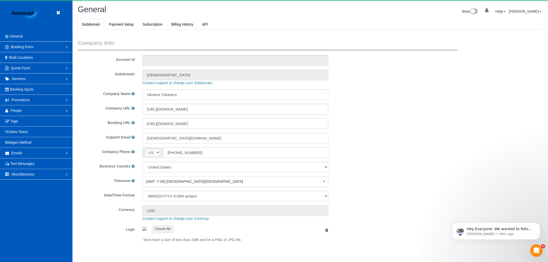
select select "1"
click at [19, 115] on link "People" at bounding box center [36, 110] width 72 height 10
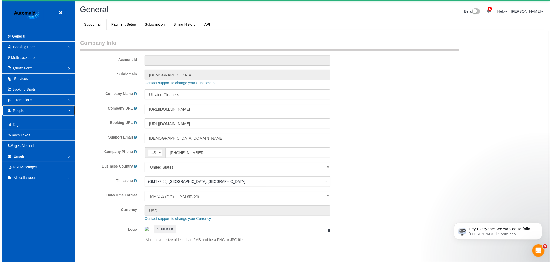
scroll to position [0, 0]
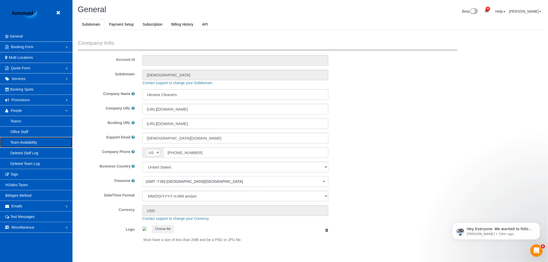
click at [30, 142] on link "Team Availability" at bounding box center [36, 142] width 72 height 10
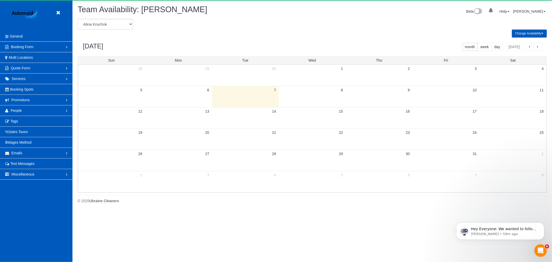
scroll to position [211, 552]
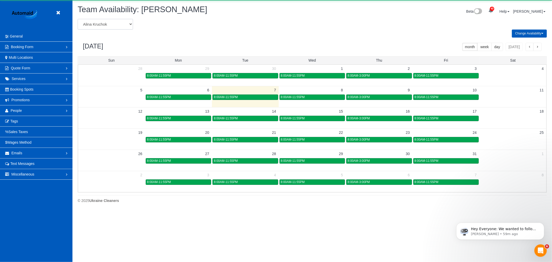
drag, startPoint x: 100, startPoint y: 32, endPoint x: 105, endPoint y: 24, distance: 10.0
click at [105, 24] on select "Alina Kruchok Alona Tarasiuk Alona Vikhliaieva Anastasiia Demchenko Anastasiia …" at bounding box center [105, 24] width 55 height 11
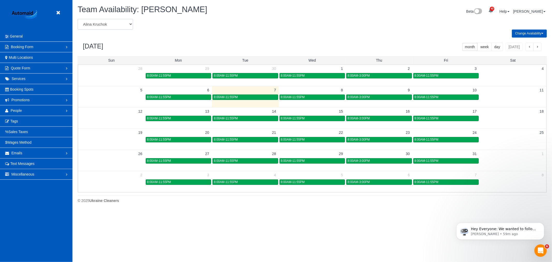
scroll to position [0, 0]
select select "number:1437"
click at [78, 19] on select "Alina Kruchok Alona Tarasiuk Alona Vikhliaieva Anastasiia Demchenko Anastasiia …" at bounding box center [105, 24] width 55 height 11
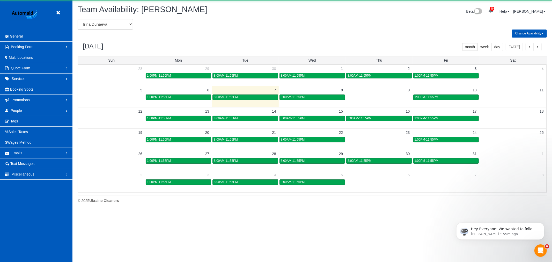
scroll to position [25674, 25333]
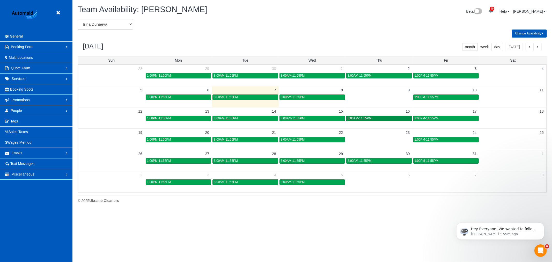
click at [375, 118] on div "8:00AM-11:55PM" at bounding box center [379, 118] width 63 height 4
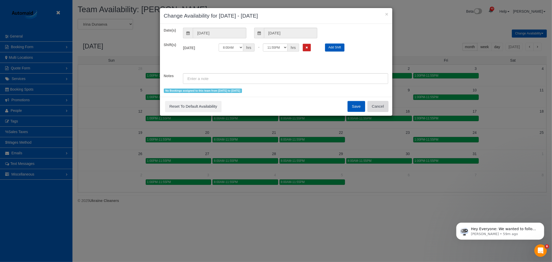
drag, startPoint x: 376, startPoint y: 103, endPoint x: 368, endPoint y: 167, distance: 65.3
click at [376, 103] on button "Cancel" at bounding box center [378, 106] width 21 height 11
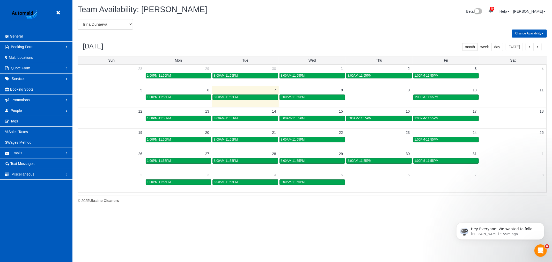
click at [366, 162] on span "8:00AM-11:55PM" at bounding box center [360, 161] width 24 height 4
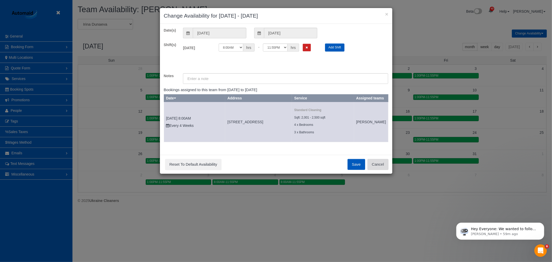
click at [377, 170] on button "Cancel" at bounding box center [378, 164] width 21 height 11
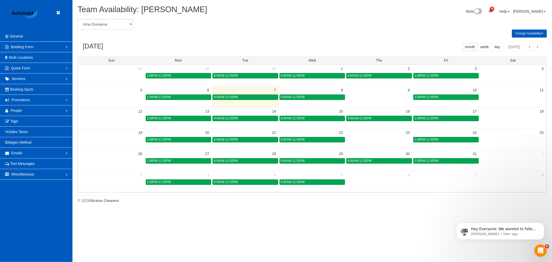
click at [384, 137] on td at bounding box center [379, 139] width 67 height 6
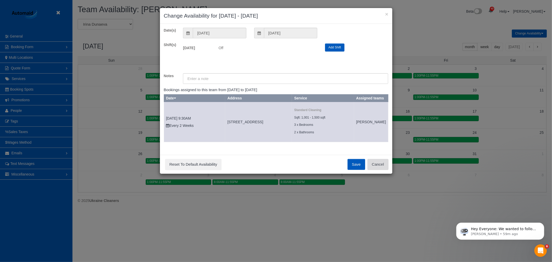
click at [376, 170] on button "Cancel" at bounding box center [378, 164] width 21 height 11
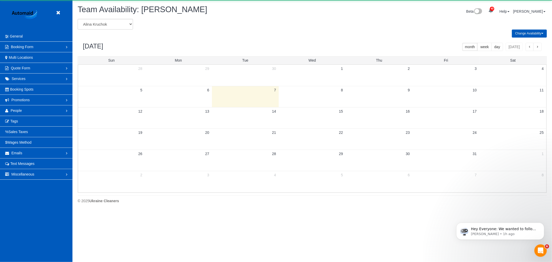
scroll to position [25674, 25333]
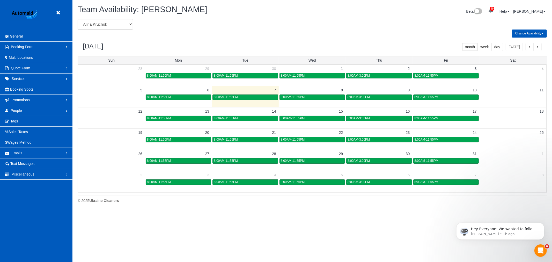
click at [98, 16] on div "Team Availability: Alina Kruchok" at bounding box center [193, 10] width 239 height 11
click at [104, 26] on select "Alina Kruchok Alona Tarasiuk Alona Vikhliaieva Anastasiia Demchenko Anastasiia …" at bounding box center [105, 24] width 55 height 11
select select "number:1437"
click at [78, 19] on select "Alina Kruchok Alona Tarasiuk Alona Vikhliaieva Anastasiia Demchenko Anastasiia …" at bounding box center [105, 24] width 55 height 11
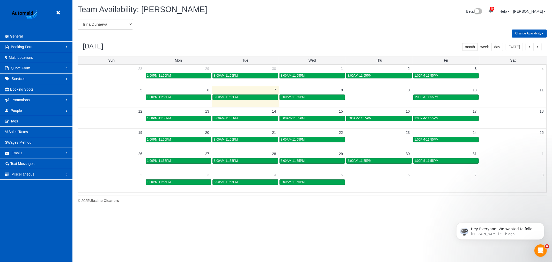
click at [384, 100] on td at bounding box center [379, 97] width 67 height 6
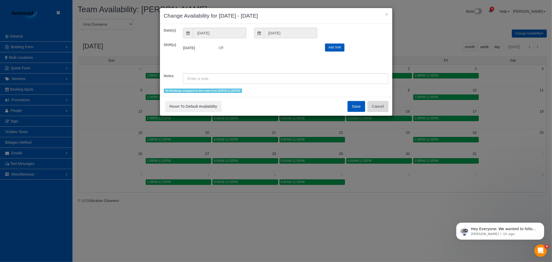
click at [381, 106] on button "Cancel" at bounding box center [378, 106] width 21 height 11
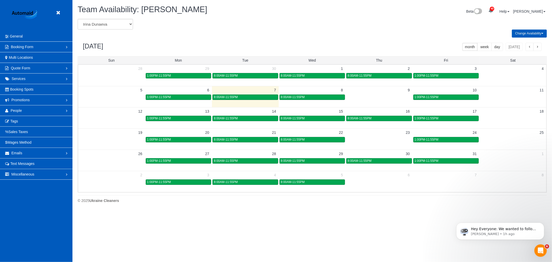
click at [370, 99] on td at bounding box center [379, 97] width 67 height 6
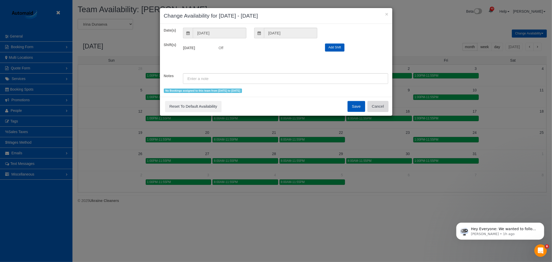
click at [379, 104] on button "Cancel" at bounding box center [378, 106] width 21 height 11
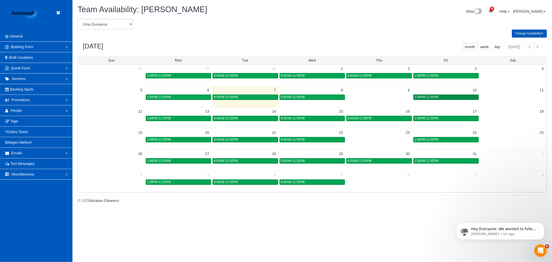
click at [424, 96] on span "1:00PM-11:55PM" at bounding box center [427, 97] width 24 height 4
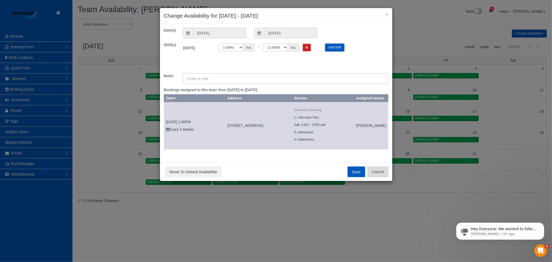
click at [378, 177] on button "Cancel" at bounding box center [378, 171] width 21 height 11
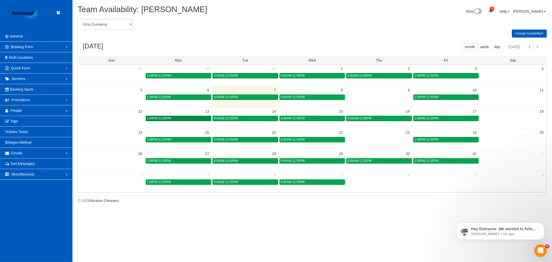
click at [195, 121] on link "1:00PM-11:55PM" at bounding box center [178, 118] width 65 height 5
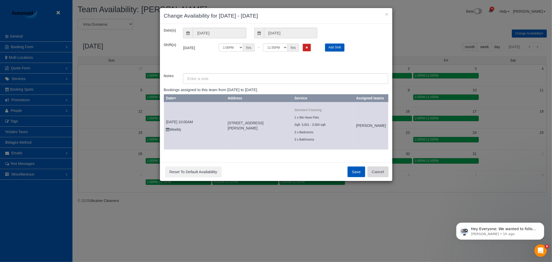
click at [376, 176] on button "Cancel" at bounding box center [378, 171] width 21 height 11
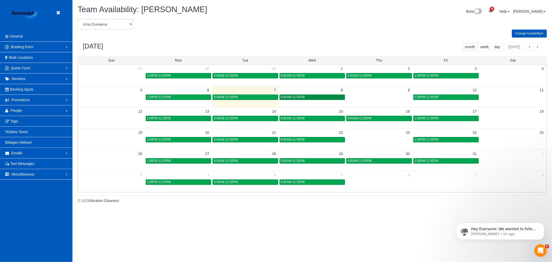
click at [325, 97] on div "8:00AM-11:55PM" at bounding box center [312, 97] width 63 height 4
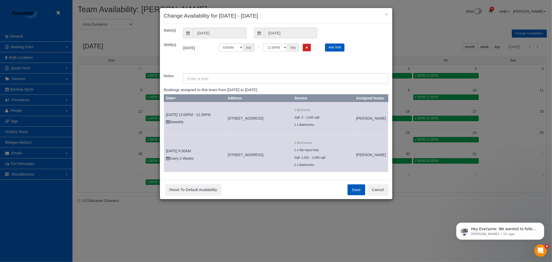
scroll to position [12, 0]
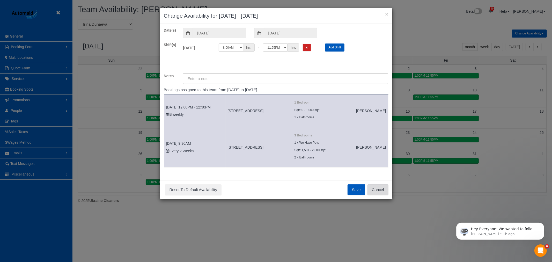
click at [376, 190] on button "Cancel" at bounding box center [378, 189] width 21 height 11
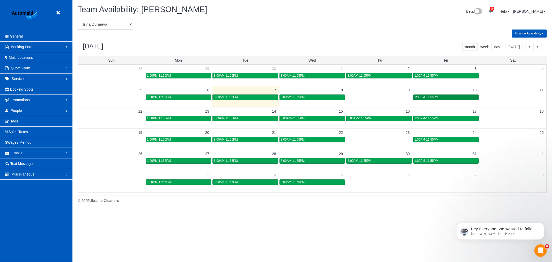
click at [432, 97] on span "1:00PM-11:55PM" at bounding box center [427, 97] width 24 height 4
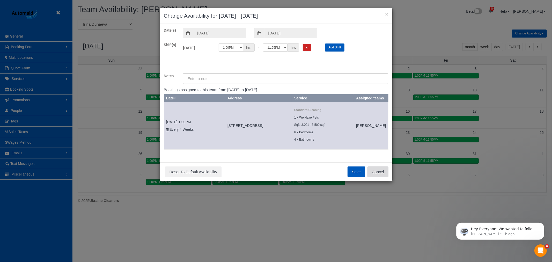
click at [379, 173] on button "Cancel" at bounding box center [378, 171] width 21 height 11
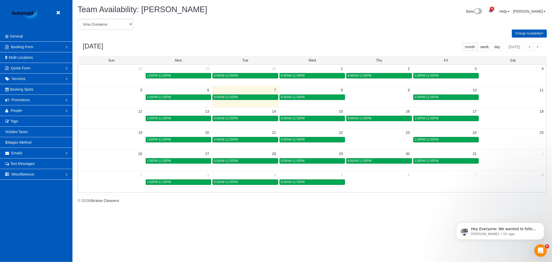
click at [396, 140] on td at bounding box center [379, 139] width 67 height 6
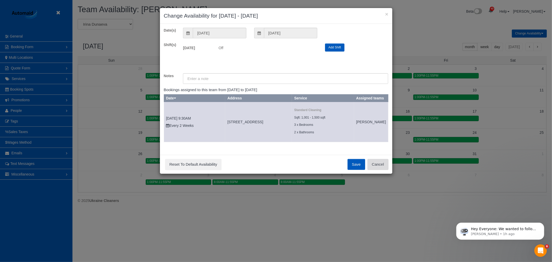
click at [377, 167] on button "Cancel" at bounding box center [378, 164] width 21 height 11
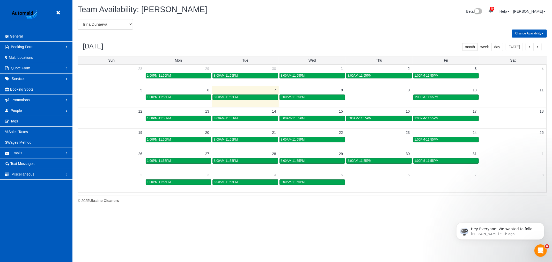
click at [394, 134] on td "23" at bounding box center [379, 132] width 67 height 8
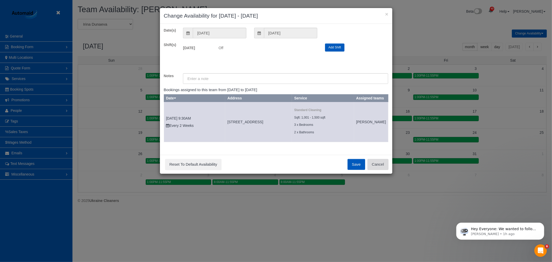
click at [384, 168] on button "Cancel" at bounding box center [378, 164] width 21 height 11
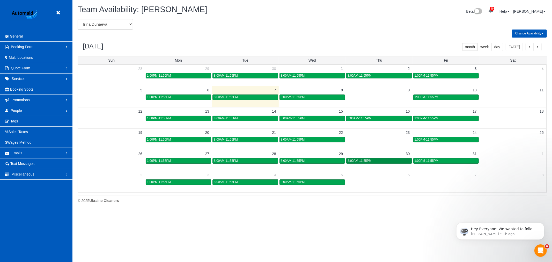
click at [393, 161] on div "8:00AM-11:55PM" at bounding box center [379, 161] width 63 height 4
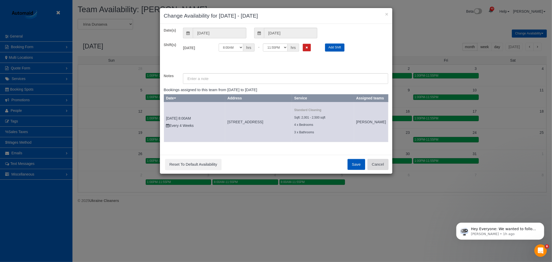
click at [384, 170] on button "Cancel" at bounding box center [378, 164] width 21 height 11
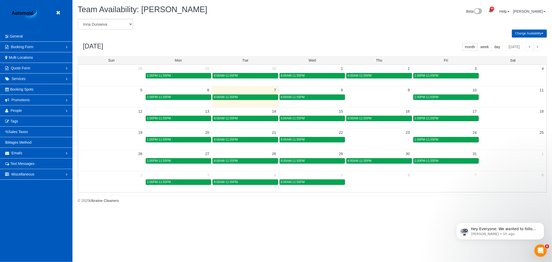
click at [381, 140] on td at bounding box center [379, 139] width 67 height 6
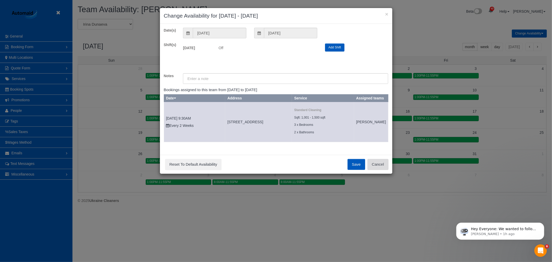
click at [379, 169] on button "Cancel" at bounding box center [378, 164] width 21 height 11
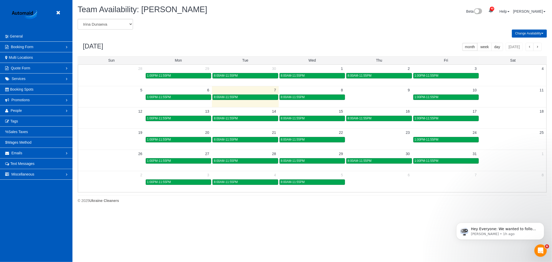
click at [378, 136] on td "23" at bounding box center [379, 132] width 67 height 8
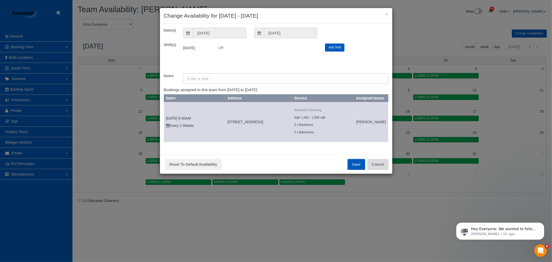
click at [386, 170] on button "Cancel" at bounding box center [378, 164] width 21 height 11
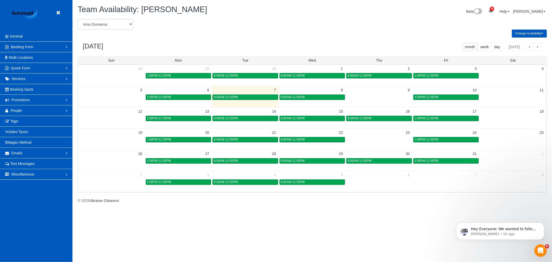
click at [369, 137] on td at bounding box center [379, 139] width 67 height 6
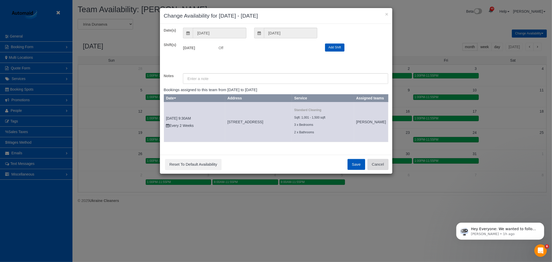
click at [381, 165] on button "Cancel" at bounding box center [378, 164] width 21 height 11
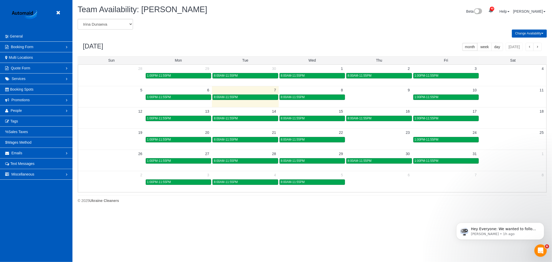
click at [538, 45] on span "button" at bounding box center [537, 47] width 3 height 4
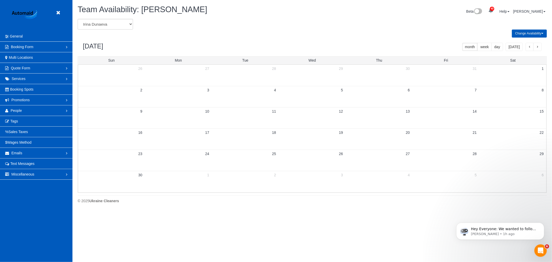
scroll to position [211, 552]
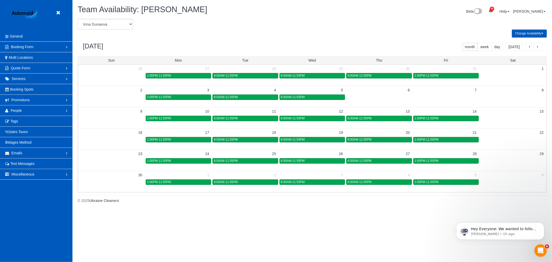
click at [388, 98] on td at bounding box center [379, 97] width 67 height 6
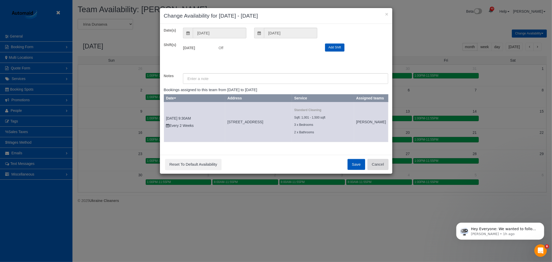
click at [383, 170] on button "Cancel" at bounding box center [378, 164] width 21 height 11
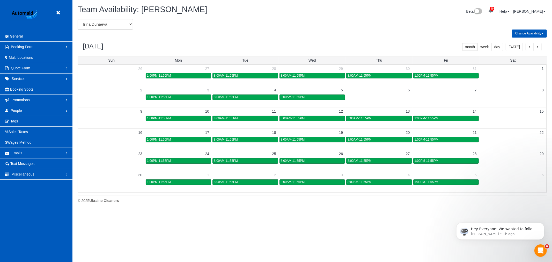
click at [377, 94] on td "6" at bounding box center [379, 90] width 67 height 8
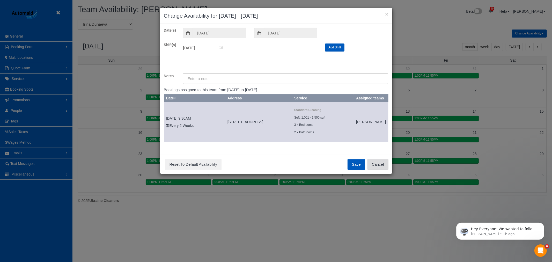
drag, startPoint x: 386, startPoint y: 169, endPoint x: 382, endPoint y: 148, distance: 21.3
click at [385, 168] on button "Cancel" at bounding box center [378, 164] width 21 height 11
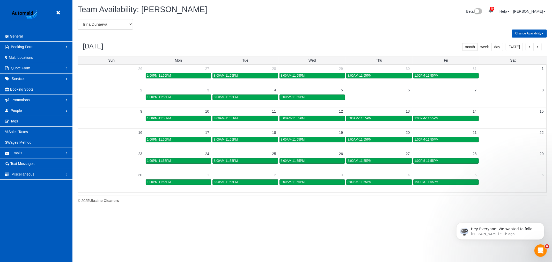
click at [370, 86] on td at bounding box center [379, 75] width 67 height 21
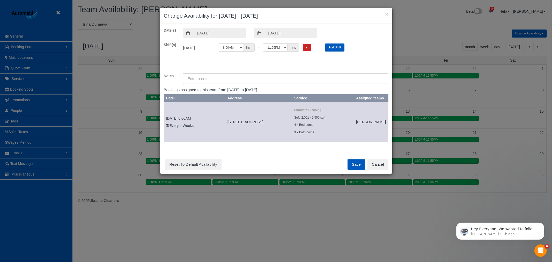
click at [374, 102] on td "[PERSON_NAME]" at bounding box center [371, 122] width 34 height 40
click at [372, 165] on button "Cancel" at bounding box center [378, 164] width 21 height 11
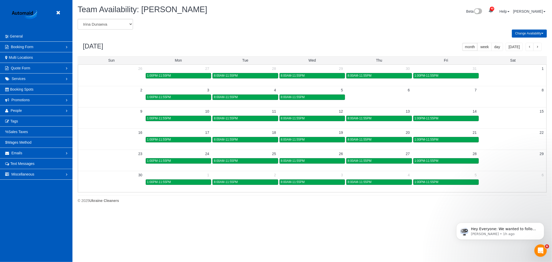
click at [529, 45] on button "button" at bounding box center [530, 47] width 8 height 8
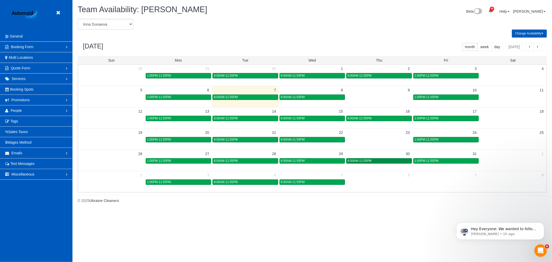
click at [391, 162] on div "8:00AM-11:55PM" at bounding box center [379, 161] width 63 height 4
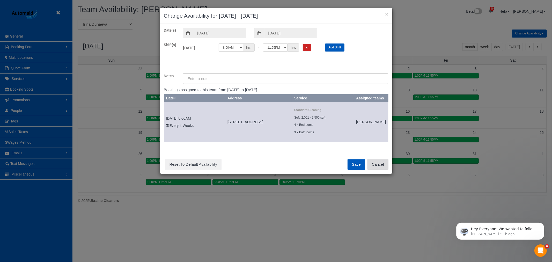
click at [382, 164] on button "Cancel" at bounding box center [378, 164] width 21 height 11
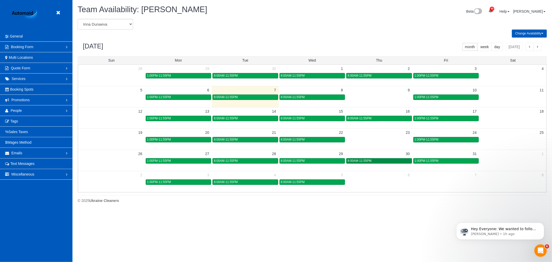
click at [383, 161] on div "8:00AM-11:55PM" at bounding box center [379, 161] width 63 height 4
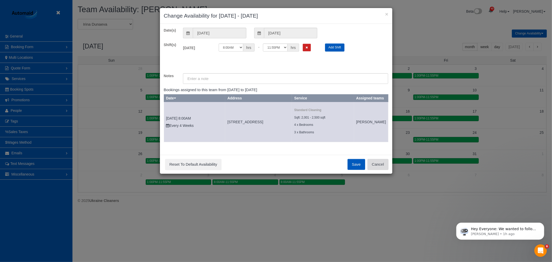
click at [379, 170] on button "Cancel" at bounding box center [378, 164] width 21 height 11
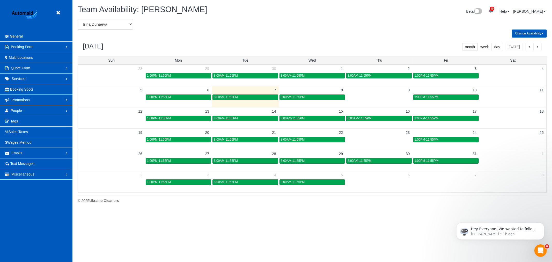
click at [541, 46] on button "button" at bounding box center [537, 47] width 8 height 8
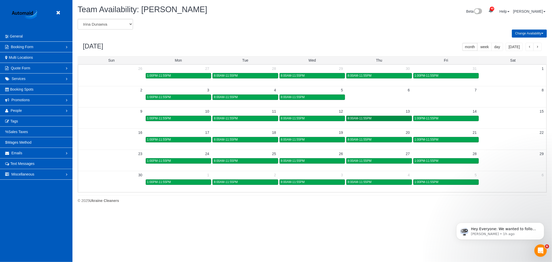
click at [388, 118] on div "8:00AM-11:55PM" at bounding box center [379, 118] width 63 height 4
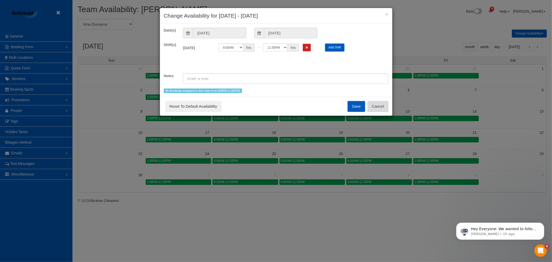
click at [384, 106] on button "Cancel" at bounding box center [378, 106] width 21 height 11
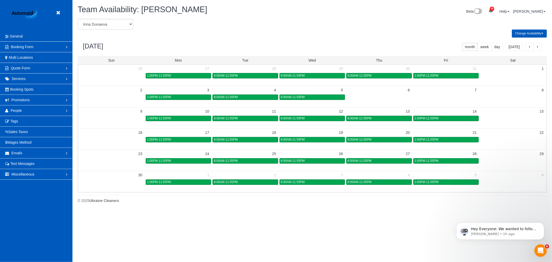
click at [385, 155] on td "27" at bounding box center [379, 154] width 67 height 8
click at [384, 157] on td "27" at bounding box center [379, 154] width 67 height 8
click at [384, 161] on body "Beta Close Settings General Booking Form Install Form Customize Form Fields Def…" at bounding box center [276, 131] width 552 height 262
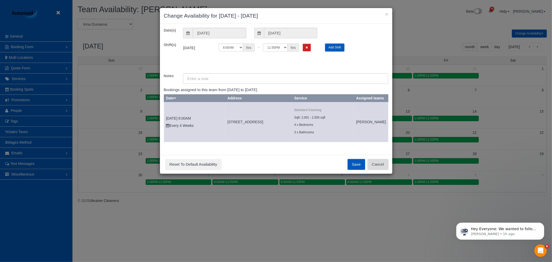
click at [382, 168] on button "Cancel" at bounding box center [378, 164] width 21 height 11
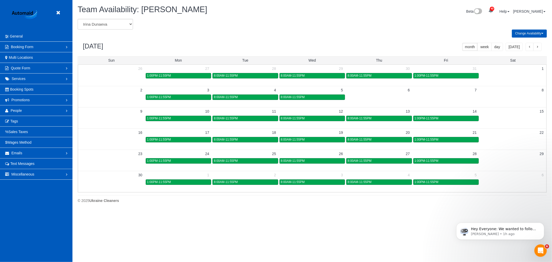
click at [527, 45] on button "button" at bounding box center [530, 47] width 8 height 8
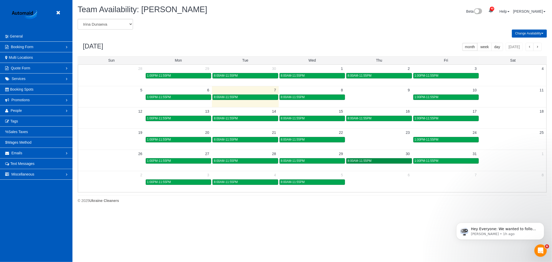
click at [383, 162] on div "8:00AM-11:55PM" at bounding box center [379, 161] width 63 height 4
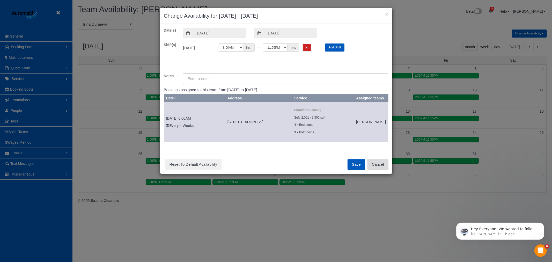
click at [376, 169] on button "Cancel" at bounding box center [378, 164] width 21 height 11
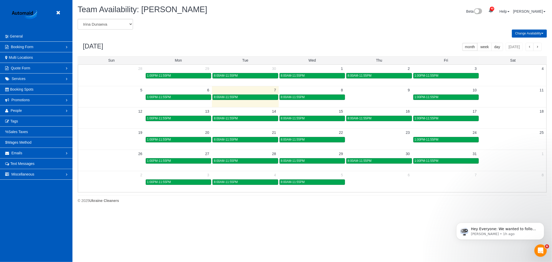
click at [390, 139] on td at bounding box center [379, 139] width 67 height 6
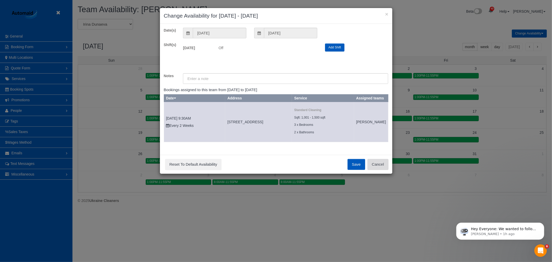
click at [384, 166] on button "Cancel" at bounding box center [378, 164] width 21 height 11
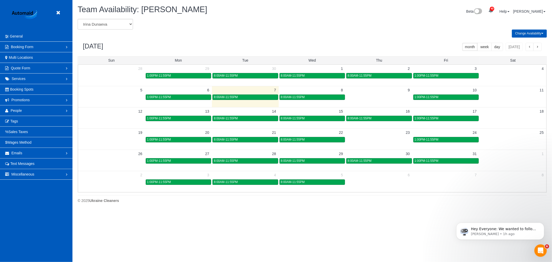
click at [399, 140] on td at bounding box center [379, 139] width 67 height 6
click at [397, 120] on div "8:00AM-11:55PM" at bounding box center [379, 118] width 63 height 4
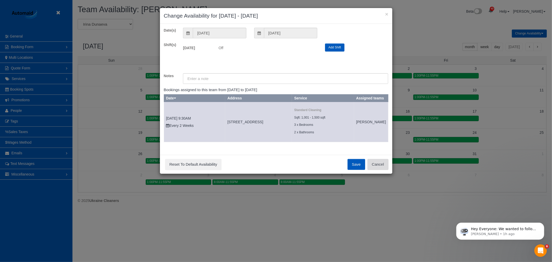
click at [378, 165] on button "Cancel" at bounding box center [378, 164] width 21 height 11
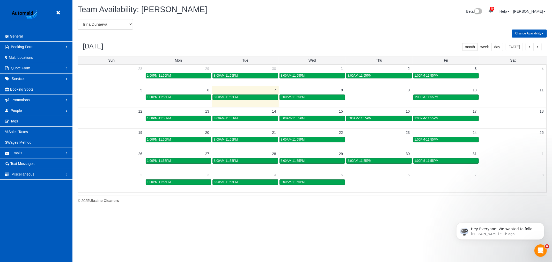
click at [383, 138] on td at bounding box center [379, 139] width 67 height 6
click at [381, 131] on td "23" at bounding box center [379, 132] width 67 height 8
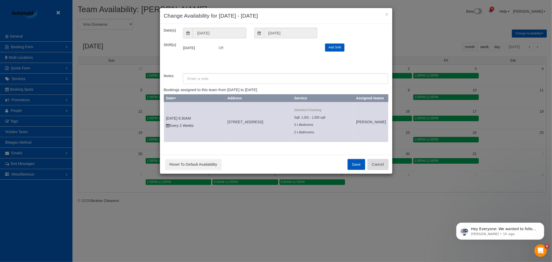
drag, startPoint x: 378, startPoint y: 170, endPoint x: 360, endPoint y: 152, distance: 25.4
click at [376, 169] on button "Cancel" at bounding box center [378, 164] width 21 height 11
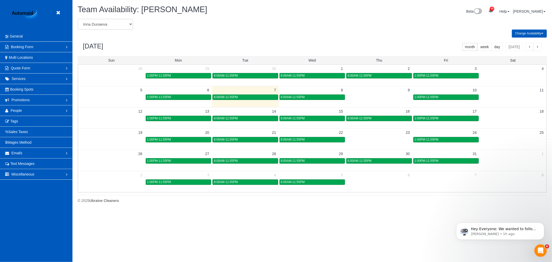
click at [117, 23] on select "Alina Kruchok Alona Tarasiuk Alona Vikhliaieva Anastasiia Demchenko Anastasiia …" at bounding box center [105, 24] width 55 height 11
click at [382, 138] on td at bounding box center [379, 139] width 67 height 6
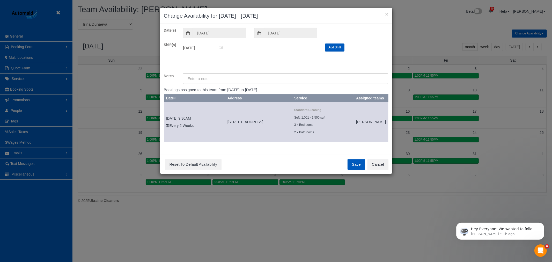
click at [378, 140] on body "× Change Availability for 10/23/2025 - 10/23/2025 Date(s) 10/23/2025 10/23/2025…" at bounding box center [276, 131] width 552 height 262
click at [382, 170] on button "Cancel" at bounding box center [378, 164] width 21 height 11
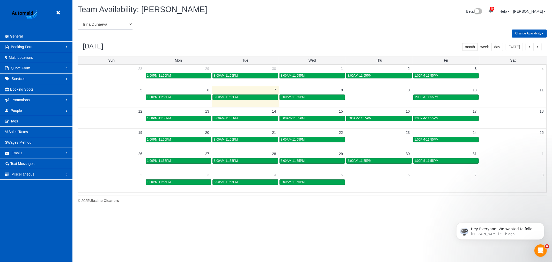
click at [369, 138] on td at bounding box center [379, 139] width 67 height 6
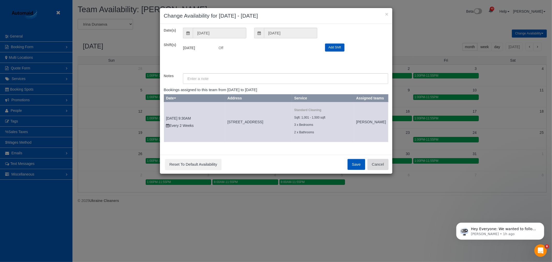
drag, startPoint x: 382, startPoint y: 166, endPoint x: 294, endPoint y: 122, distance: 97.5
click at [381, 166] on button "Cancel" at bounding box center [378, 164] width 21 height 11
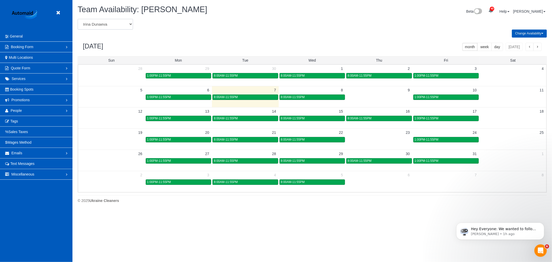
click at [98, 21] on select "Alina Kruchok Alona Tarasiuk Alona Vikhliaieva Anastasiia Demchenko Anastasiia …" at bounding box center [105, 24] width 55 height 11
select select "number:25480"
click at [78, 19] on select "Alina Kruchok Alona Tarasiuk Alona Vikhliaieva Anastasiia Demchenko Anastasiia …" at bounding box center [105, 24] width 55 height 11
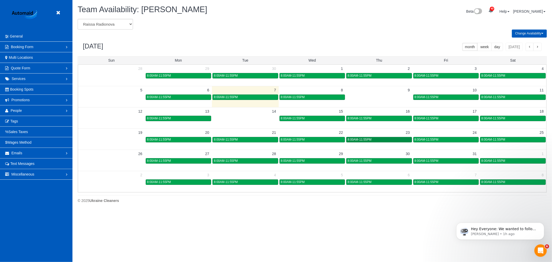
click at [358, 139] on span "8:00AM-11:55PM" at bounding box center [360, 140] width 24 height 4
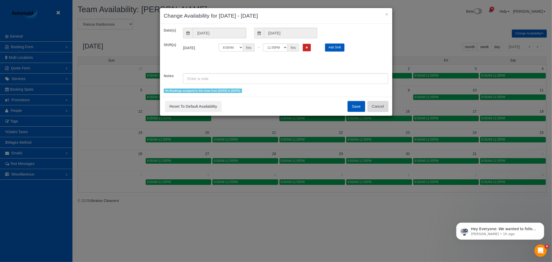
click at [377, 108] on button "Cancel" at bounding box center [378, 106] width 21 height 11
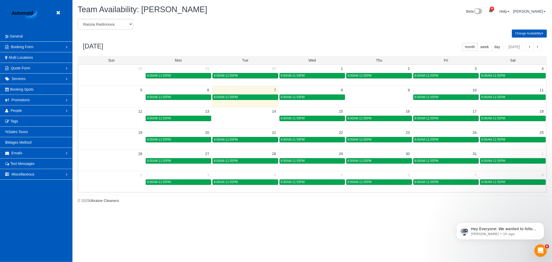
click at [382, 186] on td at bounding box center [379, 181] width 67 height 21
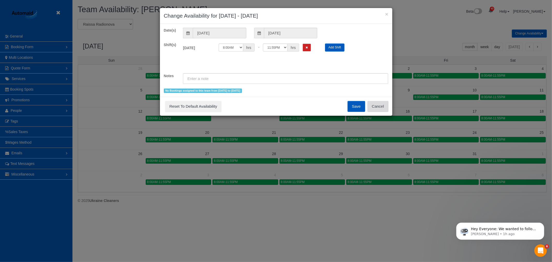
click at [375, 102] on button "Cancel" at bounding box center [378, 106] width 21 height 11
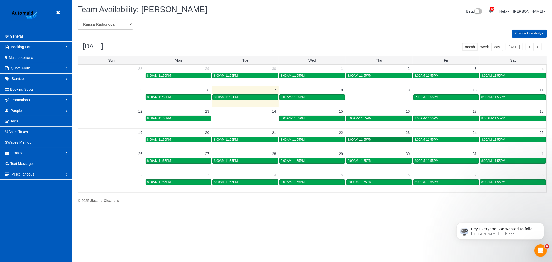
click at [387, 138] on div "8:00AM-11:55PM" at bounding box center [379, 140] width 63 height 4
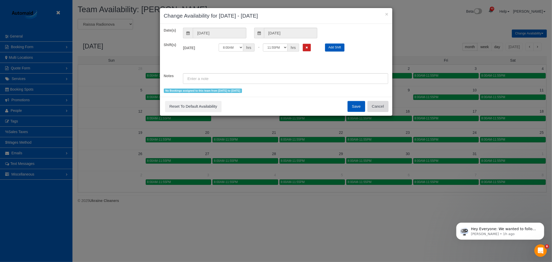
click at [383, 108] on button "Cancel" at bounding box center [378, 106] width 21 height 11
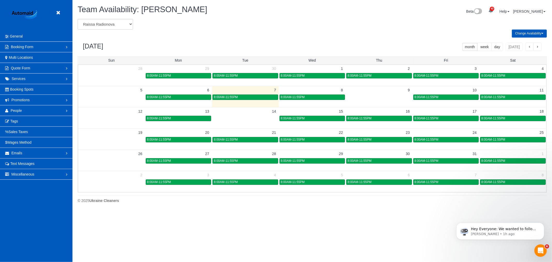
click at [393, 180] on link "8:00AM-11:55PM" at bounding box center [378, 181] width 65 height 5
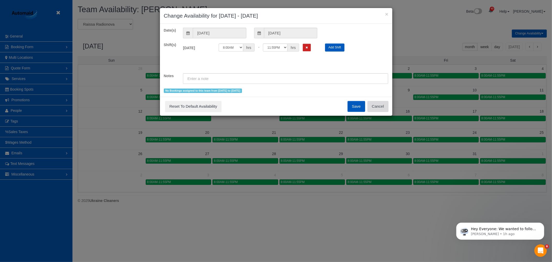
click at [384, 110] on button "Cancel" at bounding box center [378, 106] width 21 height 11
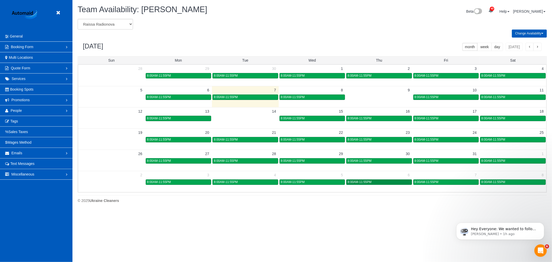
click at [383, 180] on link "8:00AM-11:55PM" at bounding box center [378, 181] width 65 height 5
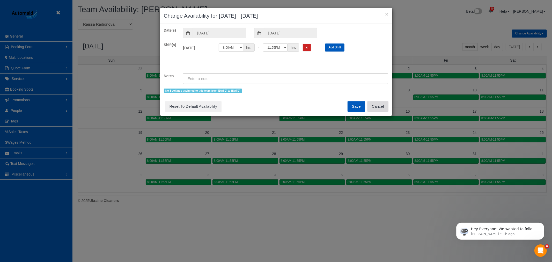
click at [376, 105] on button "Cancel" at bounding box center [378, 106] width 21 height 11
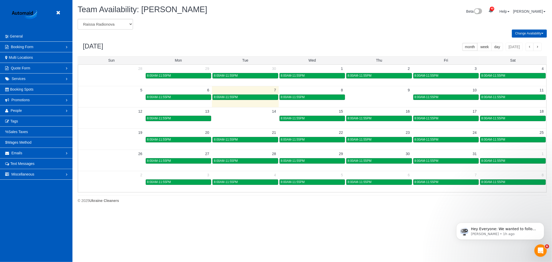
click at [538, 46] on span "button" at bounding box center [537, 47] width 3 height 4
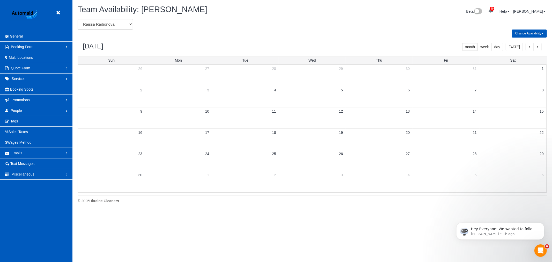
scroll to position [211, 552]
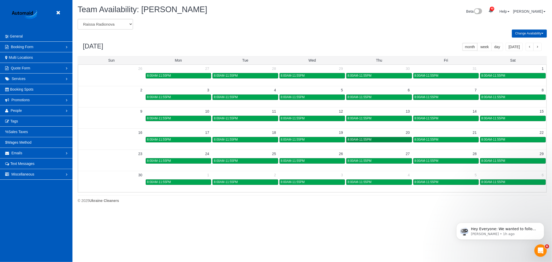
click at [367, 142] on link "8:00AM-11:55PM" at bounding box center [378, 139] width 65 height 5
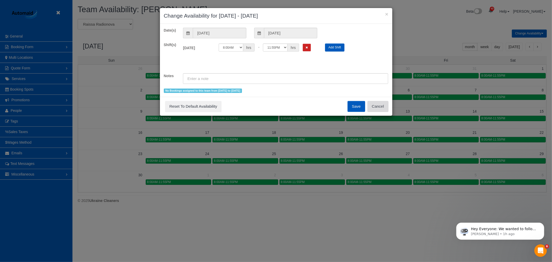
click at [384, 104] on button "Cancel" at bounding box center [378, 106] width 21 height 11
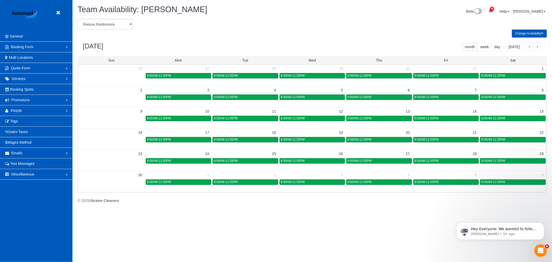
click at [532, 48] on button "button" at bounding box center [530, 47] width 8 height 8
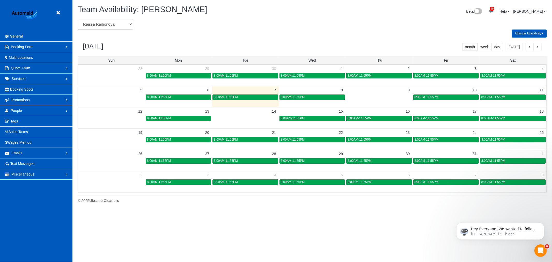
click at [373, 94] on td at bounding box center [379, 97] width 67 height 6
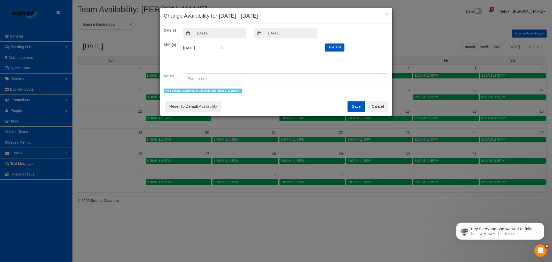
click at [379, 100] on div "Save Reset To Default Availability Cancel" at bounding box center [276, 106] width 232 height 19
drag, startPoint x: 376, startPoint y: 106, endPoint x: 327, endPoint y: 119, distance: 50.9
click at [373, 107] on button "Cancel" at bounding box center [378, 106] width 21 height 11
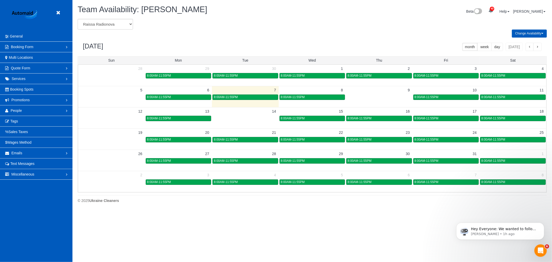
click at [304, 94] on td "8" at bounding box center [312, 90] width 67 height 8
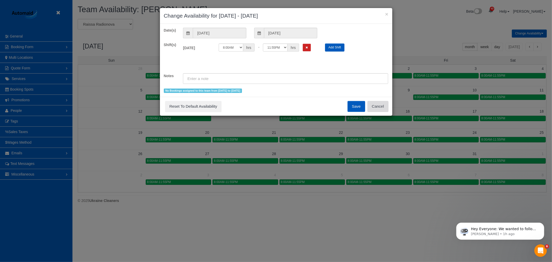
click at [377, 103] on button "Cancel" at bounding box center [378, 106] width 21 height 11
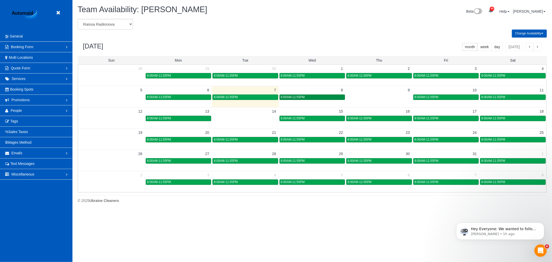
click at [320, 100] on link "8:00AM-11:55PM" at bounding box center [312, 96] width 65 height 5
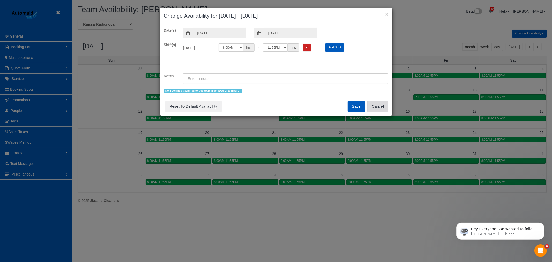
click at [371, 105] on button "Cancel" at bounding box center [378, 106] width 21 height 11
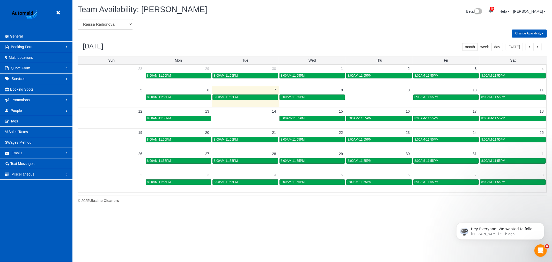
click at [389, 100] on td at bounding box center [379, 97] width 67 height 6
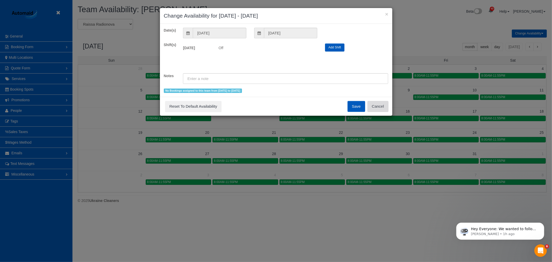
click at [372, 105] on button "Cancel" at bounding box center [378, 106] width 21 height 11
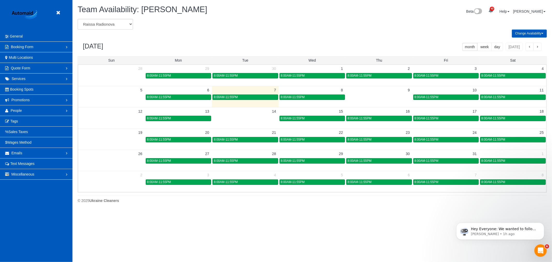
click at [376, 92] on td "9" at bounding box center [379, 90] width 67 height 8
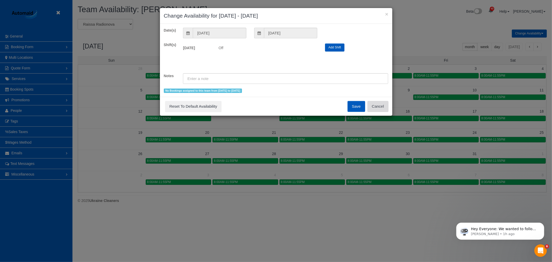
click at [379, 105] on button "Cancel" at bounding box center [378, 106] width 21 height 11
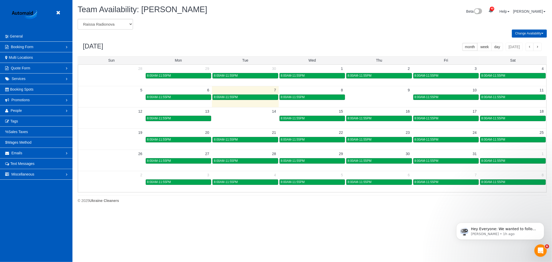
click at [395, 91] on td "9" at bounding box center [379, 90] width 67 height 8
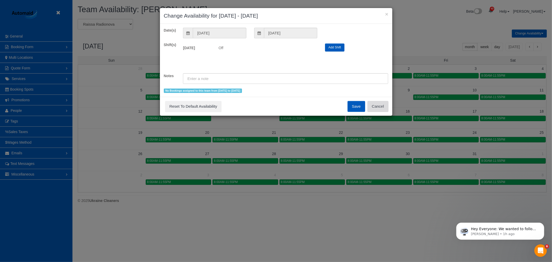
click at [382, 105] on button "Cancel" at bounding box center [378, 106] width 21 height 11
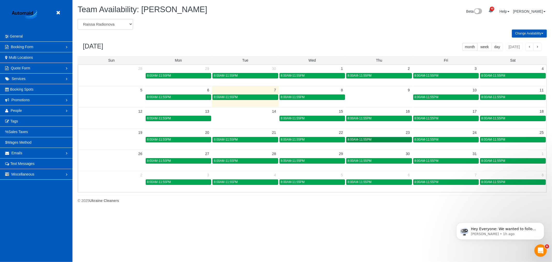
click at [384, 138] on div "8:00AM-11:55PM" at bounding box center [379, 140] width 63 height 4
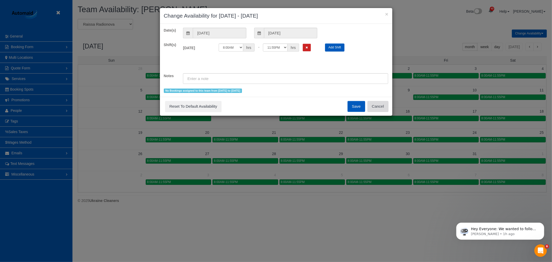
click at [378, 109] on button "Cancel" at bounding box center [378, 106] width 21 height 11
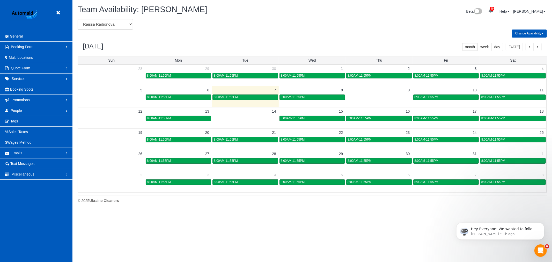
click at [377, 135] on td "23" at bounding box center [379, 132] width 67 height 8
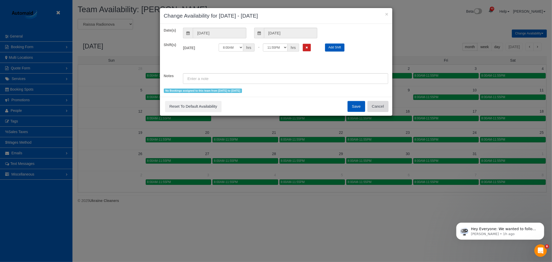
click at [378, 106] on button "Cancel" at bounding box center [378, 106] width 21 height 11
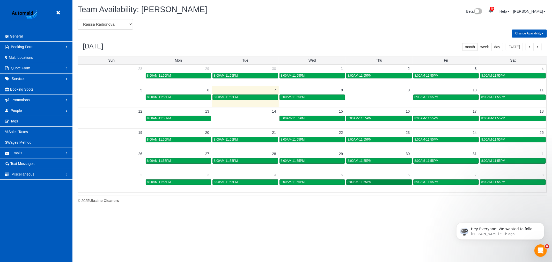
click at [382, 181] on div "8:00AM-11:55PM" at bounding box center [379, 182] width 63 height 4
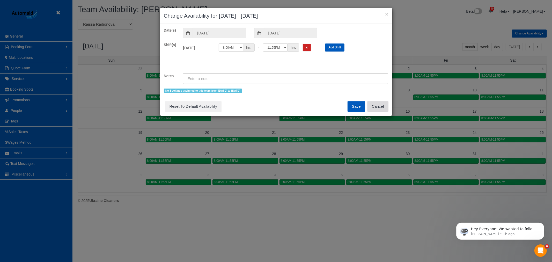
click at [382, 103] on button "Cancel" at bounding box center [378, 106] width 21 height 11
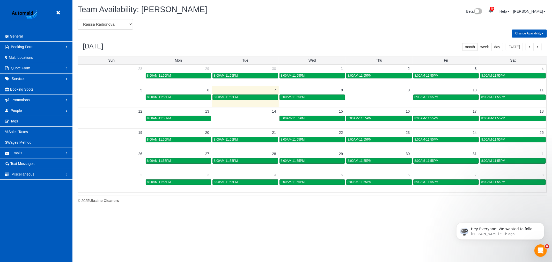
click at [379, 173] on td "6" at bounding box center [379, 175] width 67 height 8
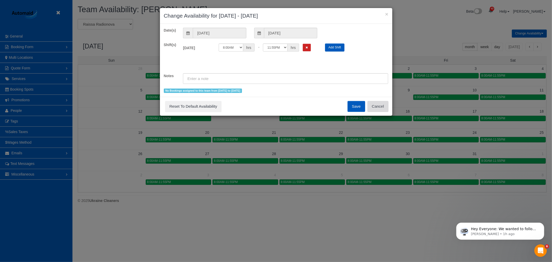
click at [378, 108] on button "Cancel" at bounding box center [378, 106] width 21 height 11
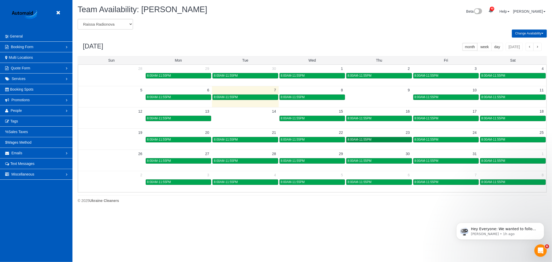
click at [383, 137] on link "8:00AM-11:55PM" at bounding box center [378, 139] width 65 height 5
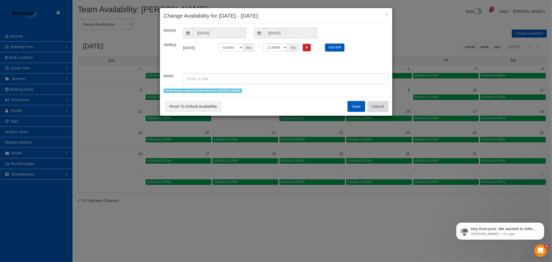
click at [379, 104] on button "Cancel" at bounding box center [378, 106] width 21 height 11
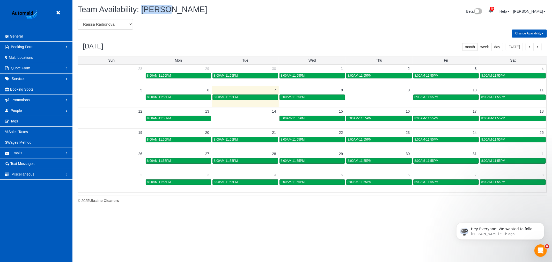
drag, startPoint x: 167, startPoint y: 11, endPoint x: 143, endPoint y: 11, distance: 23.3
click at [143, 11] on span "Team Availability: Raissa Radionova" at bounding box center [143, 9] width 130 height 9
click at [166, 14] on div "Team Availability: Raissa Radionova" at bounding box center [193, 10] width 239 height 11
drag, startPoint x: 164, startPoint y: 11, endPoint x: 143, endPoint y: 14, distance: 21.2
click at [143, 14] on h1 "Team Availability: Raissa Radionova" at bounding box center [193, 9] width 231 height 9
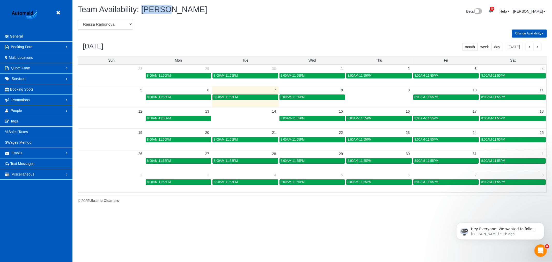
click at [158, 4] on div "Team Availability: Raissa Radionova Beta 40 Your Notifications You have 0 alert…" at bounding box center [312, 105] width 480 height 211
click at [170, 1] on div "Team Availability: Raissa Radionova Beta 40 Your Notifications You have 0 alert…" at bounding box center [312, 105] width 480 height 211
click at [165, 9] on span "Team Availability: Raissa Radionova" at bounding box center [143, 9] width 130 height 9
drag, startPoint x: 165, startPoint y: 13, endPoint x: 142, endPoint y: 12, distance: 22.8
click at [142, 12] on span "Team Availability: Raissa Radionova" at bounding box center [143, 9] width 130 height 9
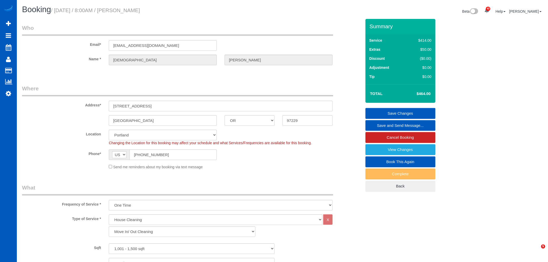
select select "OR"
select select "199"
select select "1001"
select select "2"
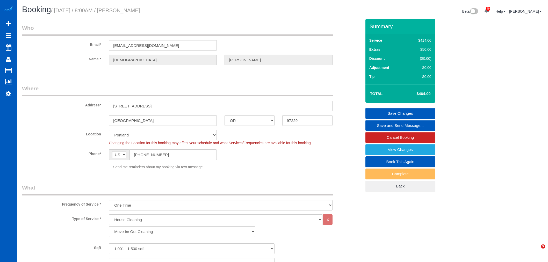
select select "spot1"
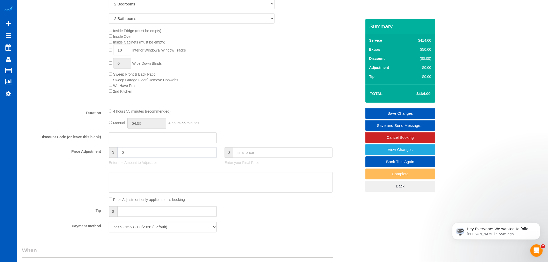
drag, startPoint x: 137, startPoint y: 157, endPoint x: 107, endPoint y: 161, distance: 29.7
click at [107, 161] on div "$ 0 Enter the Amount to Adjust, or" at bounding box center [163, 157] width 116 height 21
select select "spot15"
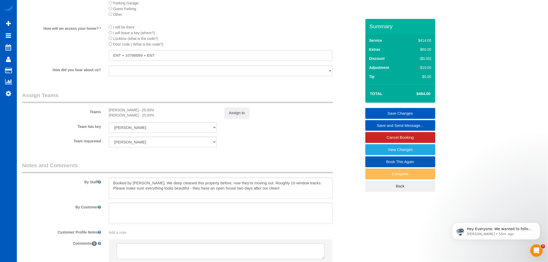
scroll to position [633, 0]
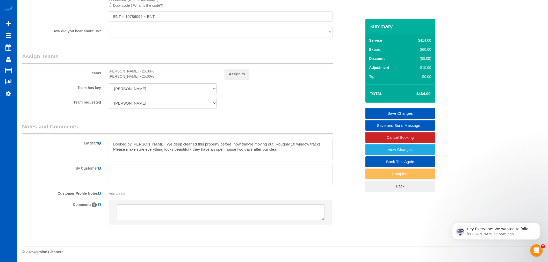
type input "10"
drag, startPoint x: 166, startPoint y: 193, endPoint x: 163, endPoint y: 190, distance: 4.9
click at [165, 193] on div "Add a note" at bounding box center [221, 193] width 224 height 5
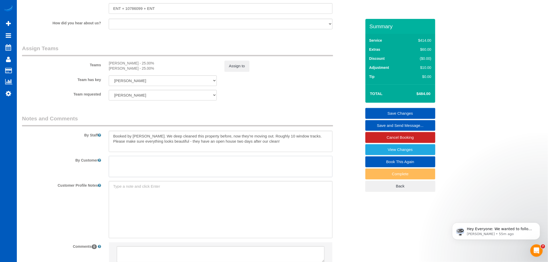
click at [159, 177] on textarea at bounding box center [221, 166] width 224 height 21
click at [158, 177] on textarea at bounding box center [221, 166] width 224 height 21
type textarea "PLease sweep garage and room in the garage"
click at [352, 203] on div "Customer Profile Notes Add a note" at bounding box center [191, 209] width 347 height 57
click at [395, 112] on link "Save Changes" at bounding box center [400, 113] width 70 height 11
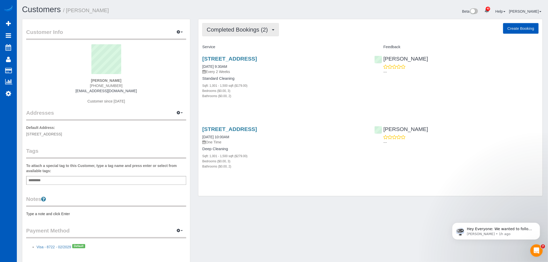
click at [238, 29] on span "Completed Bookings (2)" at bounding box center [239, 29] width 64 height 6
click at [234, 47] on link "Upcoming Bookings (12)" at bounding box center [229, 48] width 55 height 7
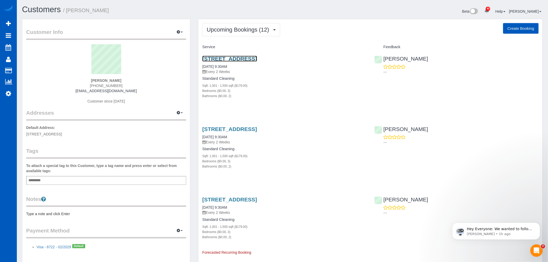
click at [238, 59] on link "[STREET_ADDRESS]" at bounding box center [229, 59] width 55 height 6
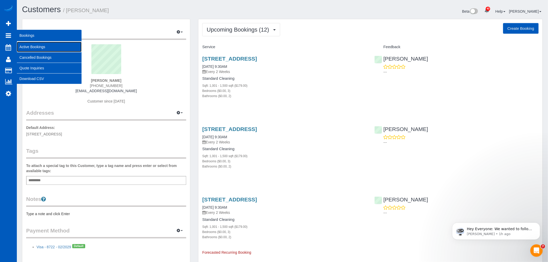
click at [30, 44] on link "Active Bookings" at bounding box center [49, 47] width 65 height 10
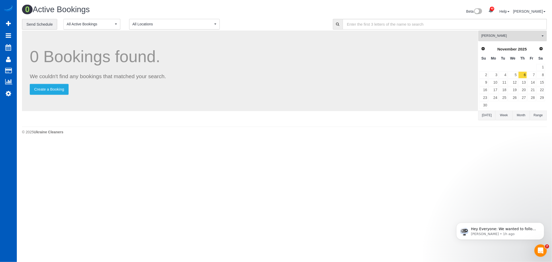
click at [511, 41] on button "[PERSON_NAME] All Teams" at bounding box center [512, 36] width 69 height 11
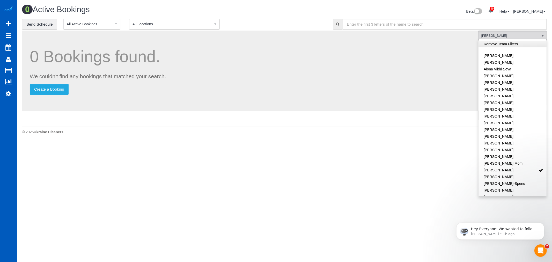
click at [510, 43] on link "Remove Team Filters" at bounding box center [513, 44] width 68 height 7
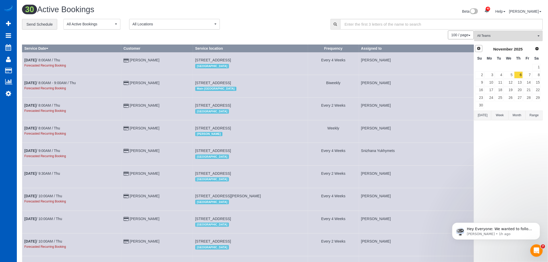
click at [482, 48] on link "Prev" at bounding box center [478, 48] width 7 height 7
click at [512, 75] on link "8" at bounding box center [508, 74] width 10 height 7
click at [524, 76] on link "10" at bounding box center [527, 74] width 9 height 7
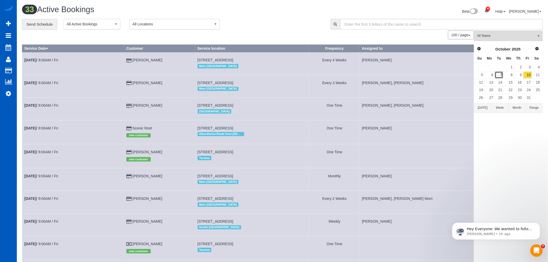
click at [496, 77] on link "7" at bounding box center [499, 74] width 9 height 7
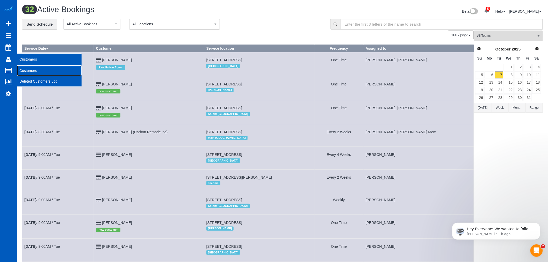
click at [31, 70] on link "Customers" at bounding box center [49, 70] width 65 height 10
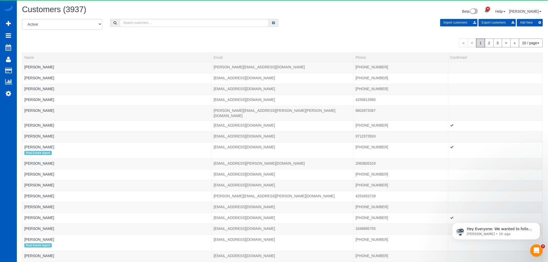
click at [128, 28] on div "All Active Archived Import customers Export customers Add New" at bounding box center [282, 26] width 528 height 14
click at [135, 19] on input "text" at bounding box center [194, 23] width 149 height 8
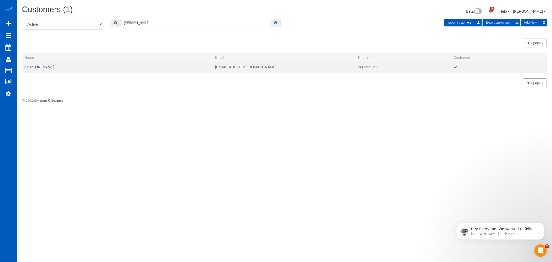
type input "lissa latham"
click at [34, 69] on td "[PERSON_NAME]" at bounding box center [117, 67] width 191 height 11
click at [33, 66] on link "[PERSON_NAME]" at bounding box center [39, 67] width 30 height 4
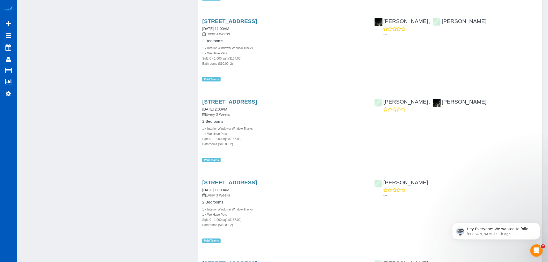
scroll to position [1925, 0]
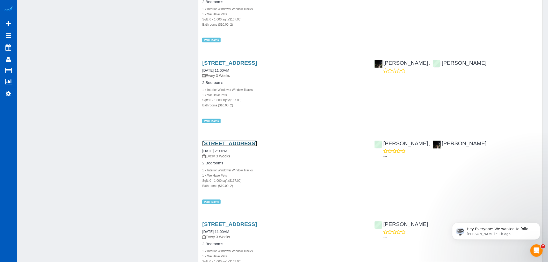
click at [225, 142] on link "[STREET_ADDRESS]" at bounding box center [229, 144] width 55 height 6
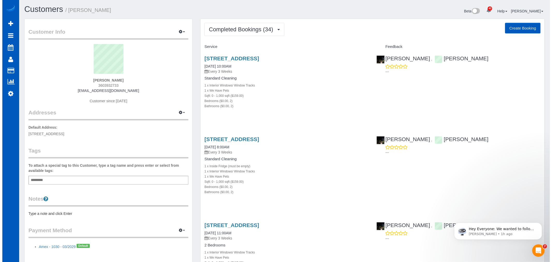
scroll to position [0, 0]
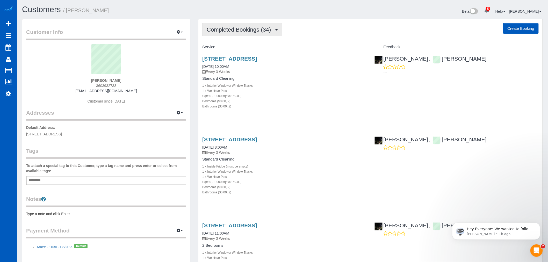
click at [221, 27] on span "Completed Bookings (34)" at bounding box center [240, 29] width 67 height 6
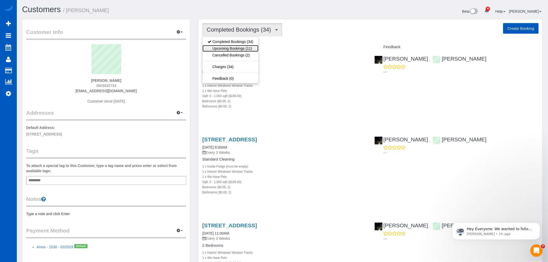
click at [226, 48] on link "Upcoming Bookings (11)" at bounding box center [230, 48] width 56 height 7
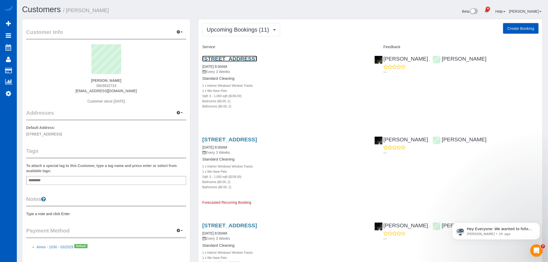
click at [229, 59] on link "[STREET_ADDRESS]" at bounding box center [229, 59] width 55 height 6
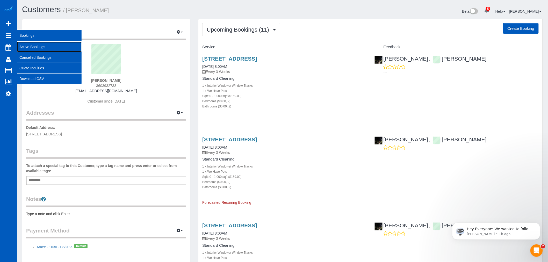
click at [34, 44] on link "Active Bookings" at bounding box center [49, 47] width 65 height 10
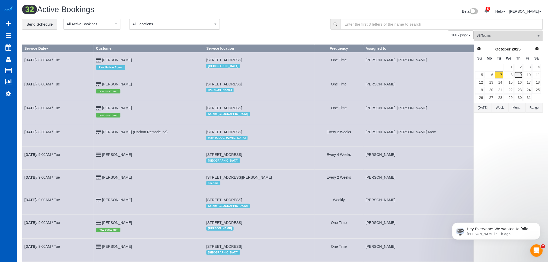
click at [514, 76] on link "9" at bounding box center [518, 74] width 9 height 7
click at [509, 76] on link "8" at bounding box center [508, 74] width 10 height 7
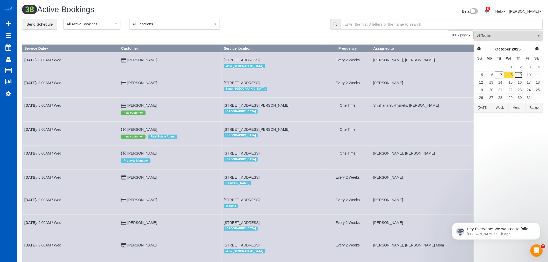
click at [520, 74] on link "9" at bounding box center [518, 74] width 9 height 7
click at [507, 40] on button "All Teams" at bounding box center [508, 36] width 69 height 11
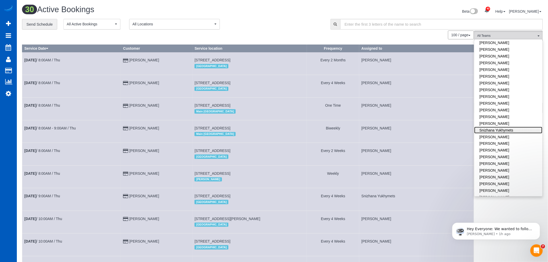
click at [493, 127] on link "Snizhana Yukhymets" at bounding box center [508, 130] width 68 height 7
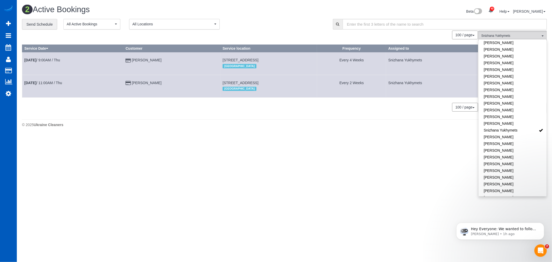
click at [284, 133] on div "2 Active Bookings Beta 40 Your Notifications You have 0 alerts × You have 3 to …" at bounding box center [284, 67] width 535 height 135
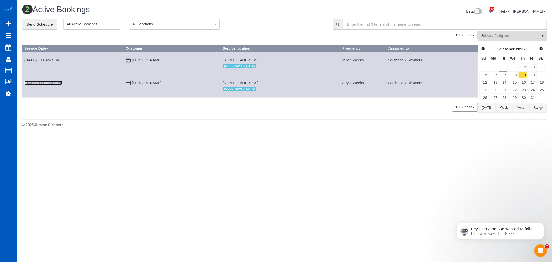
click at [40, 81] on td "Oct 9th / 11:00AM / Thu" at bounding box center [72, 86] width 101 height 23
click at [513, 73] on link "8" at bounding box center [513, 74] width 10 height 7
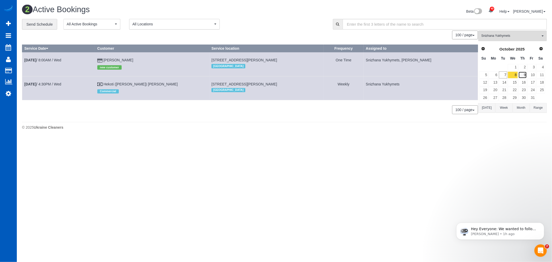
click at [524, 76] on link "9" at bounding box center [522, 74] width 9 height 7
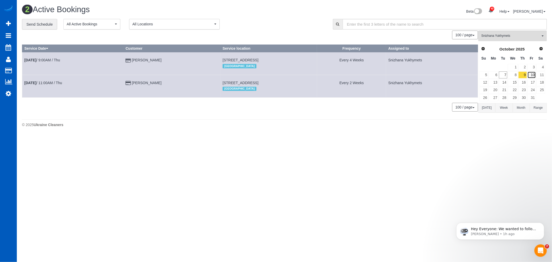
click at [534, 75] on link "10" at bounding box center [532, 74] width 9 height 7
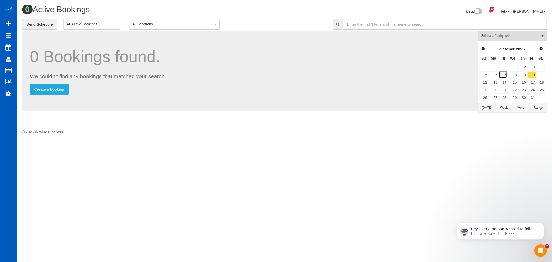
click at [503, 76] on link "7" at bounding box center [503, 74] width 9 height 7
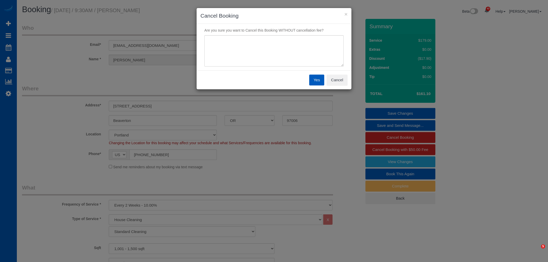
select select "OR"
select select "199"
select select "1001"
select select "3"
select select "2"
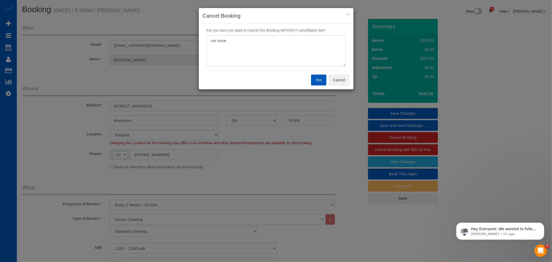
type textarea "car issue"
click at [315, 78] on button "Yes" at bounding box center [318, 80] width 15 height 11
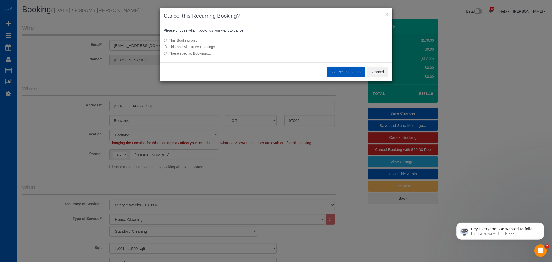
drag, startPoint x: 164, startPoint y: 16, endPoint x: 239, endPoint y: 19, distance: 75.4
click at [239, 19] on h3 "Cancel this Recurring Booking?" at bounding box center [276, 16] width 225 height 8
click at [243, 16] on h3 "Cancel this Recurring Booking?" at bounding box center [276, 16] width 225 height 8
drag, startPoint x: 241, startPoint y: 16, endPoint x: 163, endPoint y: 16, distance: 77.7
click at [163, 16] on div "× Cancel this Recurring Booking?" at bounding box center [276, 16] width 232 height 16
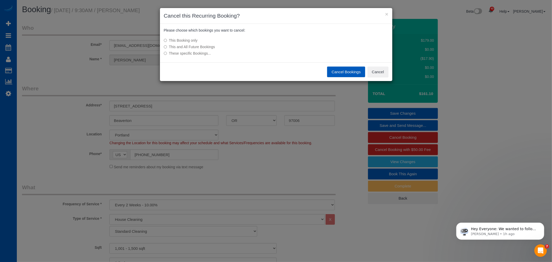
click at [348, 71] on button "Cancel Bookings" at bounding box center [346, 72] width 38 height 11
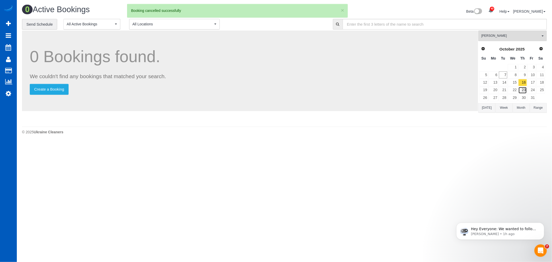
click at [523, 92] on link "23" at bounding box center [522, 90] width 9 height 7
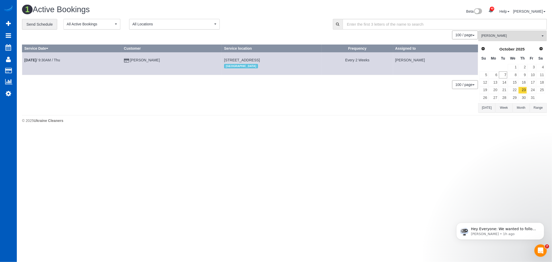
click at [52, 63] on td "[DATE] 9:30AM / Thu" at bounding box center [72, 63] width 100 height 23
click at [50, 60] on link "[DATE] 9:30AM / Thu" at bounding box center [42, 60] width 36 height 4
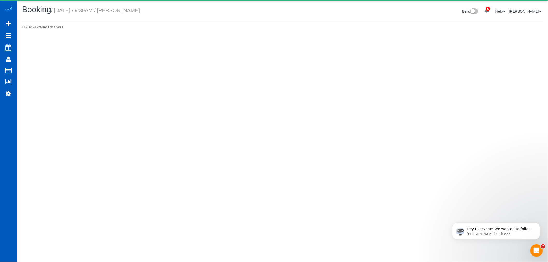
select select "OR"
select select "199"
select select "1001"
select select "3"
select select "2"
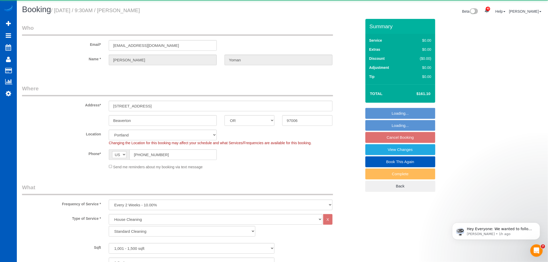
select select "object:2124"
select select "1001"
select select "3"
select select "2"
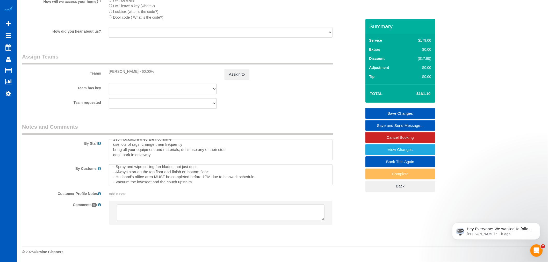
scroll to position [26, 0]
click at [286, 178] on textarea at bounding box center [221, 174] width 224 height 21
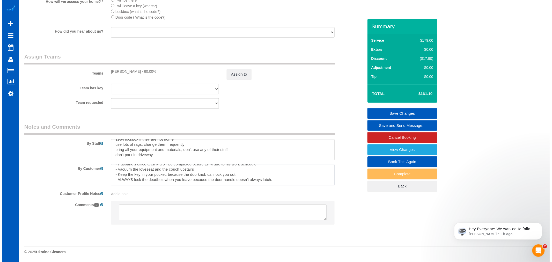
scroll to position [28, 0]
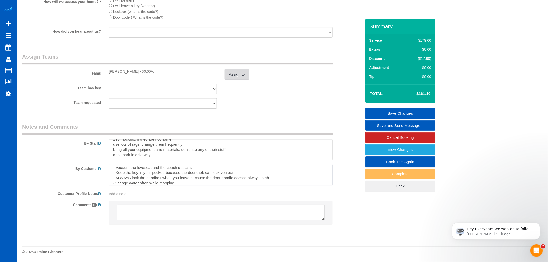
type textarea "- ONLY use unscented and eco products. Water only on the hard wood. Damp mop, n…"
click at [242, 79] on button "Assign to" at bounding box center [236, 74] width 25 height 11
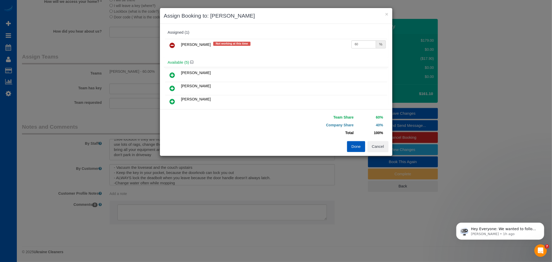
click at [172, 45] on icon at bounding box center [172, 45] width 5 height 6
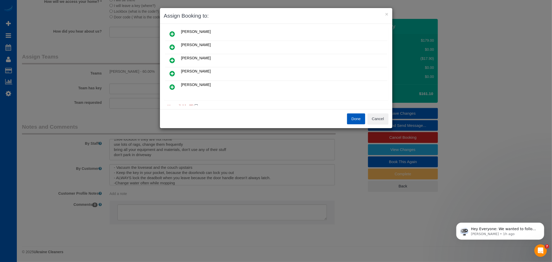
drag, startPoint x: 174, startPoint y: 84, endPoint x: 179, endPoint y: 82, distance: 4.7
click at [174, 84] on icon at bounding box center [172, 87] width 5 height 6
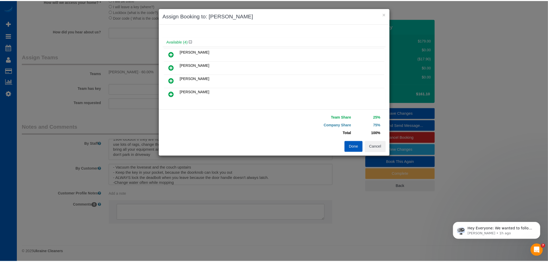
scroll to position [0, 0]
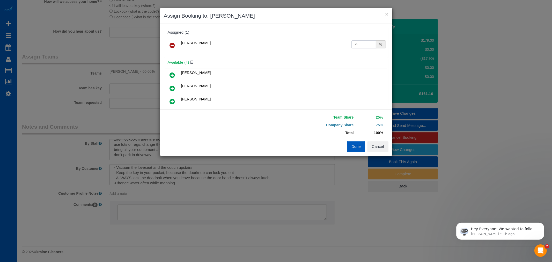
drag, startPoint x: 342, startPoint y: 45, endPoint x: 309, endPoint y: 47, distance: 32.7
click at [309, 47] on tr "[PERSON_NAME] 25 %" at bounding box center [276, 45] width 222 height 13
type input "55"
click at [352, 147] on button "Done" at bounding box center [356, 146] width 18 height 11
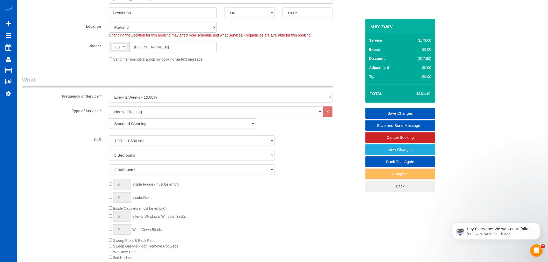
scroll to position [117, 0]
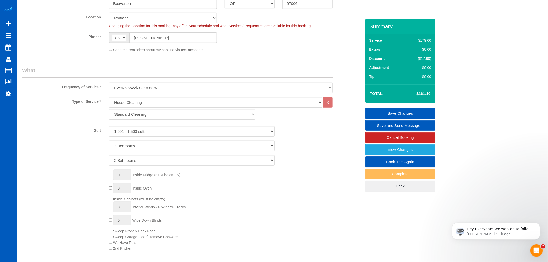
click at [400, 112] on link "Save Changes" at bounding box center [400, 113] width 70 height 11
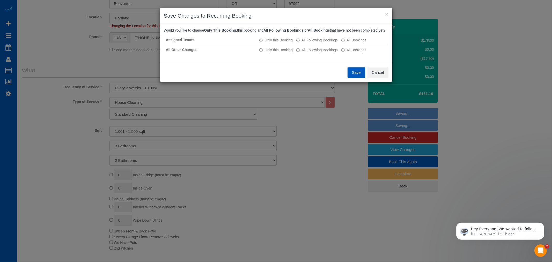
click at [357, 76] on button "Save" at bounding box center [357, 72] width 18 height 11
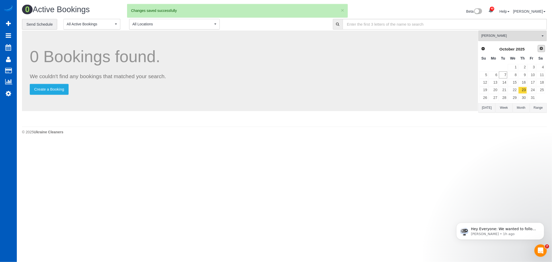
click at [540, 50] on span "Next" at bounding box center [541, 48] width 4 height 4
click at [525, 74] on link "6" at bounding box center [522, 74] width 9 height 7
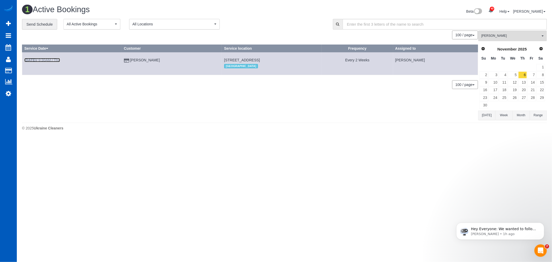
click at [36, 61] on b "Nov 6th" at bounding box center [30, 60] width 12 height 4
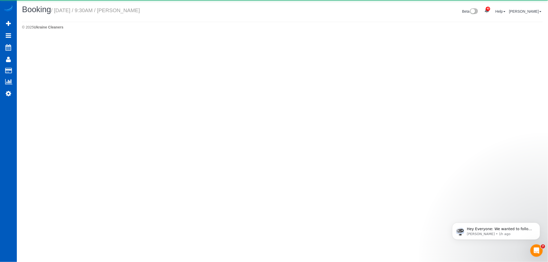
select select "OR"
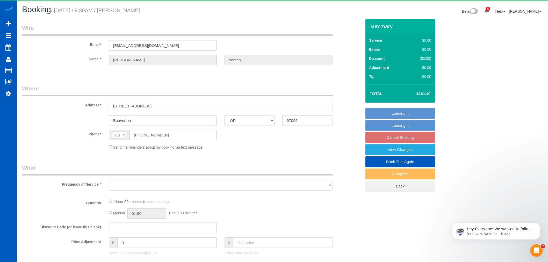
select select "object:3484"
select select "string:fspay-e0c91036-3e6f-418d-a812-6764dc9a8032"
select select "199"
select select "1001"
select select "3"
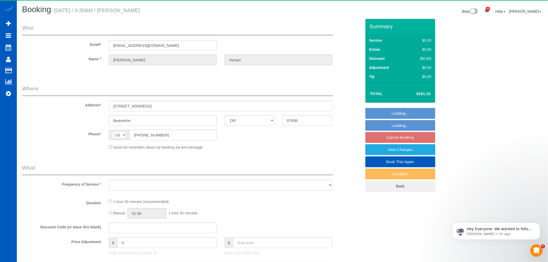
select select "2"
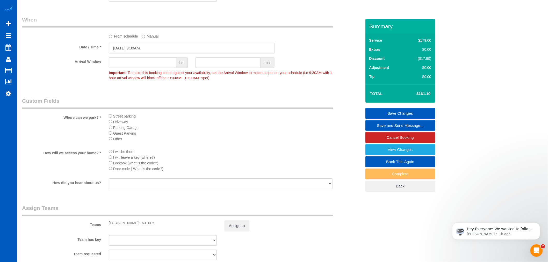
scroll to position [661, 0]
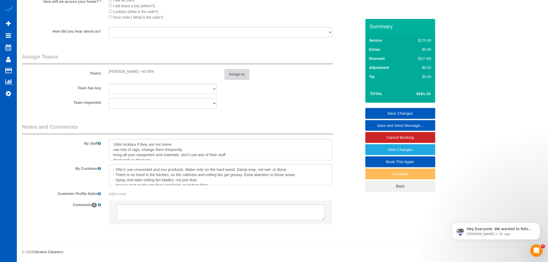
click at [227, 75] on button "Assign to" at bounding box center [236, 74] width 25 height 11
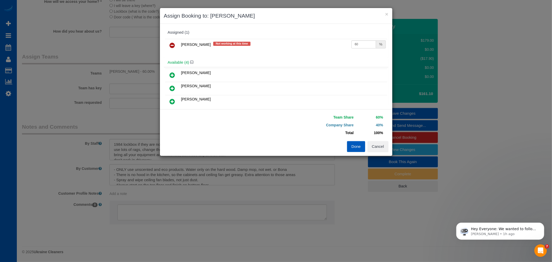
click at [174, 48] on icon at bounding box center [172, 45] width 5 height 6
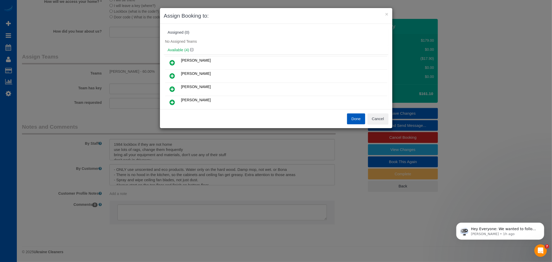
click at [171, 101] on icon at bounding box center [172, 102] width 5 height 6
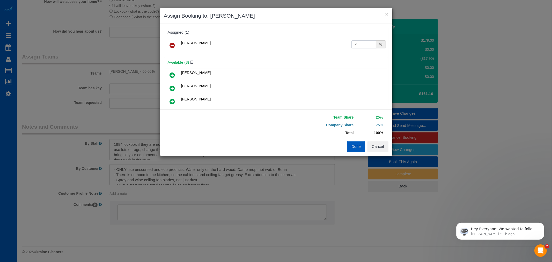
drag, startPoint x: 364, startPoint y: 42, endPoint x: 299, endPoint y: 50, distance: 65.4
click at [299, 50] on tr "Raissa Radionova 25 %" at bounding box center [276, 45] width 222 height 13
drag, startPoint x: 360, startPoint y: 45, endPoint x: 323, endPoint y: 50, distance: 37.3
click at [323, 50] on tr "Raissa Radionova 6 %" at bounding box center [276, 45] width 222 height 13
type input "55"
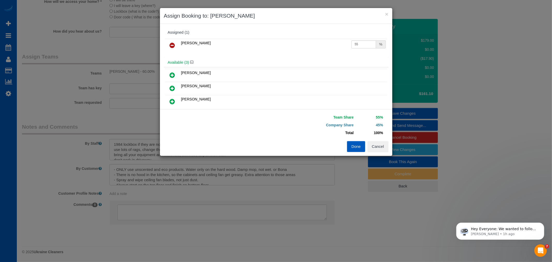
click at [353, 149] on button "Done" at bounding box center [356, 146] width 18 height 11
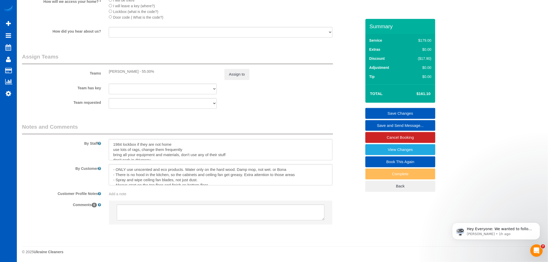
click at [402, 110] on link "Save Changes" at bounding box center [400, 113] width 70 height 11
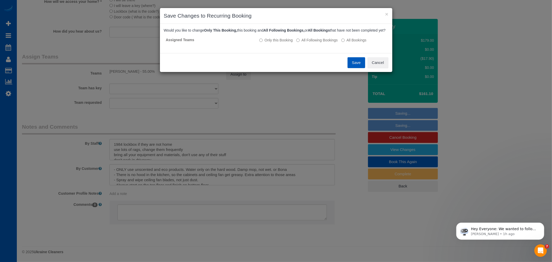
click at [353, 68] on button "Save" at bounding box center [357, 62] width 18 height 11
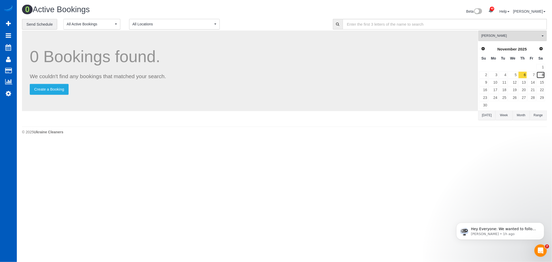
click at [537, 76] on link "8" at bounding box center [541, 74] width 9 height 7
click at [535, 75] on link "7" at bounding box center [532, 74] width 9 height 7
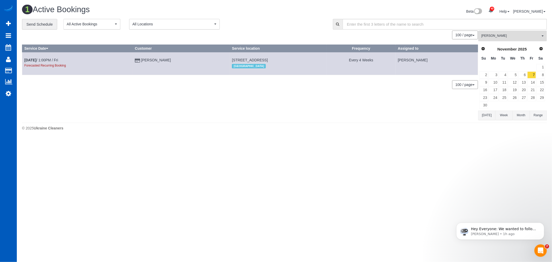
click at [503, 37] on span "[PERSON_NAME]" at bounding box center [510, 36] width 59 height 4
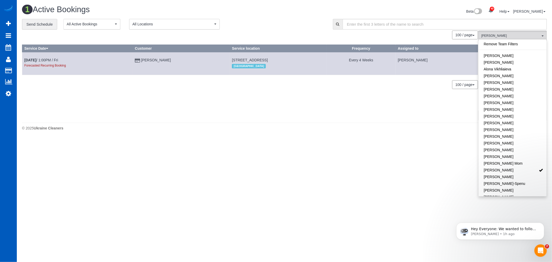
click at [247, 132] on footer "© 2025 Ukraine Cleaners" at bounding box center [284, 128] width 525 height 10
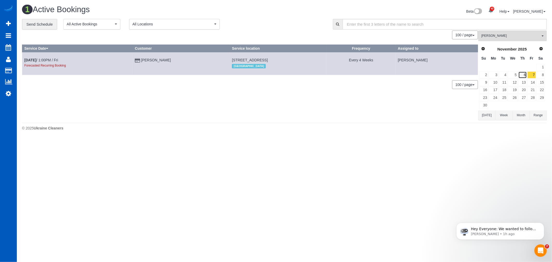
click at [520, 74] on link "6" at bounding box center [522, 74] width 9 height 7
click at [531, 74] on link "7" at bounding box center [532, 74] width 9 height 7
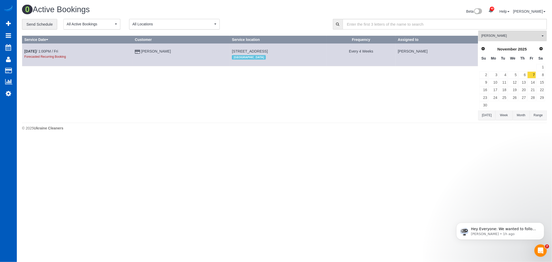
click at [507, 35] on span "[PERSON_NAME]" at bounding box center [510, 36] width 59 height 4
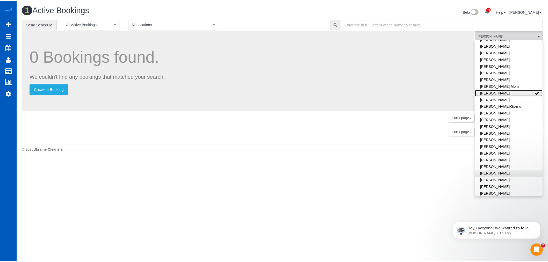
scroll to position [86, 0]
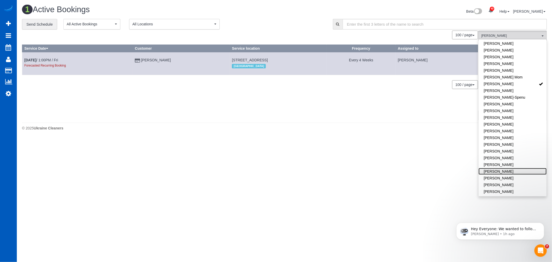
click at [503, 172] on link "[PERSON_NAME]" at bounding box center [513, 171] width 68 height 7
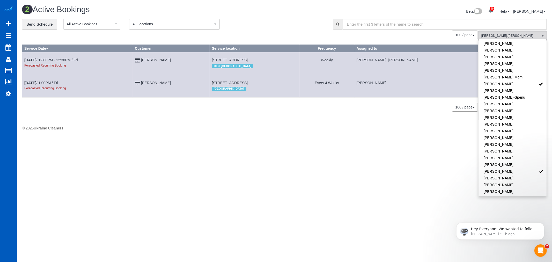
click at [362, 187] on body "40 Beta Your Notifications You have 0 alerts × You have 3 to charge for 10/04/2…" at bounding box center [276, 131] width 552 height 262
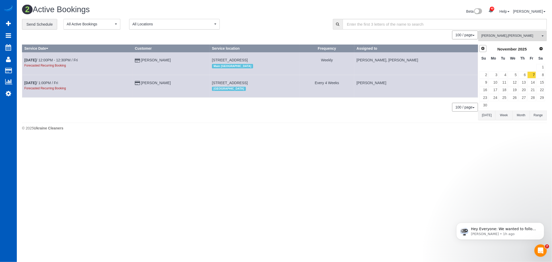
click at [485, 50] on span "Prev" at bounding box center [483, 48] width 4 height 4
click at [534, 76] on link "10" at bounding box center [532, 74] width 9 height 7
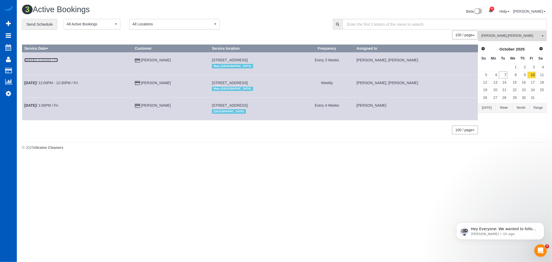
click at [51, 61] on link "Oct 10th / 8:00AM / Fri" at bounding box center [41, 60] width 34 height 4
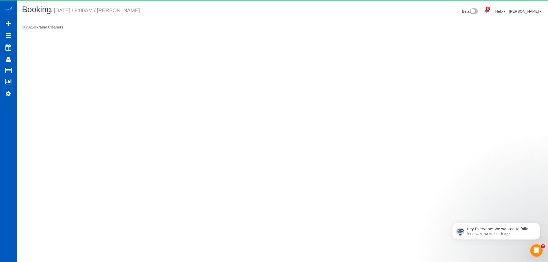
select select "WA"
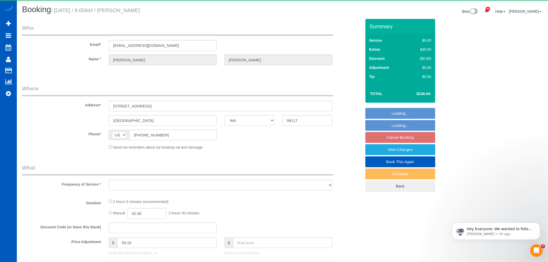
select select "spot45"
select select "number:8"
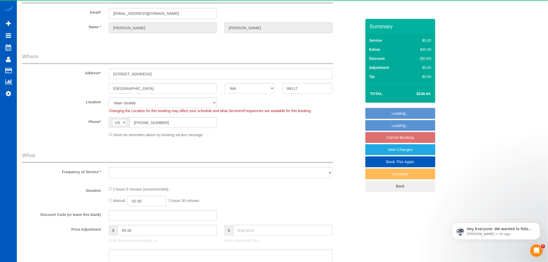
select select "object:4564"
select select "199"
select select "2"
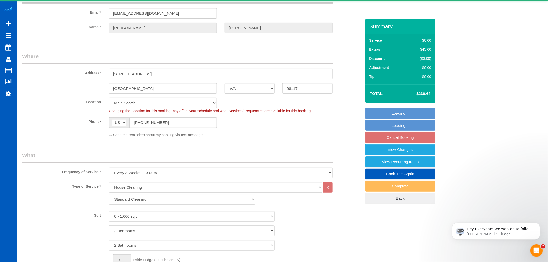
select select "object:4886"
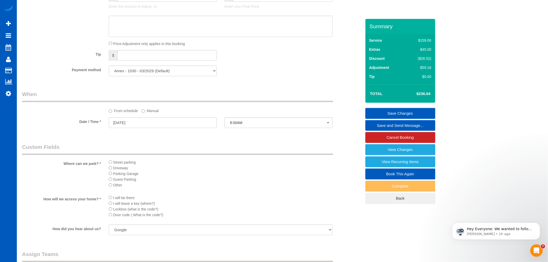
scroll to position [431, 0]
click at [128, 126] on input "10/10/2025" at bounding box center [163, 121] width 108 height 11
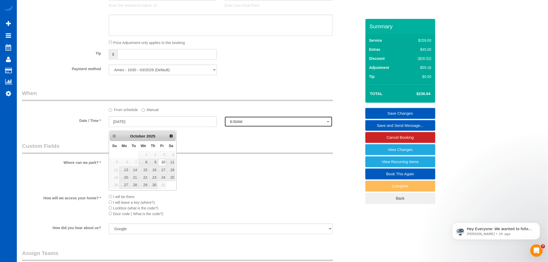
click at [237, 123] on span "8:00AM" at bounding box center [278, 122] width 97 height 4
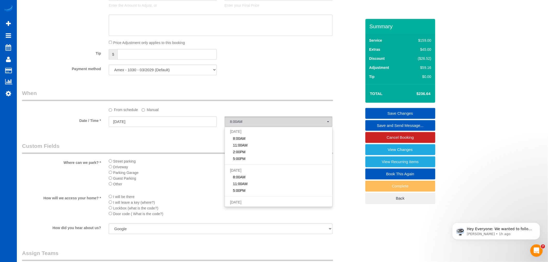
click at [146, 118] on sui-booking-spot "From schedule Manual Date / Time * 10/10/2025 8:00AM Fri October 10th 8:00AM 11…" at bounding box center [191, 108] width 339 height 39
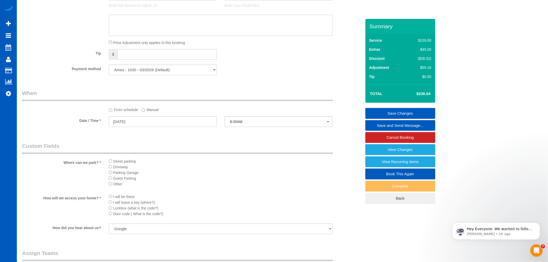
click at [150, 112] on label "Manual" at bounding box center [150, 108] width 17 height 7
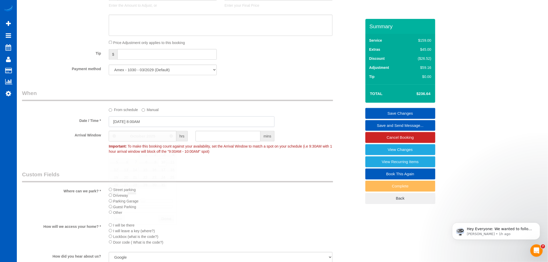
click at [141, 123] on input "10/10/2025 8:00AM" at bounding box center [192, 121] width 166 height 11
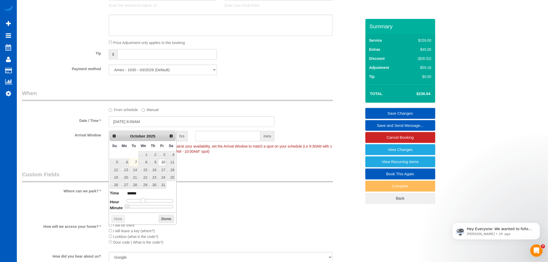
type input "10/10/2025 9:00AM"
type input "******"
type input "10/10/2025 10:00AM"
type input "*******"
drag, startPoint x: 144, startPoint y: 199, endPoint x: 148, endPoint y: 200, distance: 4.5
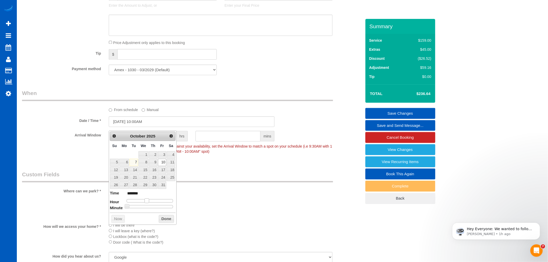
click at [148, 200] on span at bounding box center [146, 200] width 5 height 5
click at [169, 221] on button "Done" at bounding box center [166, 219] width 15 height 8
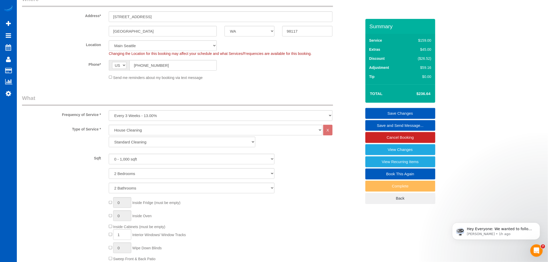
scroll to position [2, 0]
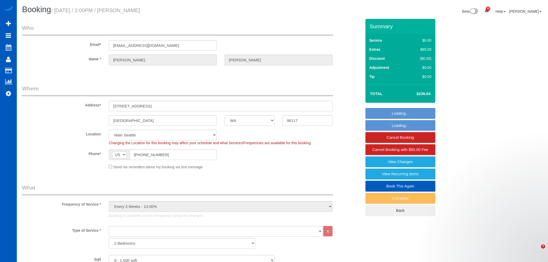
select select "WA"
select select "2"
select select "string:fspay"
select select "spot1"
select select "number:8"
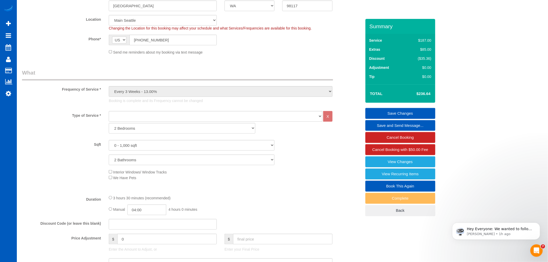
scroll to position [23, 0]
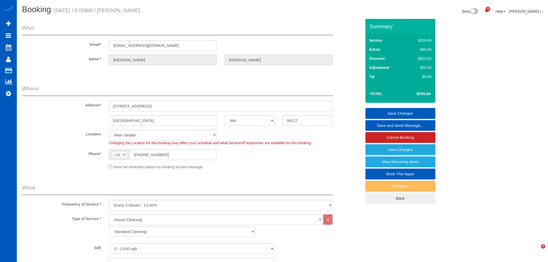
select select "WA"
select select "199"
select select "2"
select select "spot1"
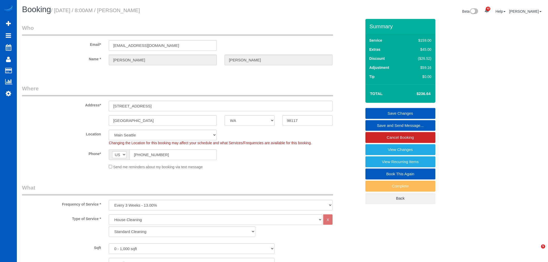
select select "number:8"
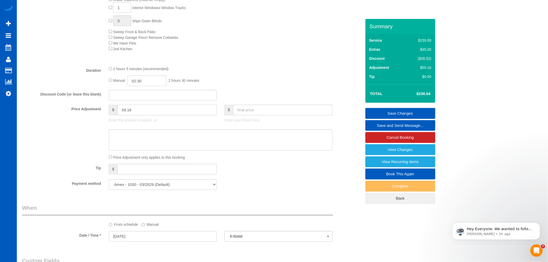
drag, startPoint x: 141, startPoint y: 113, endPoint x: 118, endPoint y: 118, distance: 23.7
click at [118, 115] on input "59.16" at bounding box center [166, 110] width 99 height 11
type input "261.64"
click at [246, 113] on input "text" at bounding box center [282, 110] width 99 height 11
drag, startPoint x: 138, startPoint y: 114, endPoint x: 96, endPoint y: 117, distance: 42.6
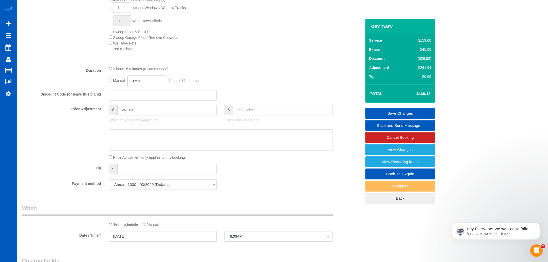
click at [96, 117] on div "Price Adjustment $ 261.64 Enter the Amount to Adjust, or $ Enter your Final Pri…" at bounding box center [191, 115] width 347 height 21
click at [252, 112] on input "text" at bounding box center [282, 110] width 99 height 11
paste input "261.64"
type input "261.64"
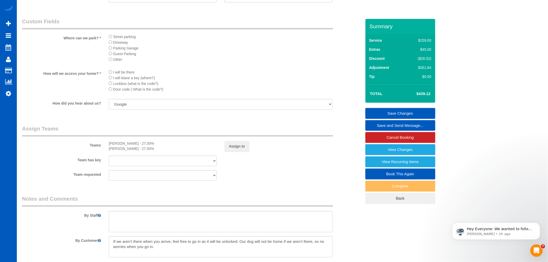
scroll to position [635, 0]
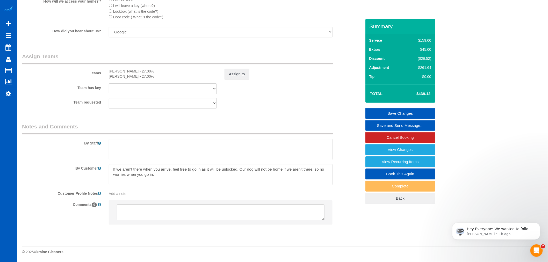
type input "84.16"
click at [144, 149] on textarea at bounding box center [221, 149] width 224 height 21
click at [204, 150] on textarea at bounding box center [221, 149] width 224 height 21
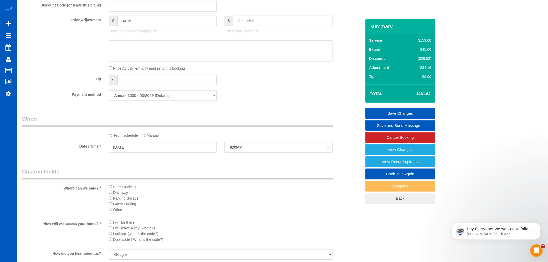
scroll to position [405, 0]
type textarea "Please include wiping baseboards this time and do extra thorough dusting"
click at [230, 149] on span "8:00AM" at bounding box center [278, 148] width 97 height 4
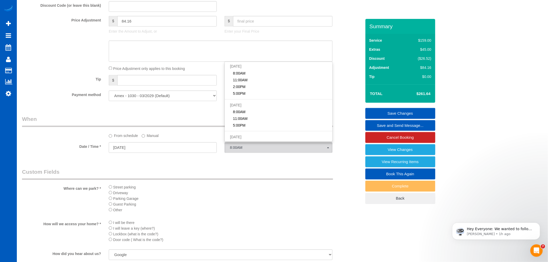
click at [153, 138] on label "Manual" at bounding box center [150, 134] width 17 height 7
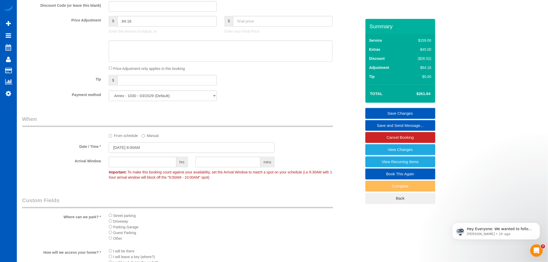
click at [145, 149] on input "10/10/2025 8:00AM" at bounding box center [192, 147] width 166 height 11
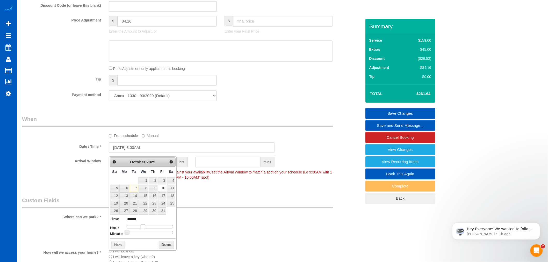
type input "10/10/2025 9:00AM"
type input "******"
type input "10/10/2025 10:00AM"
type input "*******"
drag, startPoint x: 143, startPoint y: 226, endPoint x: 148, endPoint y: 226, distance: 4.2
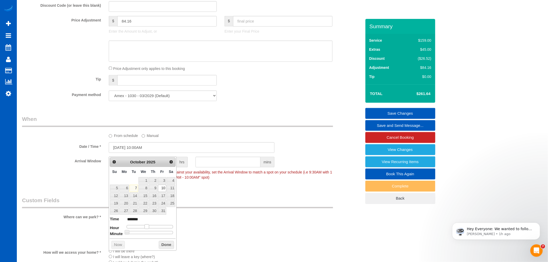
click at [148, 226] on span at bounding box center [146, 226] width 5 height 5
click at [162, 244] on button "Done" at bounding box center [166, 245] width 15 height 8
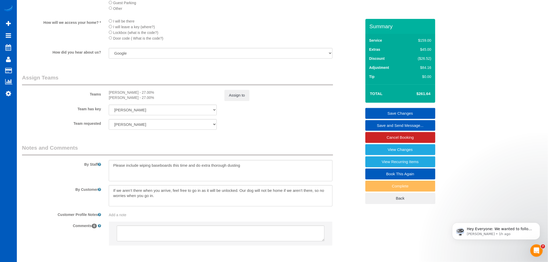
scroll to position [663, 0]
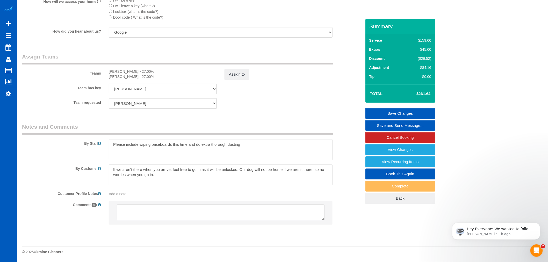
click at [413, 111] on link "Save Changes" at bounding box center [400, 113] width 70 height 11
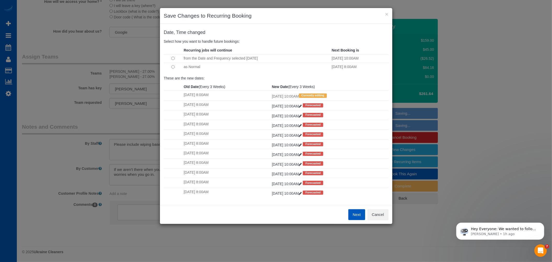
click at [356, 213] on button "Next" at bounding box center [356, 214] width 17 height 11
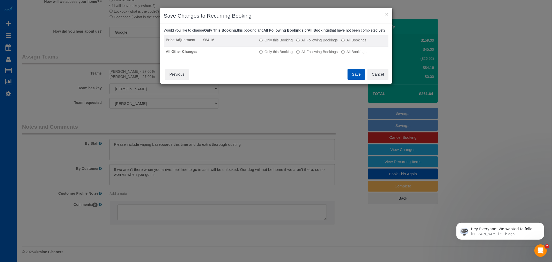
click at [310, 43] on label "All Following Bookings" at bounding box center [316, 40] width 41 height 5
click at [284, 43] on label "Only this Booking" at bounding box center [275, 40] width 33 height 5
click at [352, 84] on div "Save Cancel Previous" at bounding box center [276, 74] width 232 height 19
click at [353, 80] on button "Save" at bounding box center [357, 74] width 18 height 11
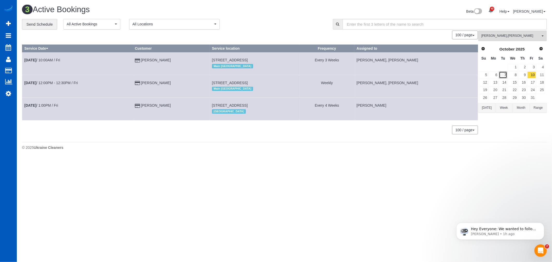
click at [501, 75] on link "7" at bounding box center [503, 74] width 9 height 7
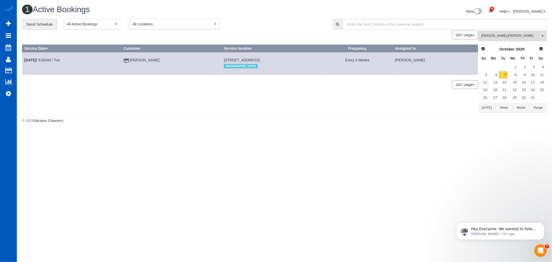
click at [501, 34] on span "Irina Dunaeva , Mariia Maherovska" at bounding box center [510, 36] width 59 height 4
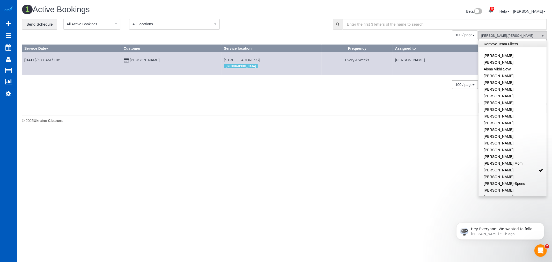
click at [500, 44] on link "Remove Team Filters" at bounding box center [513, 44] width 68 height 7
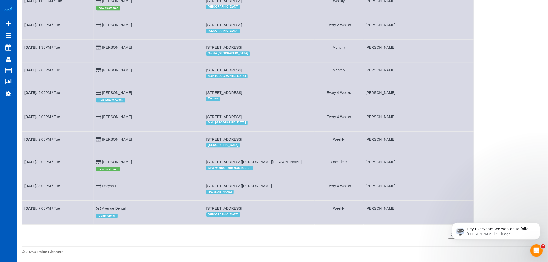
scroll to position [580, 0]
click at [55, 160] on link "Oct 7th / 2:00PM / Tue" at bounding box center [41, 162] width 35 height 4
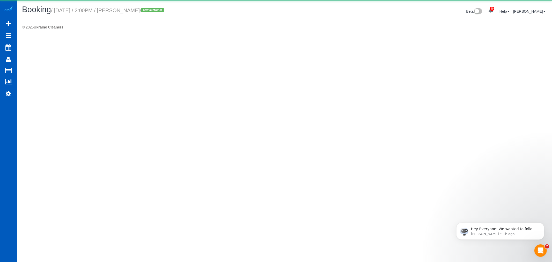
select select "CO"
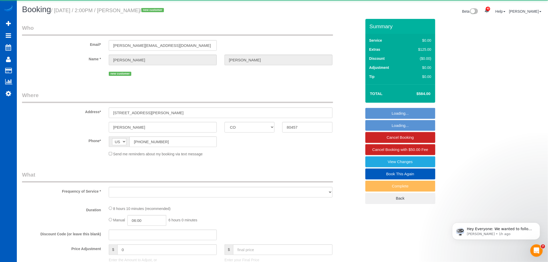
select select "string:fspay-04e08e39-785f-4abe-9374-0c7fb5088664"
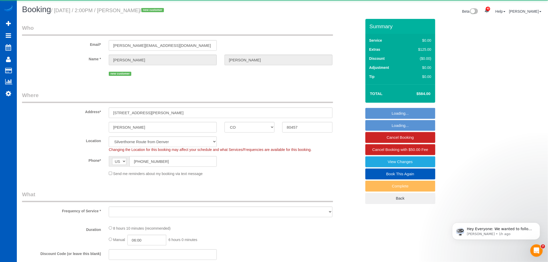
select select "object:2907"
select select "199"
select select "1501"
select select "3"
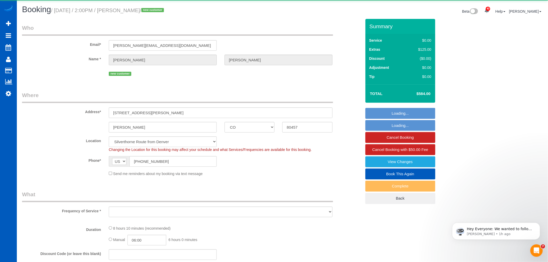
select select "spot17"
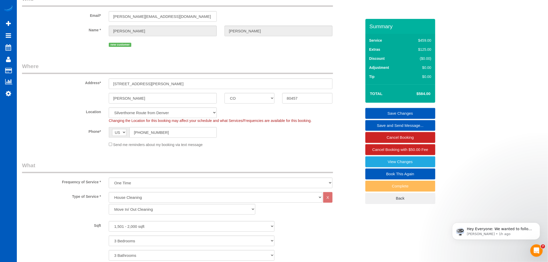
scroll to position [29, 0]
drag, startPoint x: 148, startPoint y: 84, endPoint x: 94, endPoint y: 84, distance: 53.1
click at [94, 84] on div "Address* 3425 Burnham Dr" at bounding box center [191, 76] width 347 height 27
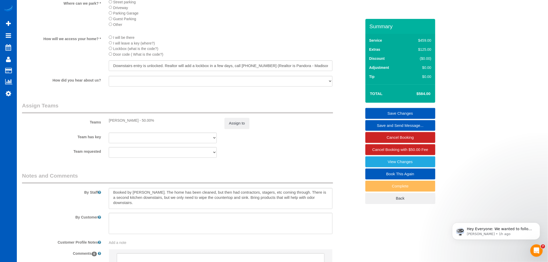
scroll to position [0, 0]
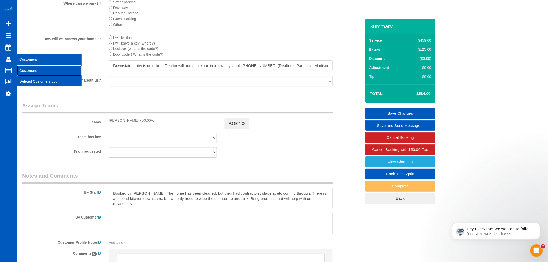
click at [35, 74] on link "Customers" at bounding box center [49, 70] width 65 height 10
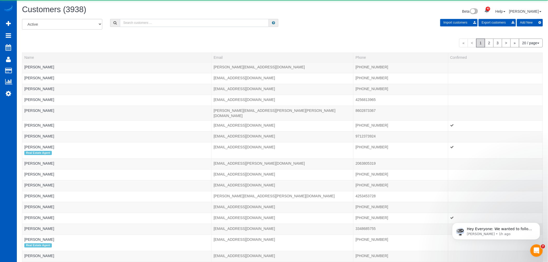
click at [158, 22] on input "text" at bounding box center [194, 23] width 149 height 8
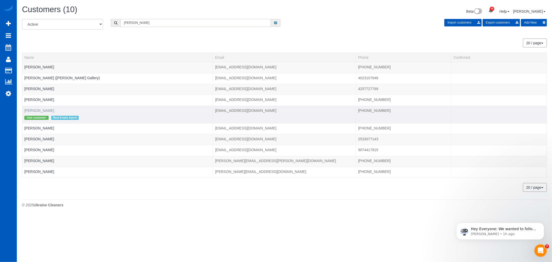
type input "frank"
click at [36, 109] on link "Frank Li" at bounding box center [39, 110] width 30 height 4
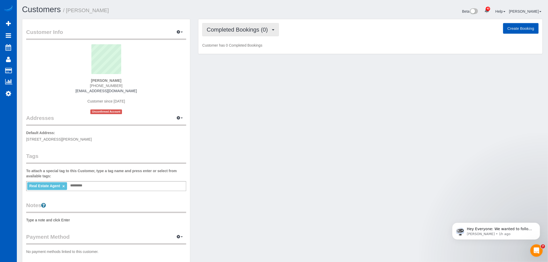
click at [225, 31] on span "Completed Bookings (0)" at bounding box center [239, 29] width 64 height 6
click at [232, 47] on link "Upcoming Bookings (1)" at bounding box center [229, 48] width 54 height 7
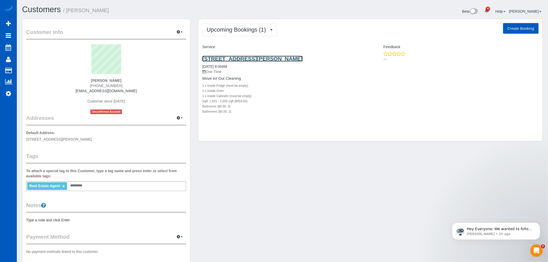
click at [240, 60] on link "[STREET_ADDRESS][PERSON_NAME]" at bounding box center [252, 59] width 100 height 6
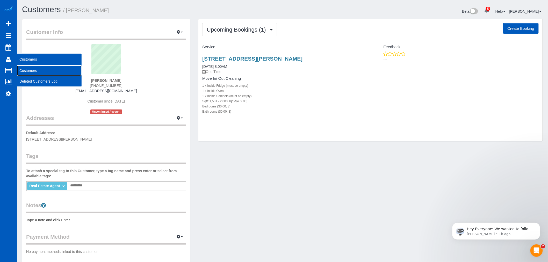
click at [28, 74] on link "Customers" at bounding box center [49, 70] width 65 height 10
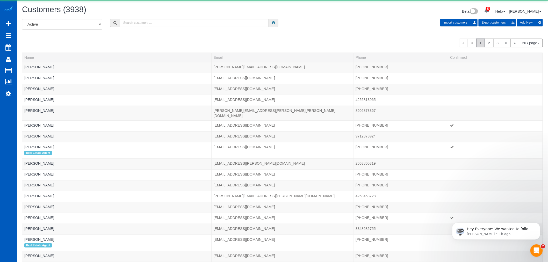
click at [138, 17] on div "Customers (3938) Beta 40 Your Notifications You have 0 alerts × You have 3 to c…" at bounding box center [282, 12] width 528 height 14
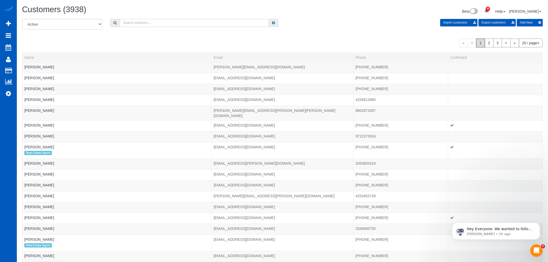
click at [138, 24] on input "text" at bounding box center [194, 23] width 149 height 8
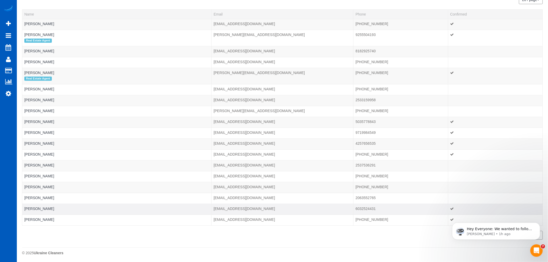
scroll to position [46, 0]
type input "mike"
click at [30, 141] on link "Mike Kilwine" at bounding box center [39, 142] width 30 height 4
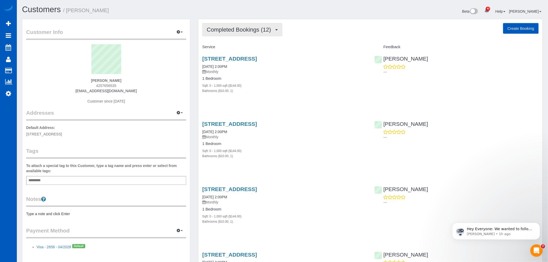
click at [239, 24] on button "Completed Bookings (12)" at bounding box center [242, 29] width 80 height 13
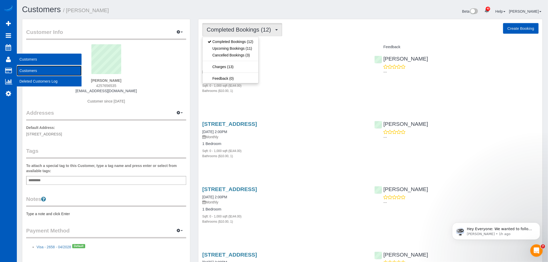
click at [35, 69] on link "Customers" at bounding box center [49, 70] width 65 height 10
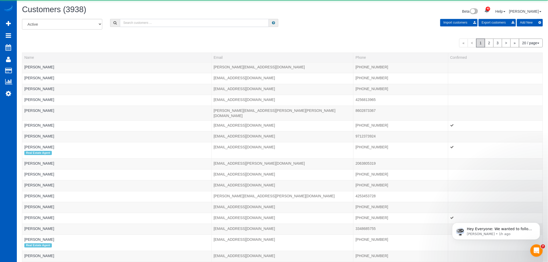
click at [147, 27] on input "text" at bounding box center [194, 23] width 149 height 8
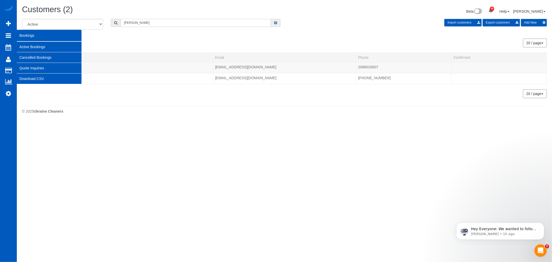
type input "lorena"
click at [23, 45] on link "Active Bookings" at bounding box center [49, 47] width 65 height 10
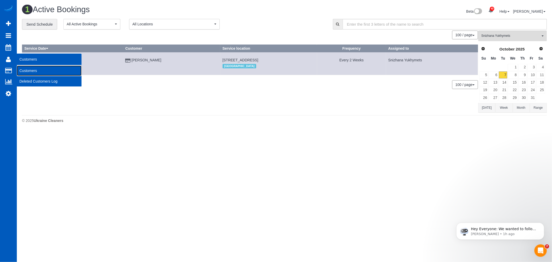
click at [22, 67] on link "Customers" at bounding box center [49, 70] width 65 height 10
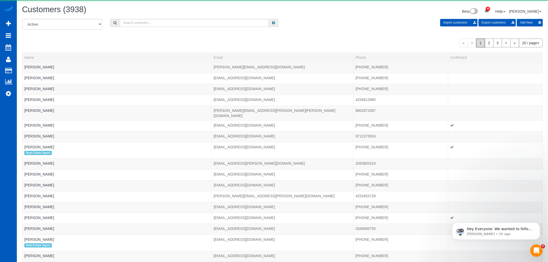
click at [157, 15] on div "Customers (3938)" at bounding box center [150, 10] width 264 height 11
click at [154, 20] on input "text" at bounding box center [194, 23] width 149 height 8
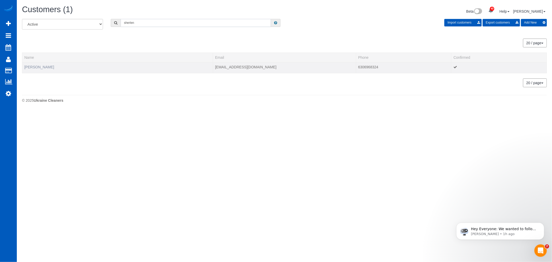
type input "sherlen"
click at [34, 68] on link "Sherlen Tanner" at bounding box center [39, 67] width 30 height 4
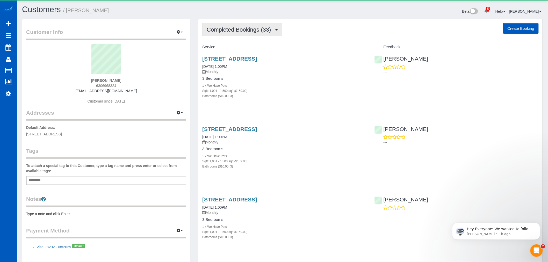
click at [225, 34] on button "Completed Bookings (33)" at bounding box center [242, 29] width 80 height 13
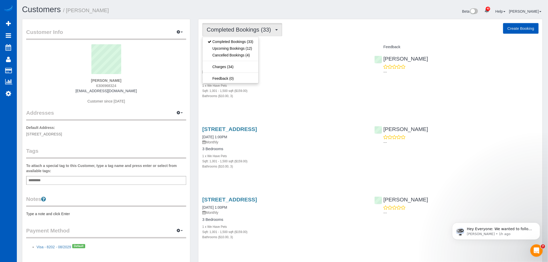
click at [295, 92] on div "Sqft: 1,001 - 1,500 sqft ($159.00)" at bounding box center [284, 90] width 164 height 5
click at [227, 32] on span "Completed Bookings (33)" at bounding box center [240, 29] width 67 height 6
click at [286, 104] on div "26239 240th Ave Se, Maple Valley, WA 98038 08/29/2025 1:00PM Monthly 3 Bedrooms…" at bounding box center [284, 79] width 172 height 57
click at [226, 28] on span "Completed Bookings (33)" at bounding box center [240, 29] width 67 height 6
click at [323, 95] on div "Bathrooms ($10.00, 3)" at bounding box center [284, 95] width 164 height 5
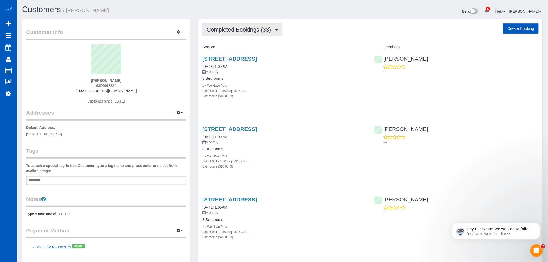
click at [250, 26] on button "Completed Bookings (33)" at bounding box center [242, 29] width 80 height 13
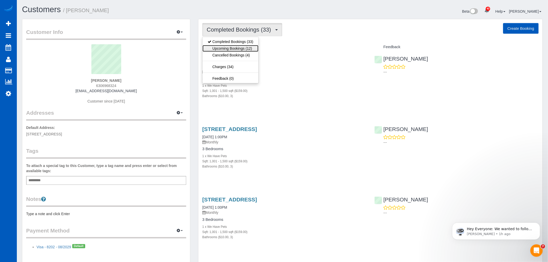
click at [245, 48] on link "Upcoming Bookings (12)" at bounding box center [230, 48] width 56 height 7
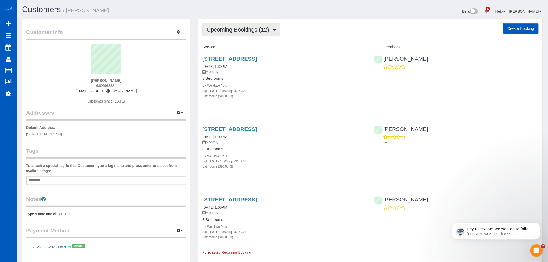
click at [214, 31] on span "Upcoming Bookings (12)" at bounding box center [239, 29] width 65 height 6
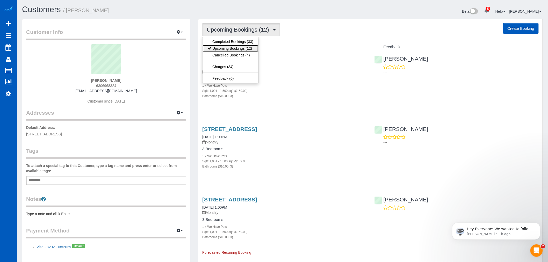
click at [223, 50] on link "Upcoming Bookings (12)" at bounding box center [230, 48] width 56 height 7
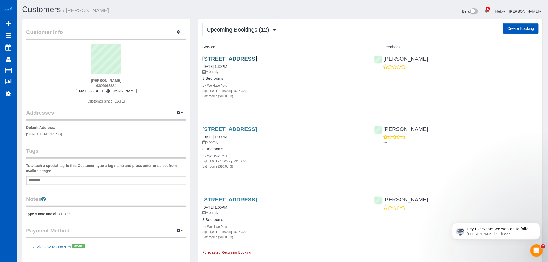
click at [233, 60] on link "26239 240th Ave Se, Maple Valley, WA 98038" at bounding box center [229, 59] width 55 height 6
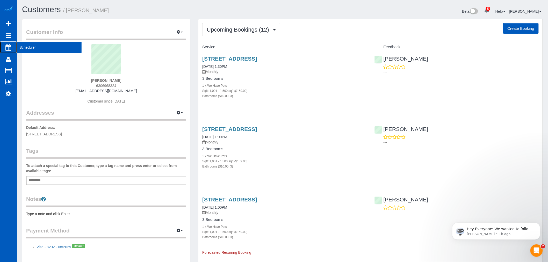
drag, startPoint x: 21, startPoint y: 46, endPoint x: 19, endPoint y: 43, distance: 3.5
click at [21, 46] on span "Scheduler" at bounding box center [49, 47] width 65 height 12
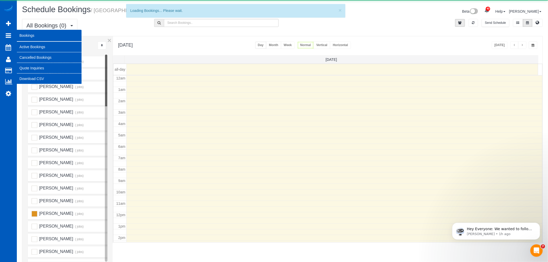
scroll to position [69, 0]
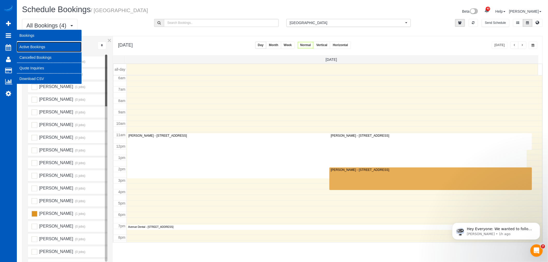
click at [32, 46] on link "Active Bookings" at bounding box center [49, 47] width 65 height 10
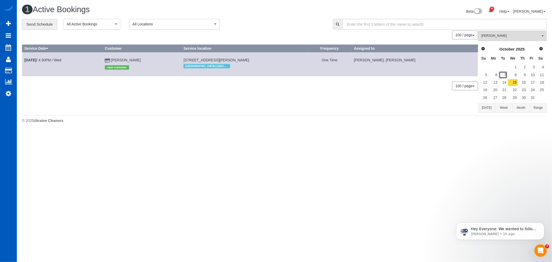
click at [502, 76] on link "7" at bounding box center [503, 74] width 9 height 7
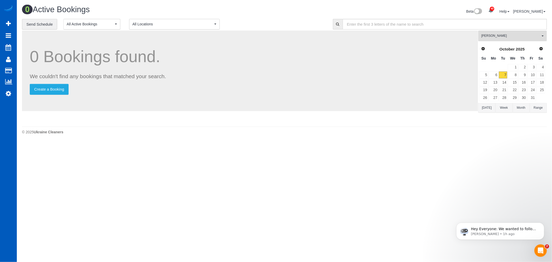
click at [507, 37] on span "[PERSON_NAME]" at bounding box center [510, 36] width 59 height 4
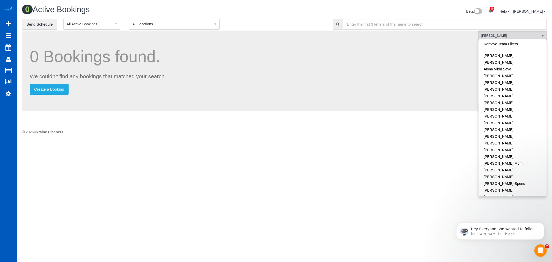
scroll to position [308, 0]
click at [514, 154] on link "[PERSON_NAME]" at bounding box center [513, 157] width 68 height 7
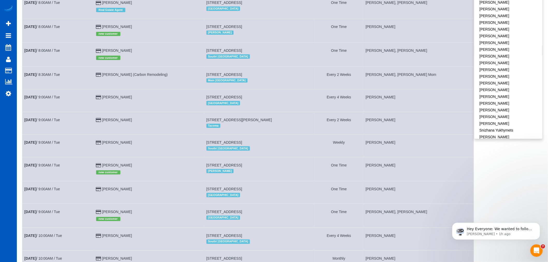
scroll to position [221, 0]
click at [506, 88] on link "[PERSON_NAME]" at bounding box center [508, 91] width 68 height 7
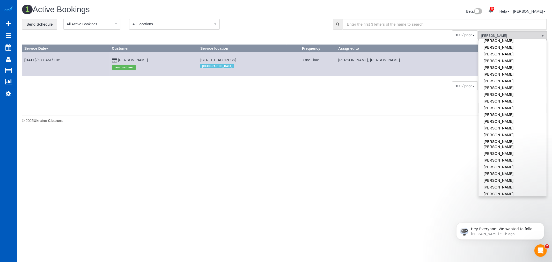
scroll to position [308, 0]
click at [252, 68] on div "[GEOGRAPHIC_DATA]" at bounding box center [242, 66] width 84 height 7
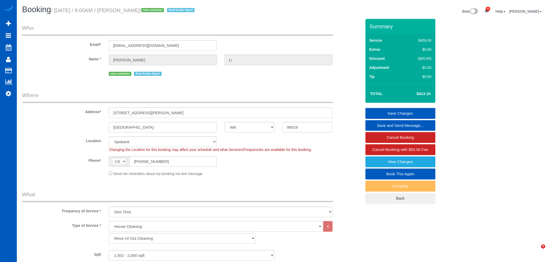
select select "WA"
select select "199"
select select "1501"
select select "3"
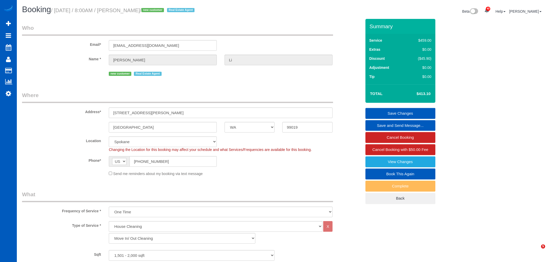
select select "spot1"
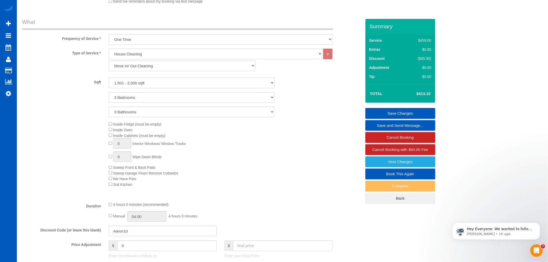
click at [154, 84] on select "0 - 1,000 sqft 1,001 - 1,500 sqft 1,501 - 2,000 sqft 2,001 - 2,500 sqft 2,501 -…" at bounding box center [192, 83] width 166 height 11
select select "4001"
click at [109, 78] on select "0 - 1,000 sqft 1,001 - 1,500 sqft 1,501 - 2,000 sqft 2,001 - 2,500 sqft 2,501 -…" at bounding box center [192, 83] width 166 height 11
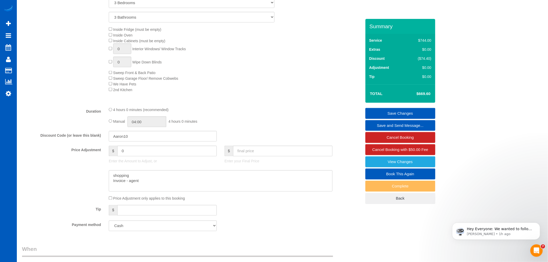
scroll to position [288, 0]
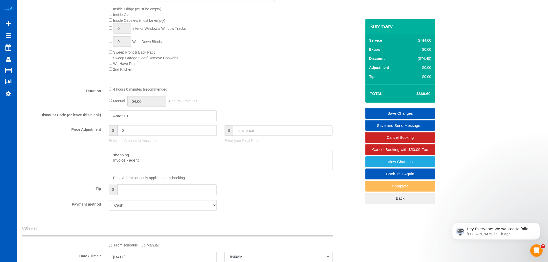
drag, startPoint x: 141, startPoint y: 137, endPoint x: 113, endPoint y: 142, distance: 27.8
click at [113, 142] on div "$ 0 Enter the Amount to Adjust, or" at bounding box center [163, 135] width 116 height 21
type input "45"
click at [290, 92] on div "4 hours 0 minutes (recommended)" at bounding box center [221, 89] width 224 height 6
drag, startPoint x: 141, startPoint y: 123, endPoint x: 95, endPoint y: 130, distance: 46.1
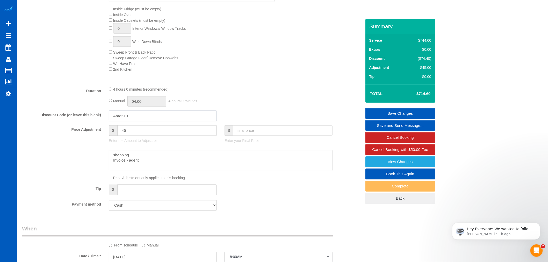
click at [95, 130] on fieldset "What Frequency of Service * One Time Weekly - 15.00% Every 2 Weeks - 10.00% Eve…" at bounding box center [191, 59] width 339 height 312
type input "0"
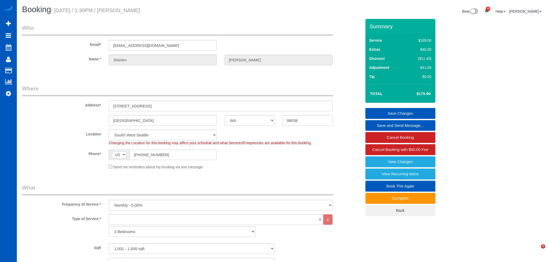
select select "WA"
select select "1001"
select select "3"
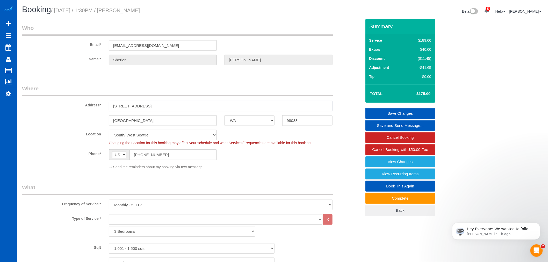
drag, startPoint x: 159, startPoint y: 102, endPoint x: 109, endPoint y: 106, distance: 50.2
click at [109, 106] on input "[STREET_ADDRESS]" at bounding box center [221, 106] width 224 height 11
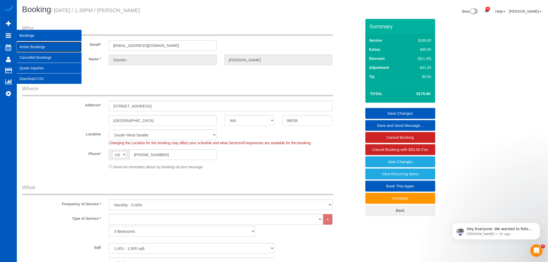
click at [33, 42] on link "Active Bookings" at bounding box center [49, 47] width 65 height 10
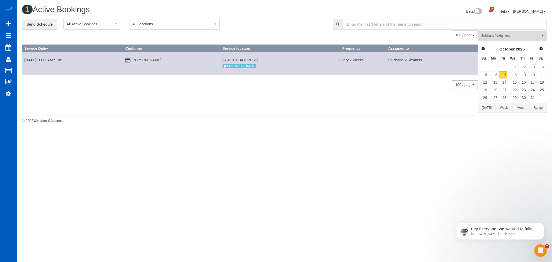
click at [509, 87] on td "22" at bounding box center [513, 90] width 10 height 8
click at [512, 83] on link "15" at bounding box center [513, 82] width 10 height 7
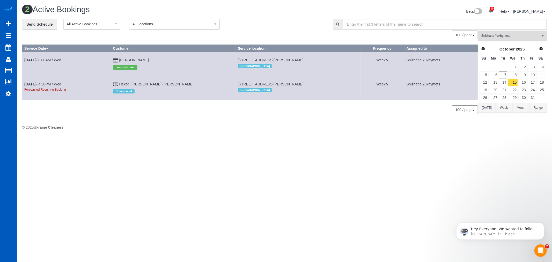
click at [503, 39] on button "Snizhana Yukhymets All Teams" at bounding box center [512, 36] width 69 height 11
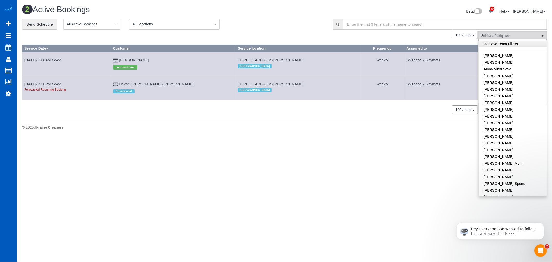
click at [503, 45] on link "Remove Team Filters" at bounding box center [513, 44] width 68 height 7
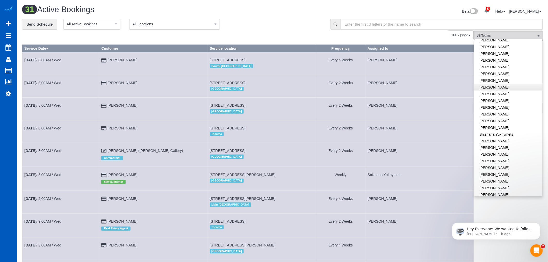
scroll to position [308, 0]
click at [506, 154] on link "[PERSON_NAME]" at bounding box center [508, 157] width 68 height 7
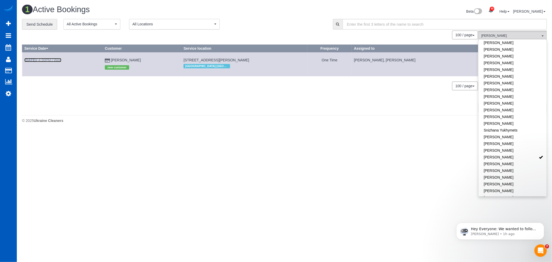
click at [61, 61] on link "[DATE] 4:30PM / Wed" at bounding box center [42, 60] width 37 height 4
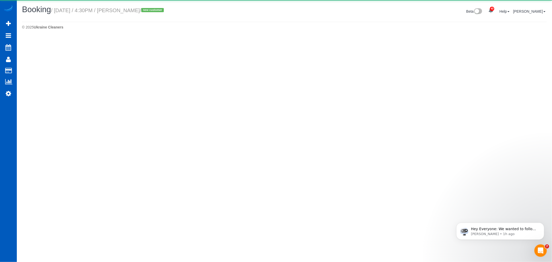
select select "GA"
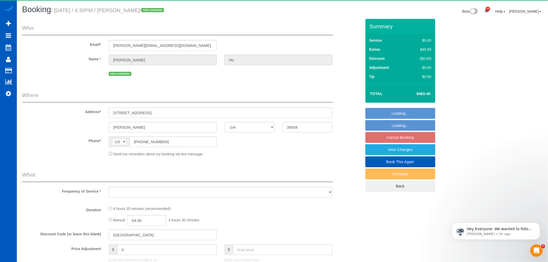
select select "object:2437"
select select "string:fspay-5cbac4c7-31af-42f7-8df0-ae24a3506d8c"
select select "199"
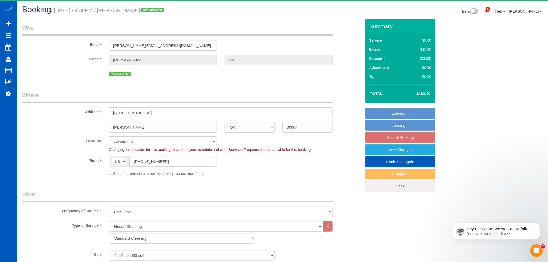
select select "object:2720"
select select "4501"
select select "6"
select select "5"
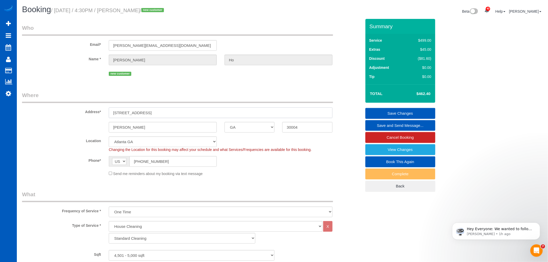
drag, startPoint x: 164, startPoint y: 115, endPoint x: 115, endPoint y: 119, distance: 48.6
click at [115, 119] on sui-booking-address "Address* [STREET_ADDRESS] [PERSON_NAME] AK AL AR AZ CA CO CT DC DE [GEOGRAPHIC_…" at bounding box center [191, 111] width 339 height 41
click at [149, 105] on div "Address* [STREET_ADDRESS]" at bounding box center [191, 104] width 347 height 27
click at [153, 113] on input "[STREET_ADDRESS]" at bounding box center [221, 112] width 224 height 11
drag, startPoint x: 153, startPoint y: 113, endPoint x: 103, endPoint y: 115, distance: 50.5
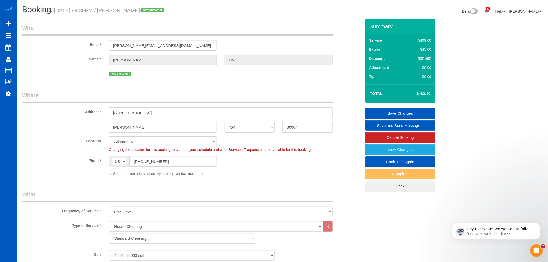
click at [103, 115] on div "Address* [STREET_ADDRESS]" at bounding box center [191, 104] width 347 height 27
